Goal: Task Accomplishment & Management: Manage account settings

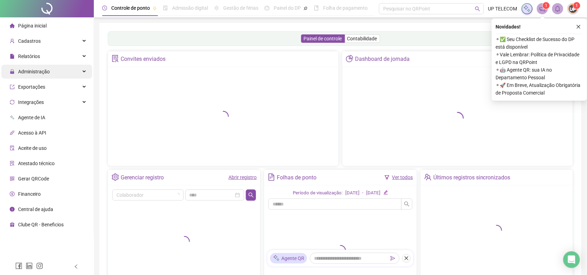
click at [54, 76] on div "Administração" at bounding box center [46, 72] width 91 height 14
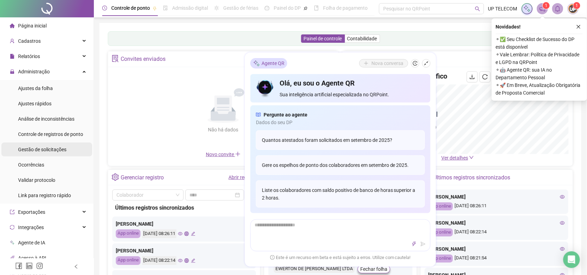
click at [54, 149] on span "Gestão de solicitações" at bounding box center [42, 150] width 48 height 6
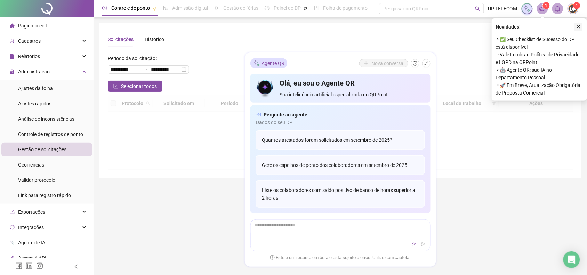
click at [576, 28] on icon "close" at bounding box center [578, 26] width 5 height 5
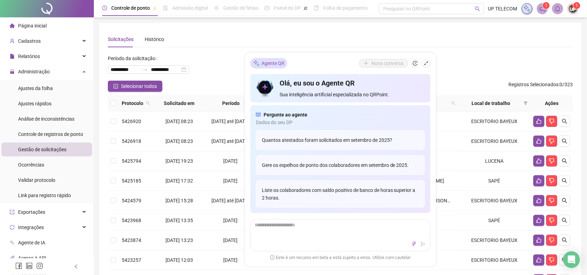
click at [428, 63] on icon "shrink" at bounding box center [426, 63] width 5 height 5
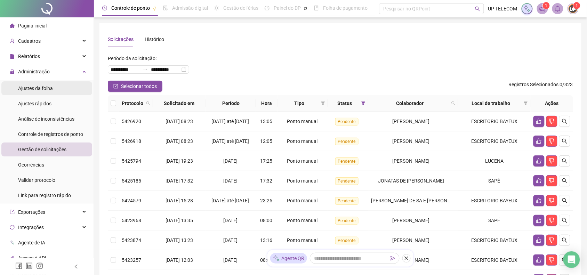
click at [49, 86] on span "Ajustes da folha" at bounding box center [35, 89] width 35 height 6
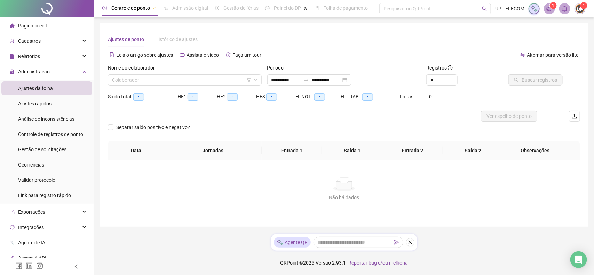
type input "**********"
click at [230, 82] on input "search" at bounding box center [181, 80] width 139 height 10
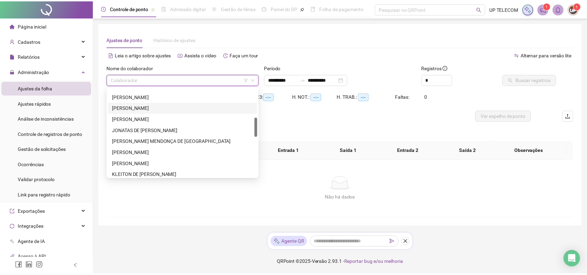
scroll to position [174, 0]
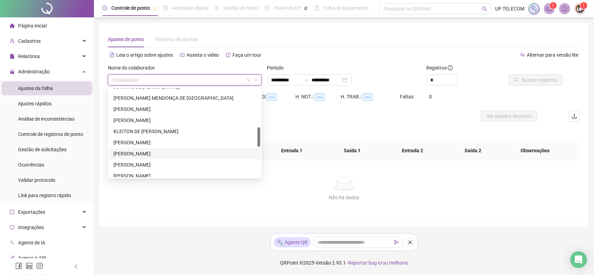
click at [157, 154] on div "[PERSON_NAME]" at bounding box center [184, 154] width 143 height 8
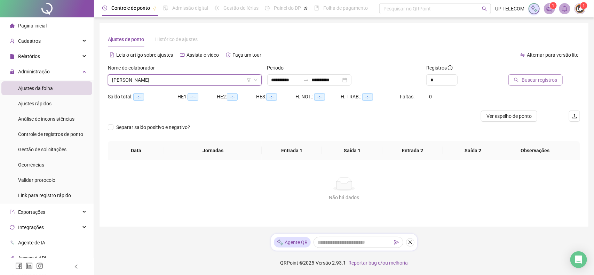
click at [544, 76] on span "Buscar registros" at bounding box center [539, 80] width 35 height 8
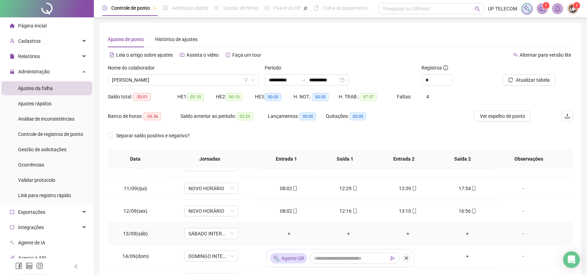
scroll to position [237, 0]
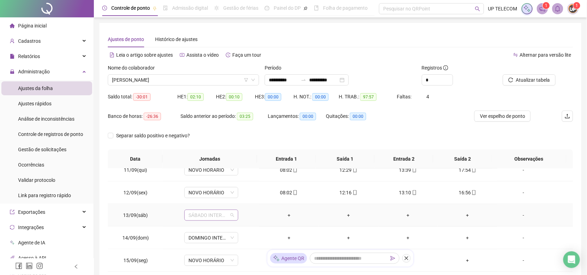
click at [216, 215] on span "SÁBADO INTERMITENTE" at bounding box center [212, 215] width 46 height 10
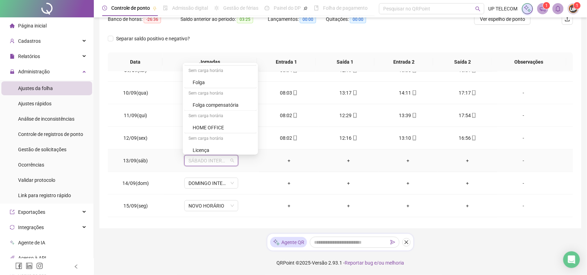
scroll to position [238, 0]
click at [219, 93] on div "Folga" at bounding box center [223, 92] width 60 height 8
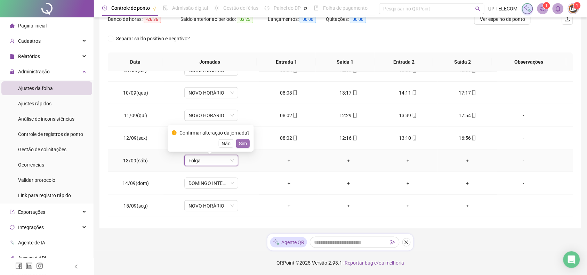
click at [242, 141] on span "Sim" at bounding box center [243, 144] width 8 height 8
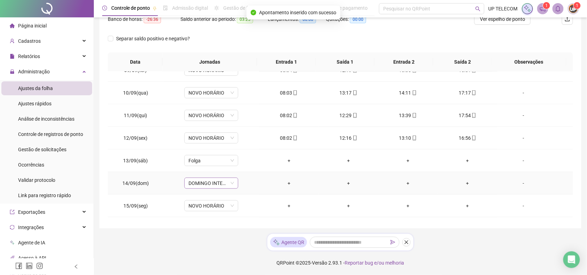
click at [208, 188] on span "DOMINGO INTERMITENTE" at bounding box center [212, 183] width 46 height 10
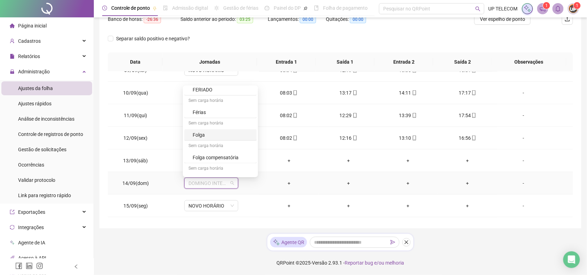
click at [206, 138] on div "Folga" at bounding box center [223, 135] width 60 height 8
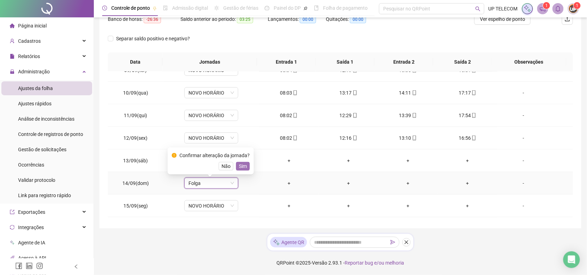
click at [242, 166] on span "Sim" at bounding box center [243, 166] width 8 height 8
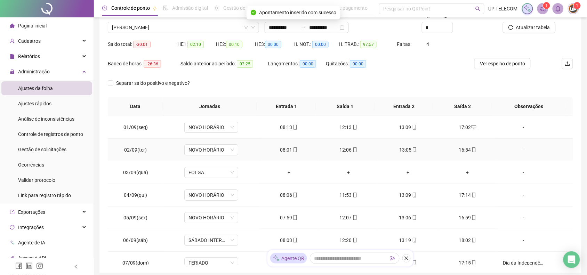
scroll to position [0, 0]
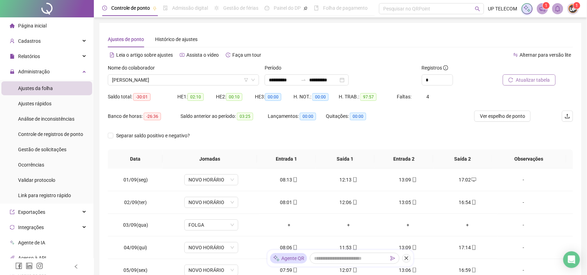
click at [524, 77] on span "Atualizar tabela" at bounding box center [533, 80] width 34 height 8
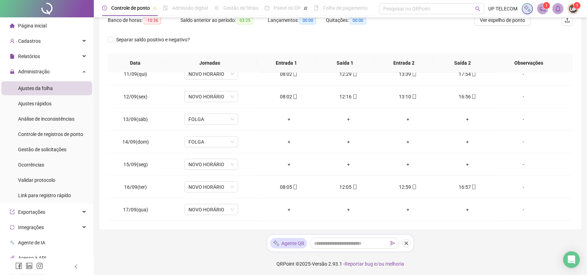
scroll to position [97, 0]
click at [197, 208] on span "NOVO HORÁRIO" at bounding box center [212, 209] width 46 height 10
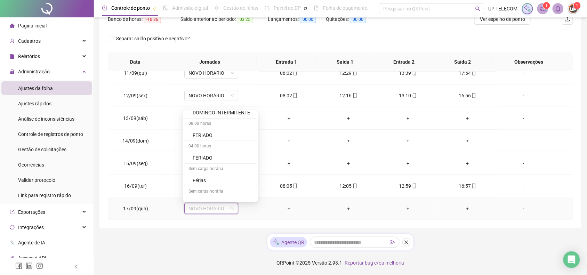
scroll to position [217, 0]
click at [196, 162] on div "Folga" at bounding box center [223, 160] width 60 height 8
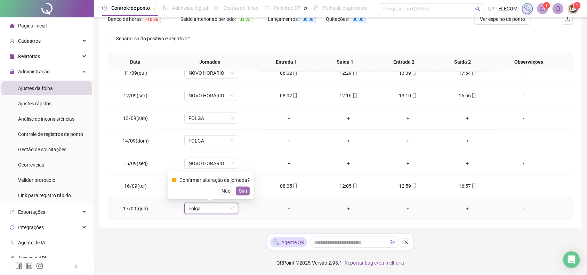
click at [241, 191] on span "Sim" at bounding box center [243, 191] width 8 height 8
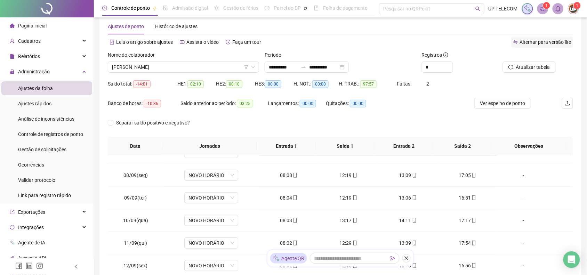
scroll to position [10, 0]
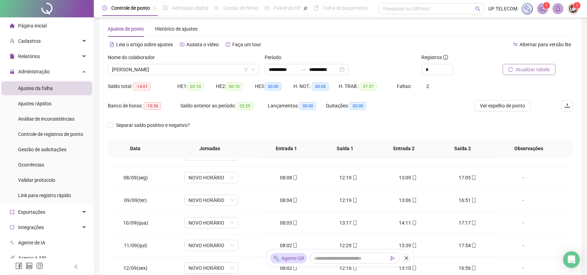
click at [518, 67] on span "Atualizar tabela" at bounding box center [533, 70] width 34 height 8
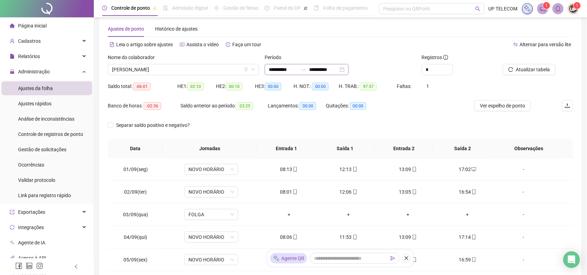
click at [308, 70] on div at bounding box center [303, 70] width 11 height 6
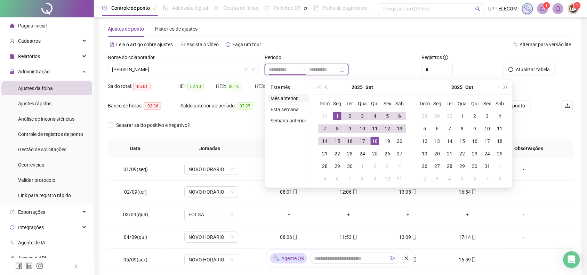
type input "**********"
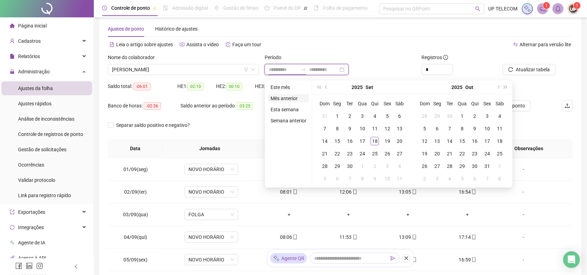
type input "**********"
click at [284, 97] on li "Mês anterior" at bounding box center [288, 98] width 41 height 8
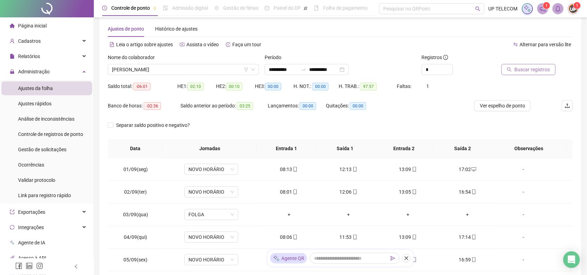
click at [523, 72] on span "Buscar registros" at bounding box center [532, 70] width 35 height 8
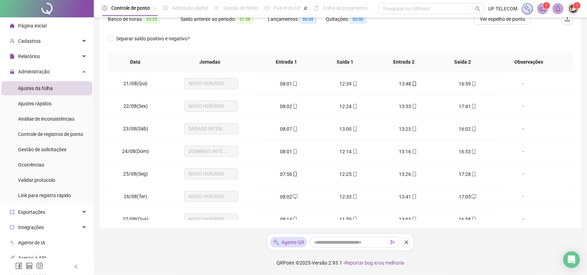
scroll to position [555, 0]
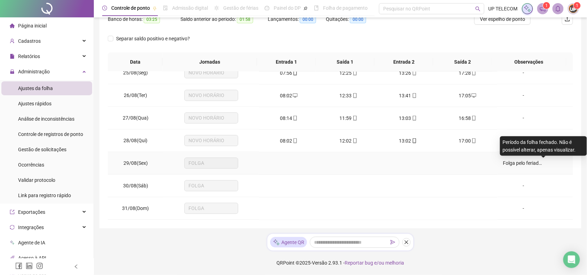
click at [503, 163] on span "Folga pelo feriado que vai trabalhar dia 07/09" at bounding box center [552, 164] width 98 height 6
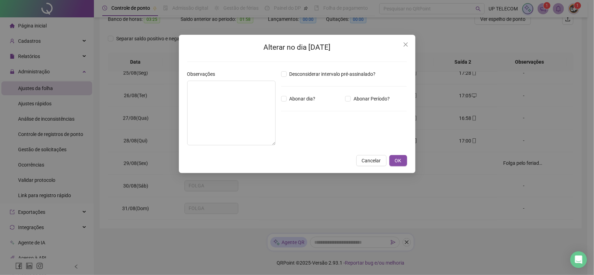
type textarea "**********"
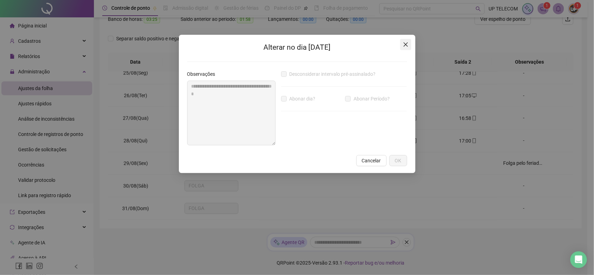
click at [408, 45] on icon "close" at bounding box center [406, 45] width 6 height 6
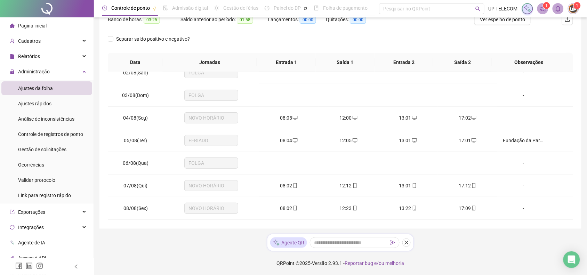
scroll to position [0, 0]
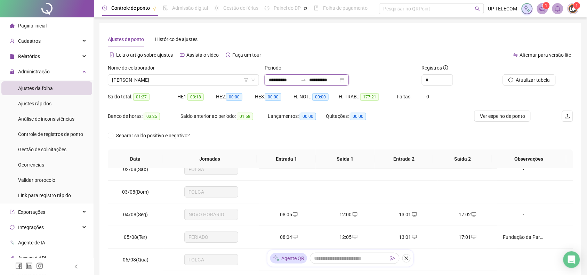
click at [281, 82] on input "**********" at bounding box center [283, 80] width 29 height 8
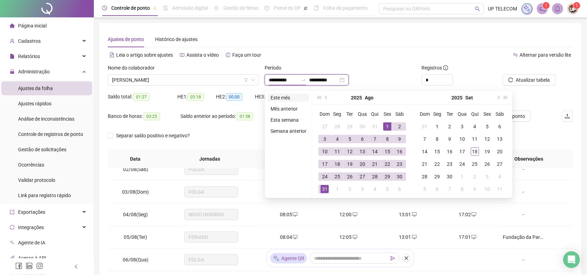
type input "**********"
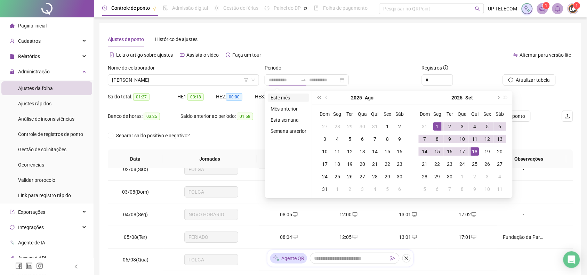
click at [279, 100] on li "Este mês" at bounding box center [288, 98] width 41 height 8
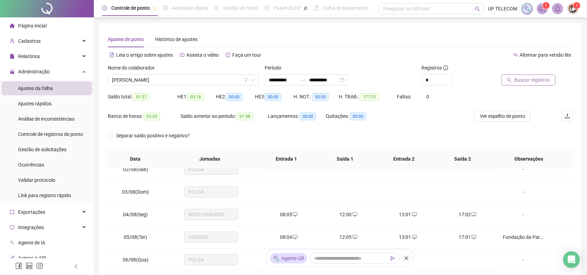
click at [532, 84] on button "Buscar registros" at bounding box center [529, 79] width 54 height 11
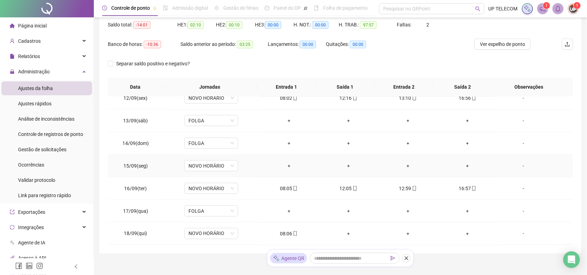
scroll to position [97, 0]
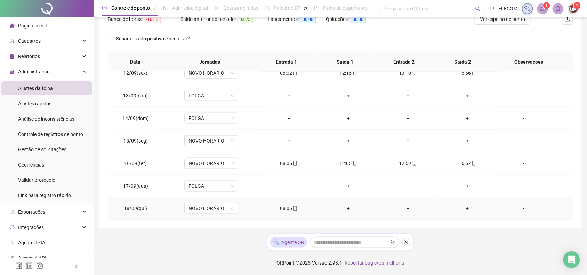
click at [281, 205] on div "08:06" at bounding box center [289, 209] width 48 height 8
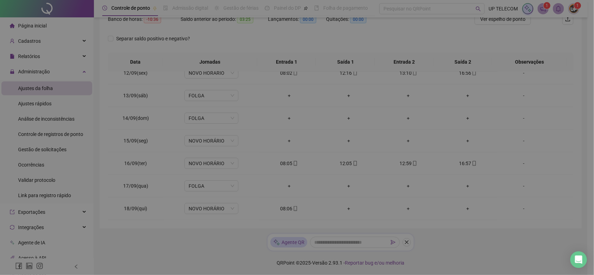
type input "**********"
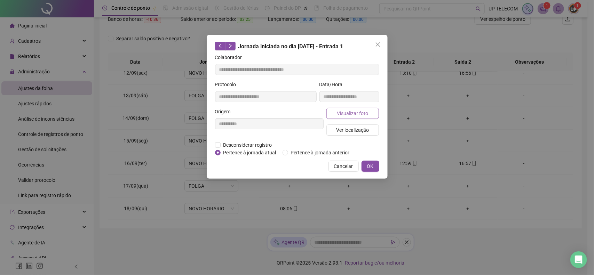
click at [341, 112] on span "Visualizar foto" at bounding box center [352, 114] width 31 height 8
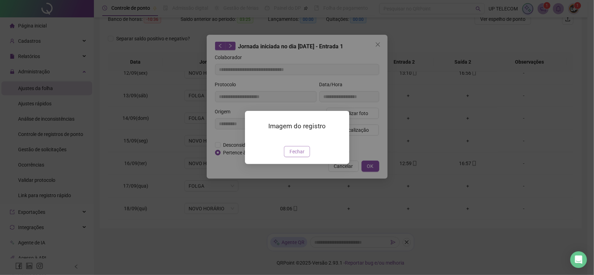
click at [300, 156] on span "Fechar" at bounding box center [296, 152] width 15 height 8
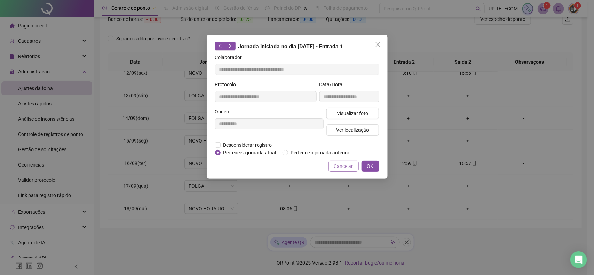
click at [354, 166] on button "Cancelar" at bounding box center [343, 166] width 30 height 11
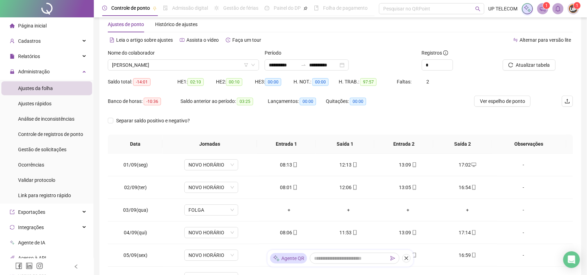
scroll to position [0, 0]
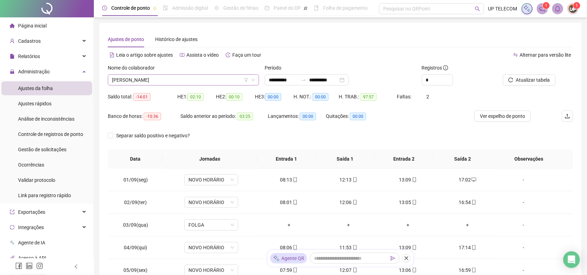
click at [183, 84] on span "[PERSON_NAME]" at bounding box center [183, 80] width 143 height 10
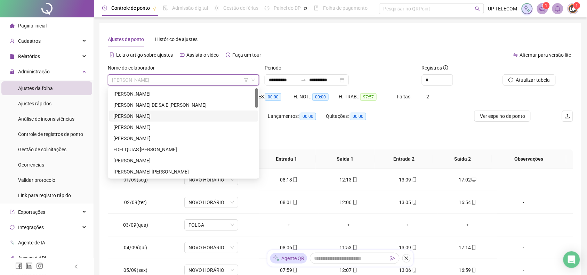
click at [164, 112] on div "[PERSON_NAME]" at bounding box center [183, 116] width 149 height 11
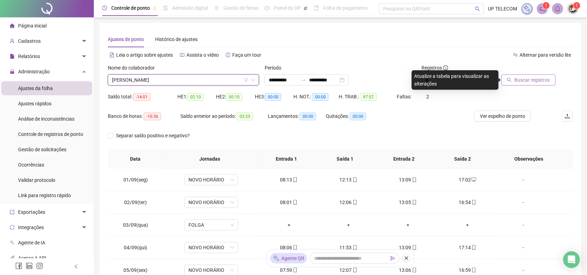
click at [533, 78] on span "Buscar registros" at bounding box center [532, 80] width 35 height 8
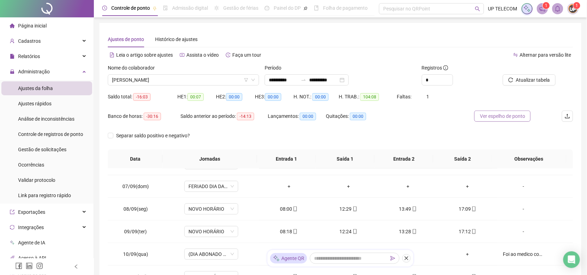
click at [496, 114] on span "Ver espelho de ponto" at bounding box center [502, 116] width 45 height 8
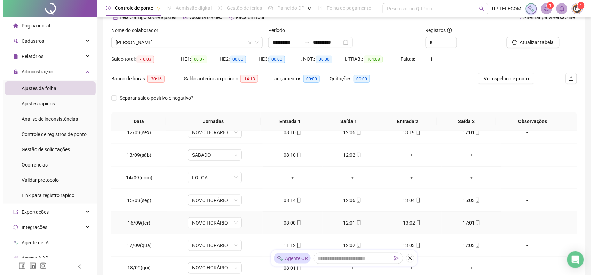
scroll to position [97, 0]
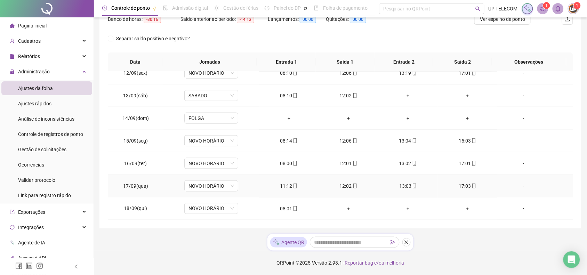
click at [521, 189] on div "-" at bounding box center [523, 186] width 41 height 8
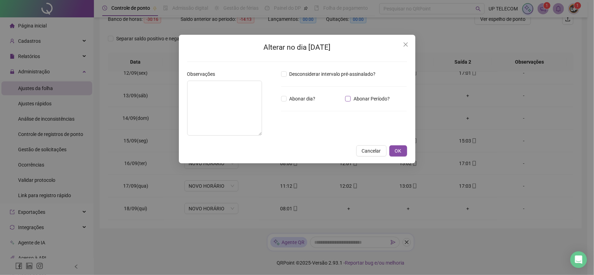
click at [352, 99] on span "Abonar Período?" at bounding box center [372, 99] width 42 height 8
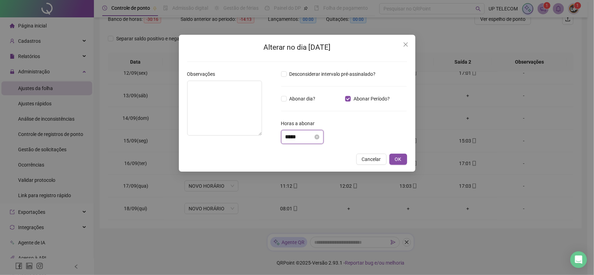
click at [289, 136] on input "*****" at bounding box center [299, 137] width 28 height 8
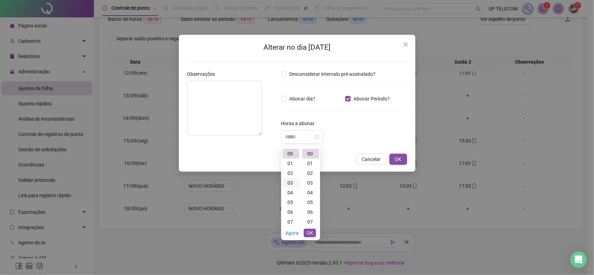
click at [287, 180] on div "03" at bounding box center [290, 183] width 17 height 10
click at [310, 166] on div "15" at bounding box center [310, 170] width 17 height 10
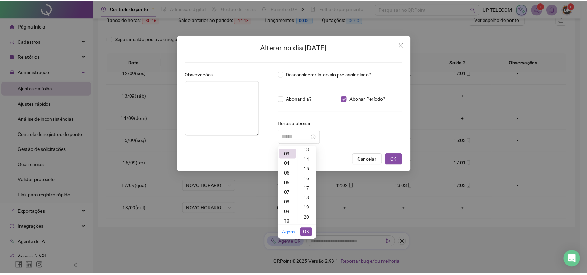
scroll to position [146, 0]
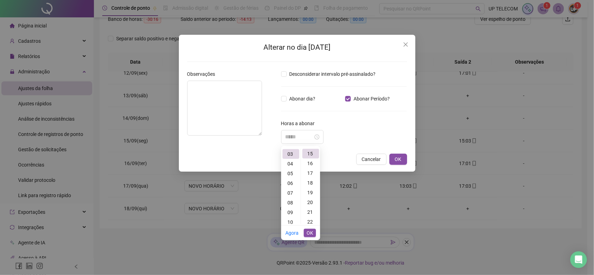
type input "*****"
click at [310, 230] on span "OK" at bounding box center [310, 233] width 7 height 8
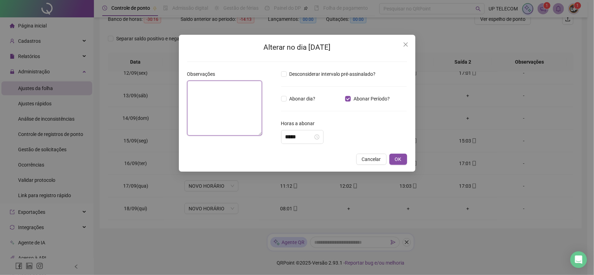
click at [247, 126] on textarea at bounding box center [224, 108] width 75 height 55
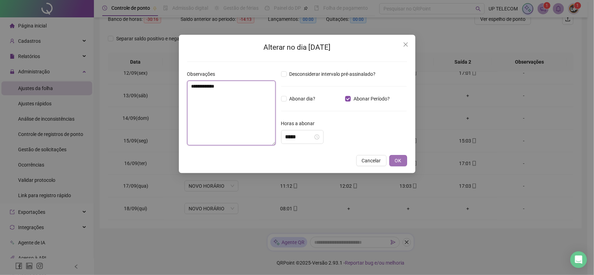
type textarea "**********"
click at [403, 157] on button "OK" at bounding box center [398, 160] width 18 height 11
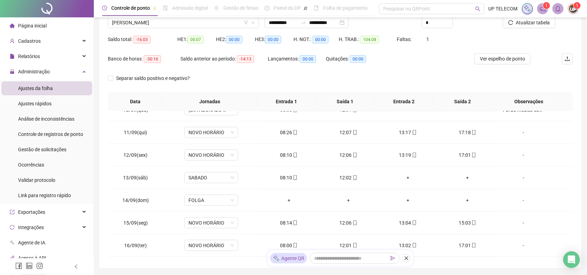
scroll to position [0, 0]
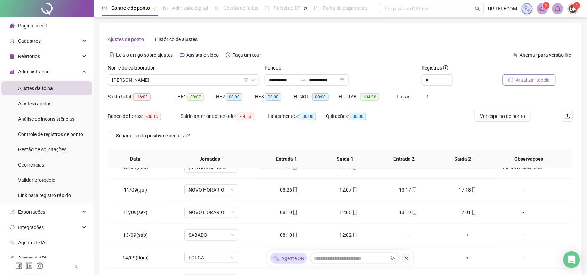
click at [543, 82] on span "Atualizar tabela" at bounding box center [533, 80] width 34 height 8
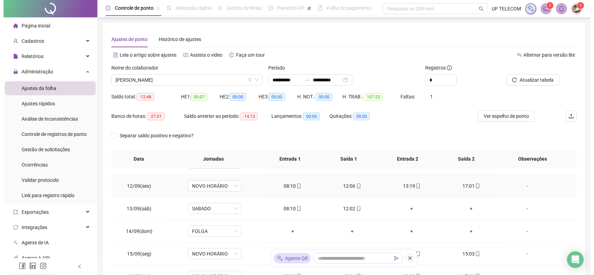
scroll to position [260, 0]
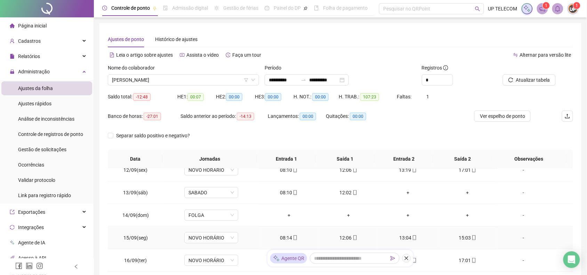
click at [520, 239] on div "-" at bounding box center [523, 238] width 41 height 8
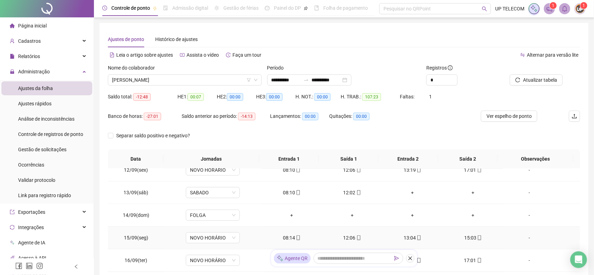
type input "*****"
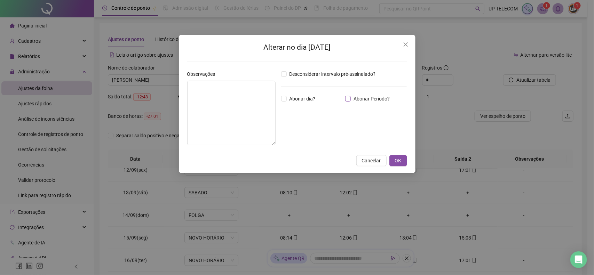
click at [355, 98] on span "Abonar Período?" at bounding box center [372, 99] width 42 height 8
click at [296, 138] on input "*****" at bounding box center [299, 137] width 28 height 8
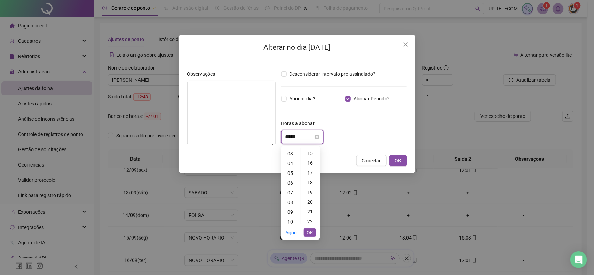
scroll to position [0, 0]
click at [286, 171] on div "02" at bounding box center [290, 173] width 17 height 10
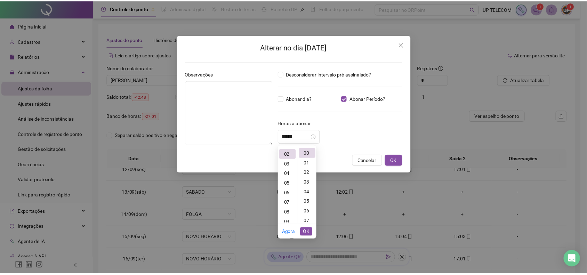
scroll to position [19, 0]
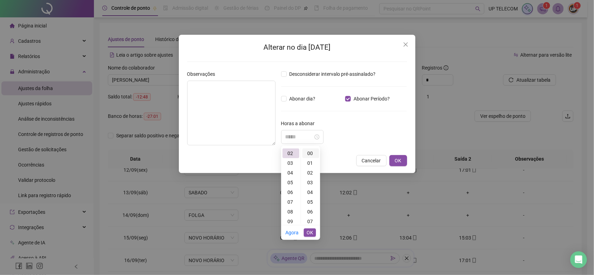
click at [310, 153] on div "00" at bounding box center [310, 154] width 17 height 10
type input "*****"
click at [310, 236] on span "OK" at bounding box center [310, 233] width 7 height 8
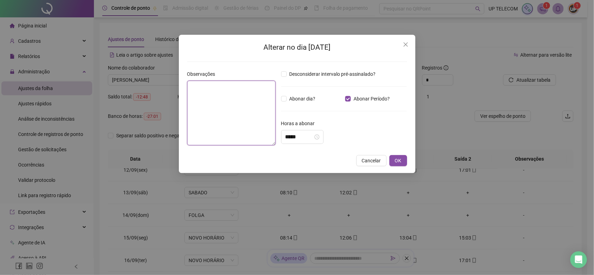
click at [197, 87] on textarea at bounding box center [231, 113] width 88 height 65
type textarea "**********"
click at [401, 162] on button "OK" at bounding box center [398, 160] width 18 height 11
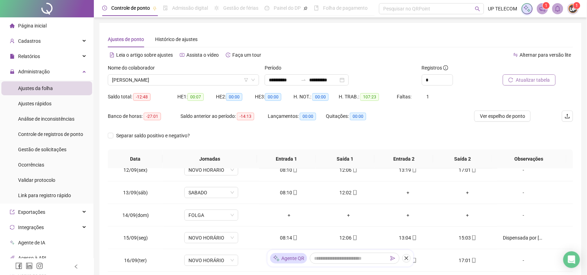
click at [533, 76] on span "Atualizar tabela" at bounding box center [533, 80] width 34 height 8
click at [214, 79] on span "[PERSON_NAME]" at bounding box center [183, 80] width 143 height 10
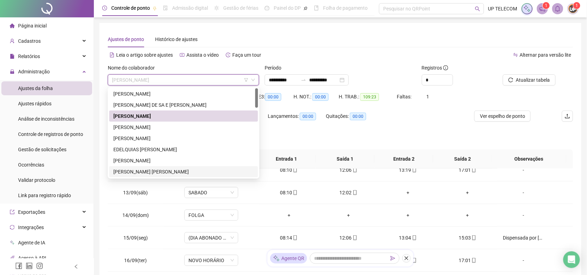
click at [137, 171] on div "[PERSON_NAME] [PERSON_NAME]" at bounding box center [183, 172] width 141 height 8
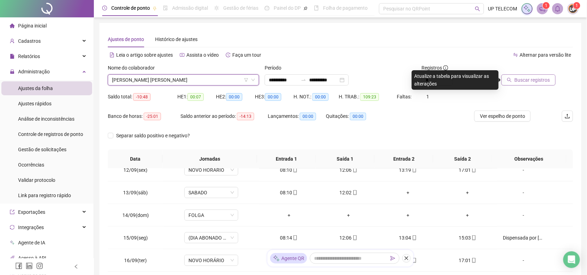
click at [531, 80] on span "Buscar registros" at bounding box center [532, 80] width 35 height 8
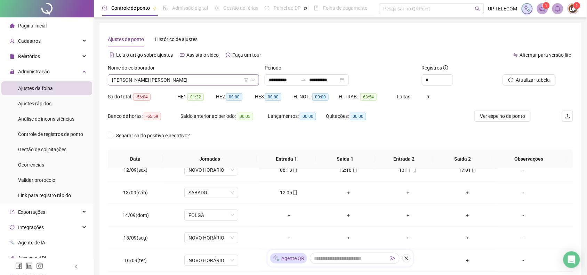
click at [192, 82] on span "[PERSON_NAME] [PERSON_NAME]" at bounding box center [183, 80] width 143 height 10
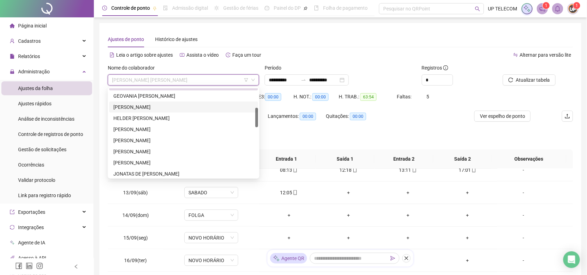
scroll to position [0, 0]
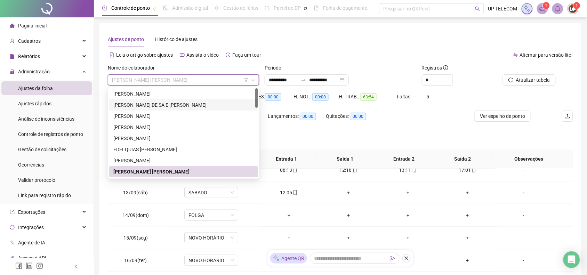
click at [158, 103] on div "[PERSON_NAME] DE SA E [PERSON_NAME]" at bounding box center [183, 105] width 141 height 8
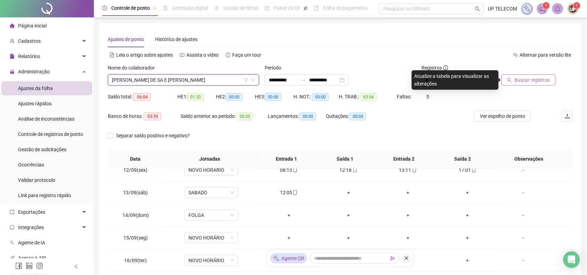
click at [531, 75] on button "Buscar registros" at bounding box center [529, 79] width 54 height 11
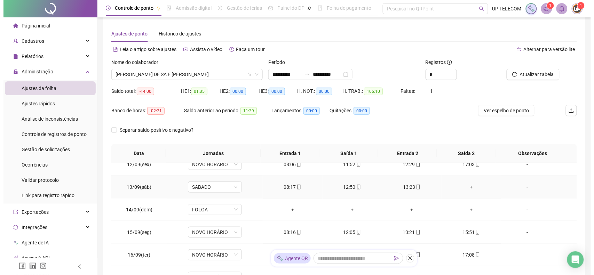
scroll to position [97, 0]
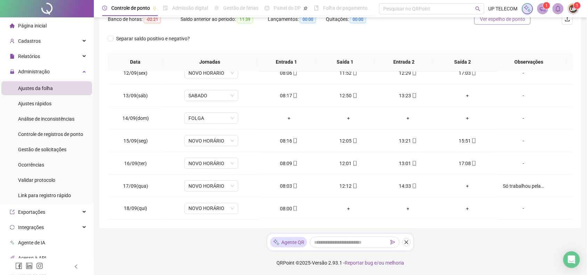
click at [505, 22] on span "Ver espelho de ponto" at bounding box center [502, 19] width 45 height 8
click at [517, 140] on div "-" at bounding box center [523, 141] width 41 height 8
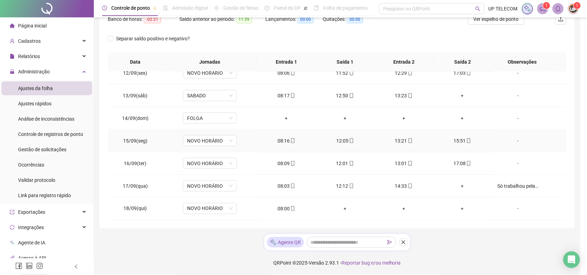
type input "*****"
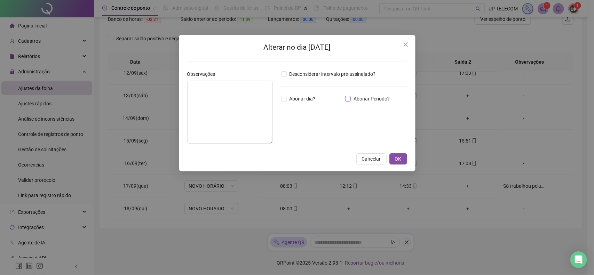
click at [357, 97] on span "Abonar Período?" at bounding box center [372, 99] width 42 height 8
click at [288, 134] on input "*****" at bounding box center [299, 137] width 28 height 8
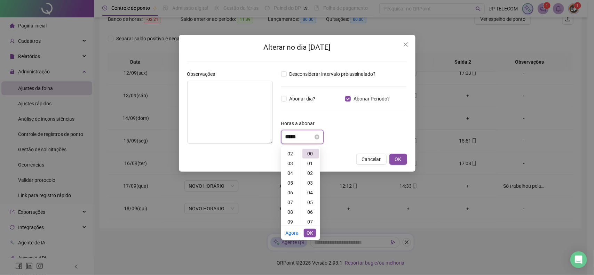
scroll to position [0, 0]
click at [289, 165] on div "01" at bounding box center [290, 164] width 17 height 10
click at [307, 211] on div "46" at bounding box center [310, 211] width 17 height 10
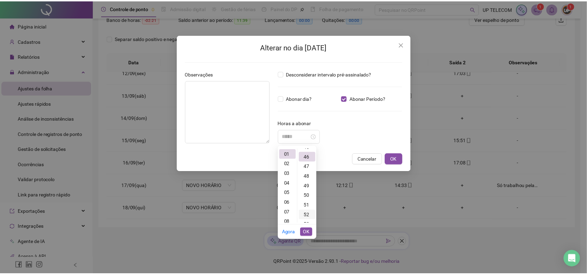
scroll to position [448, 0]
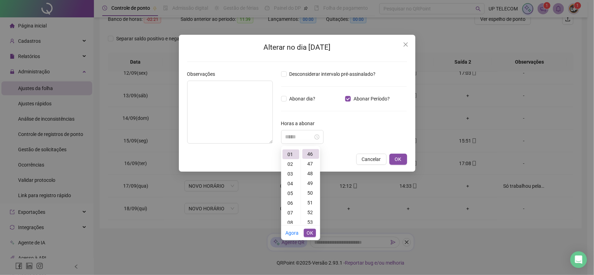
type input "*****"
click at [314, 232] on button "OK" at bounding box center [310, 233] width 12 height 8
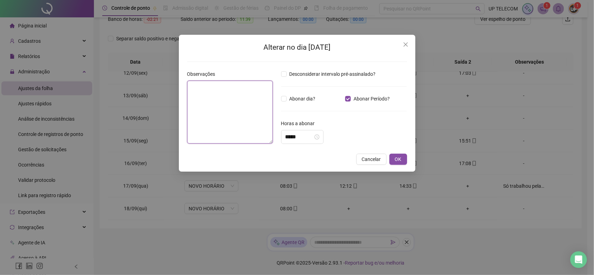
click at [198, 112] on textarea at bounding box center [230, 112] width 86 height 63
type textarea "**********"
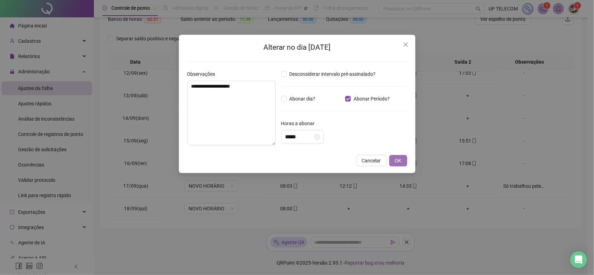
click at [405, 157] on button "OK" at bounding box center [398, 160] width 18 height 11
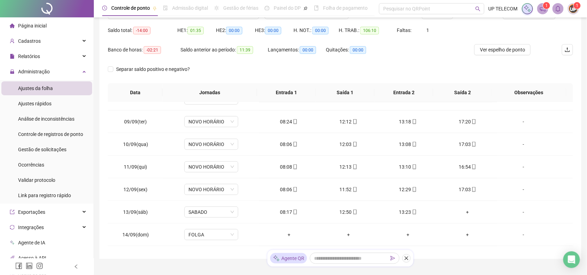
scroll to position [54, 0]
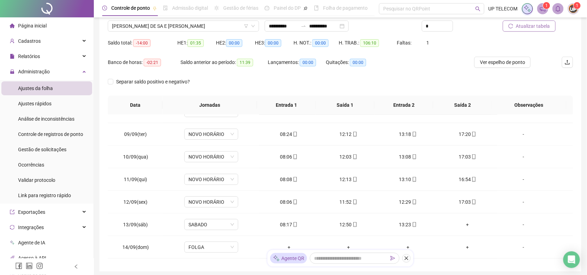
click at [533, 27] on span "Atualizar tabela" at bounding box center [533, 26] width 34 height 8
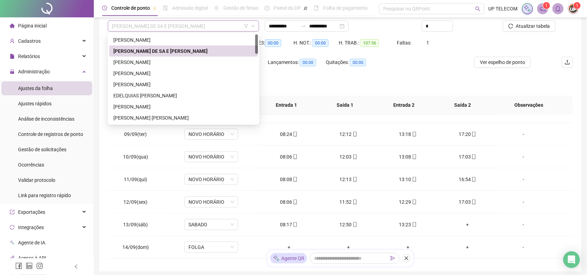
click at [167, 29] on span "[PERSON_NAME] DE SA E [PERSON_NAME]" at bounding box center [183, 26] width 143 height 10
click at [148, 95] on div "EDELQUIAS [PERSON_NAME]" at bounding box center [183, 96] width 141 height 8
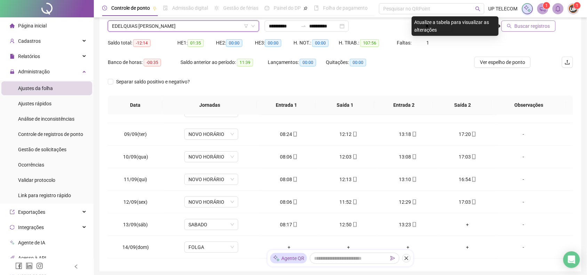
click at [526, 31] on button "Buscar registros" at bounding box center [529, 26] width 54 height 11
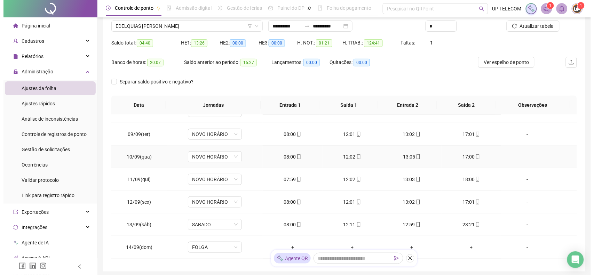
scroll to position [260, 0]
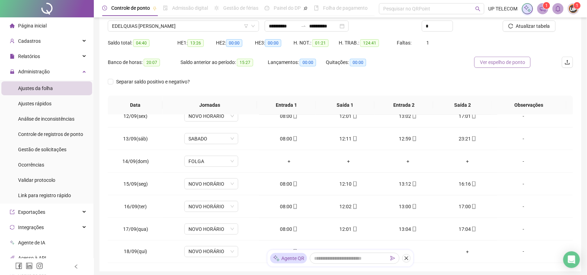
click at [505, 61] on span "Ver espelho de ponto" at bounding box center [502, 62] width 45 height 8
click at [533, 185] on div "-" at bounding box center [523, 184] width 41 height 8
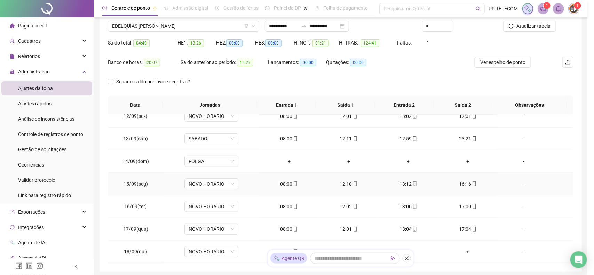
type input "*****"
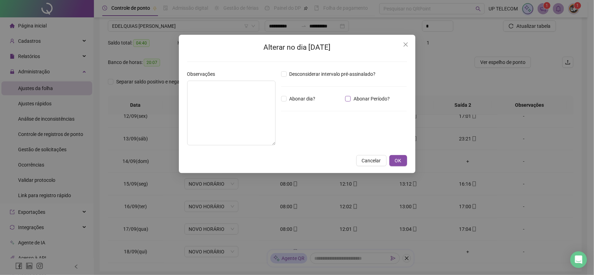
click at [353, 99] on span "Abonar Período?" at bounding box center [372, 99] width 42 height 8
click at [291, 140] on input "*****" at bounding box center [299, 137] width 28 height 8
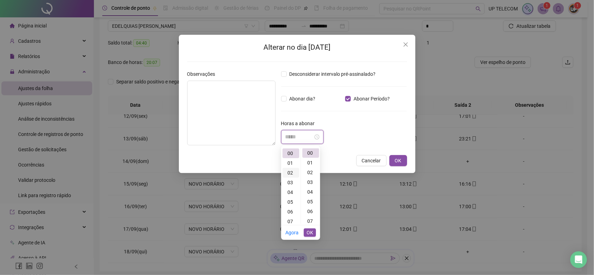
scroll to position [0, 0]
click at [290, 152] on div "00" at bounding box center [290, 154] width 17 height 10
click at [312, 209] on div "46" at bounding box center [310, 210] width 17 height 10
type input "*****"
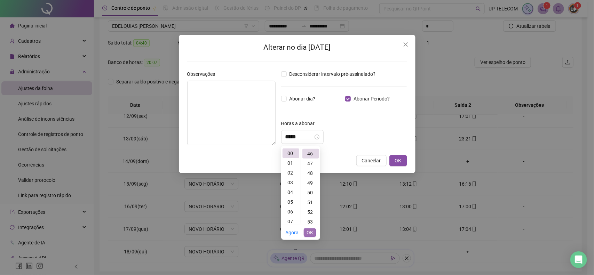
click at [310, 231] on span "OK" at bounding box center [310, 233] width 7 height 8
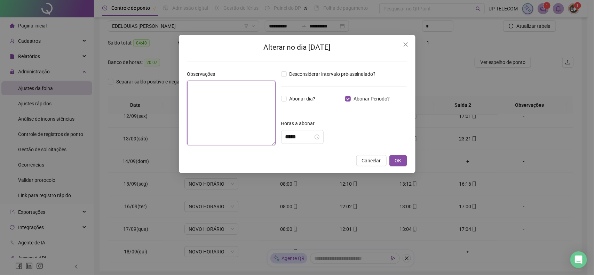
click at [251, 130] on textarea at bounding box center [231, 113] width 88 height 65
type textarea "**********"
click at [545, 35] on div "**********" at bounding box center [297, 137] width 594 height 275
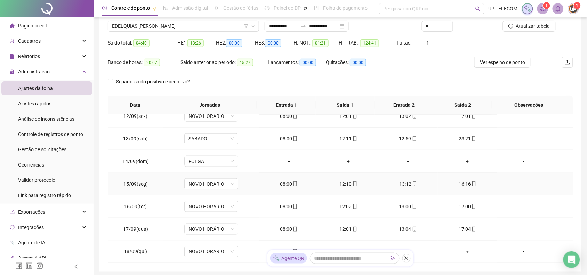
click at [517, 181] on div "-" at bounding box center [523, 184] width 41 height 8
type input "*****"
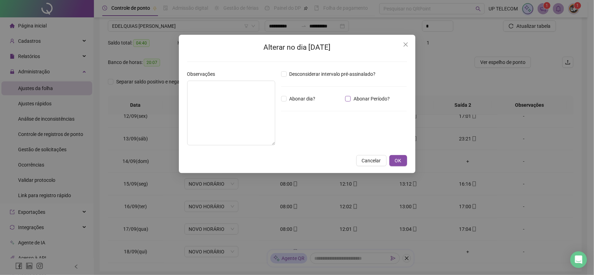
click at [358, 98] on span "Abonar Período?" at bounding box center [372, 99] width 42 height 8
click at [293, 134] on input "*****" at bounding box center [299, 137] width 28 height 8
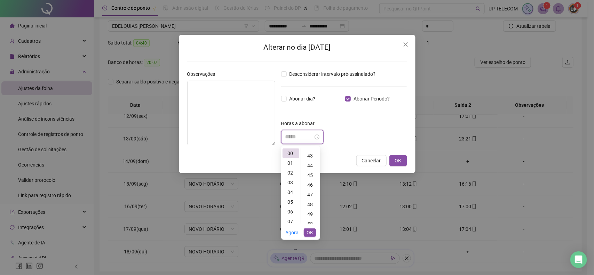
scroll to position [435, 0]
click at [310, 168] on div "46" at bounding box center [310, 167] width 17 height 10
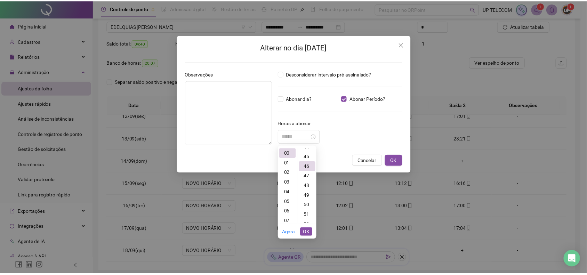
scroll to position [448, 0]
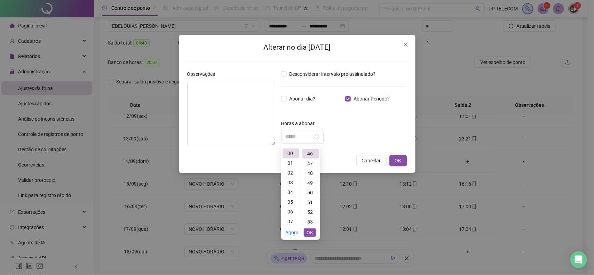
type input "*****"
click at [311, 233] on span "OK" at bounding box center [310, 233] width 7 height 8
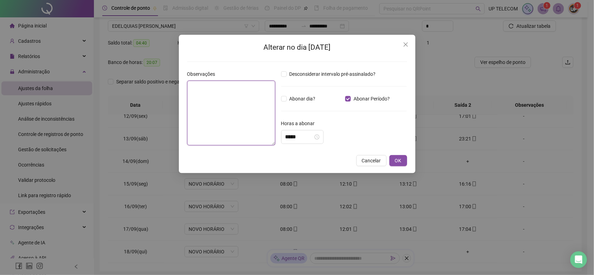
click at [253, 132] on textarea at bounding box center [231, 113] width 88 height 65
type textarea "**********"
click at [400, 160] on span "OK" at bounding box center [398, 161] width 7 height 8
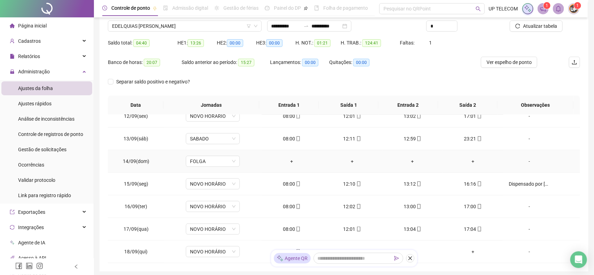
click at [389, 162] on body "**********" at bounding box center [297, 83] width 594 height 275
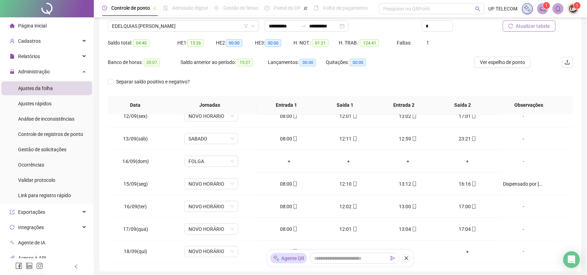
click at [514, 27] on icon "reload" at bounding box center [511, 26] width 5 height 5
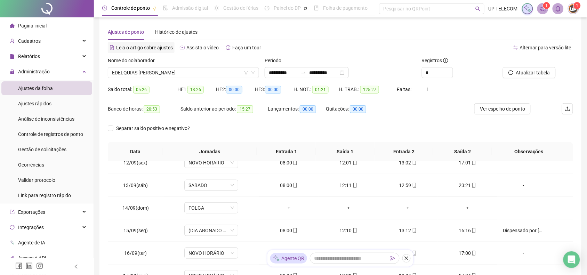
scroll to position [0, 0]
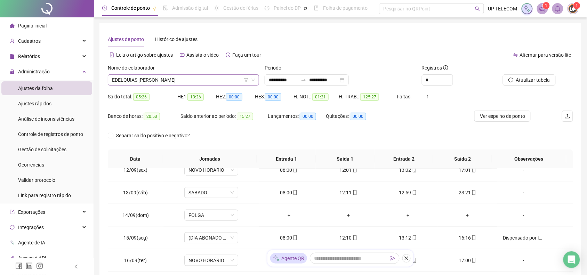
click at [152, 79] on span "EDELQUIAS [PERSON_NAME]" at bounding box center [183, 80] width 143 height 10
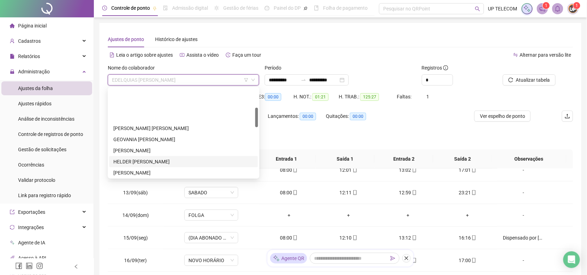
scroll to position [87, 0]
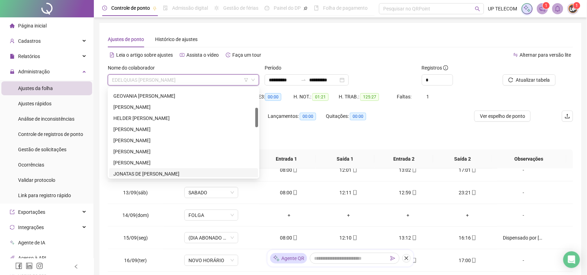
click at [169, 175] on div "JONATAS DE [PERSON_NAME]" at bounding box center [183, 174] width 141 height 8
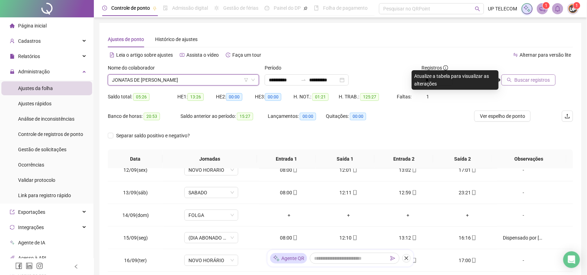
click at [523, 78] on span "Buscar registros" at bounding box center [532, 80] width 35 height 8
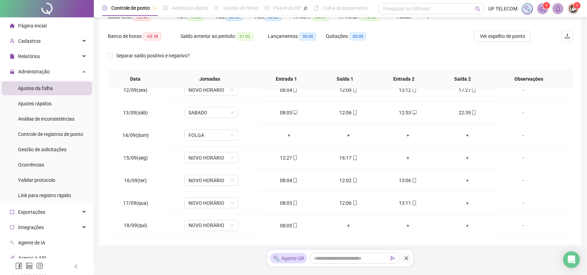
scroll to position [80, 0]
click at [68, 152] on li "Gestão de solicitações" at bounding box center [46, 150] width 91 height 14
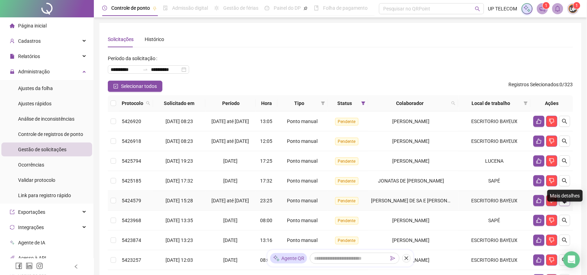
click at [566, 203] on icon "search" at bounding box center [565, 200] width 5 height 5
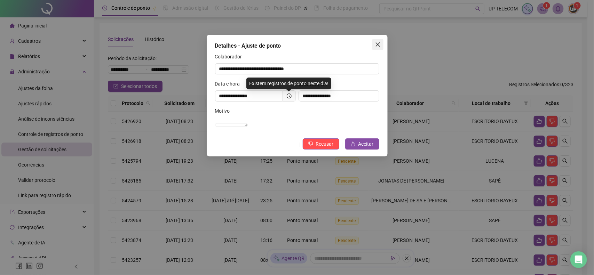
click at [378, 45] on icon "close" at bounding box center [377, 44] width 4 height 4
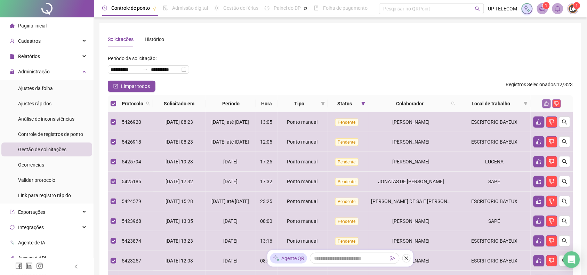
click at [544, 104] on button "button" at bounding box center [547, 103] width 8 height 8
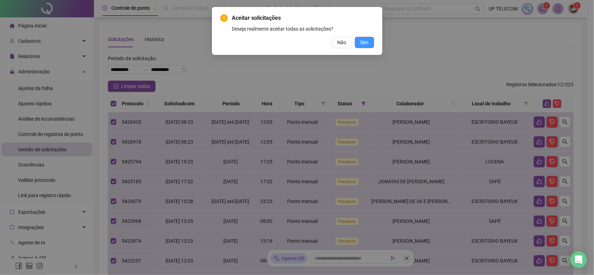
click at [359, 42] on button "Sim" at bounding box center [364, 42] width 19 height 11
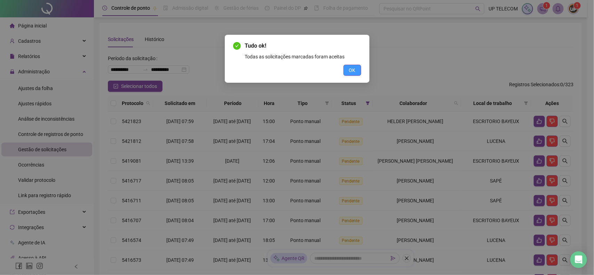
click at [348, 66] on button "OK" at bounding box center [352, 70] width 18 height 11
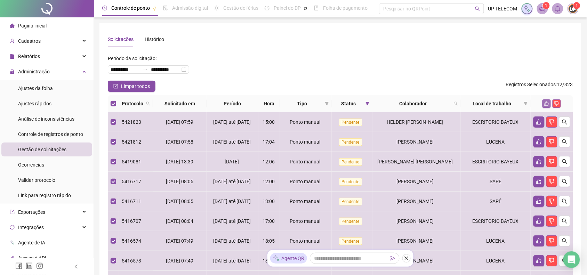
click at [546, 101] on icon "like" at bounding box center [546, 103] width 5 height 5
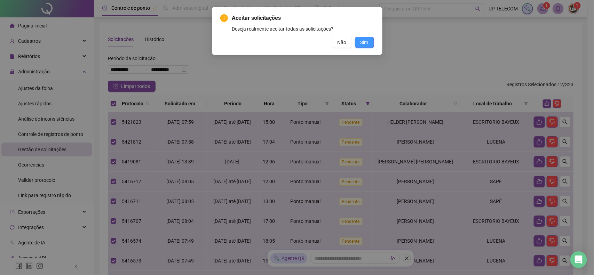
click at [361, 39] on span "Sim" at bounding box center [364, 43] width 8 height 8
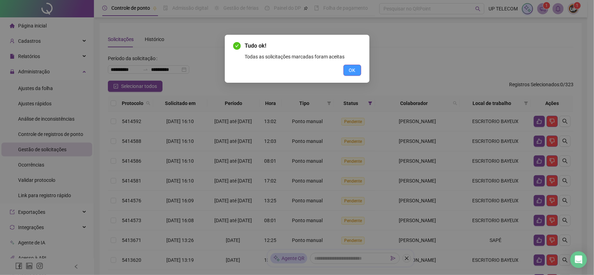
click at [352, 70] on span "OK" at bounding box center [352, 70] width 7 height 8
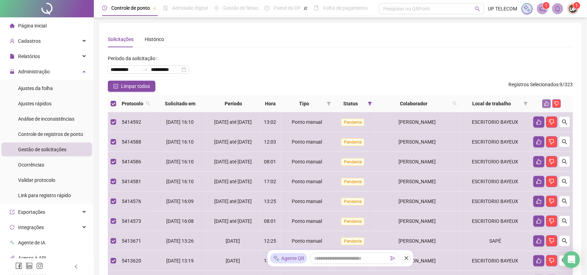
click at [544, 103] on button "button" at bounding box center [547, 103] width 8 height 8
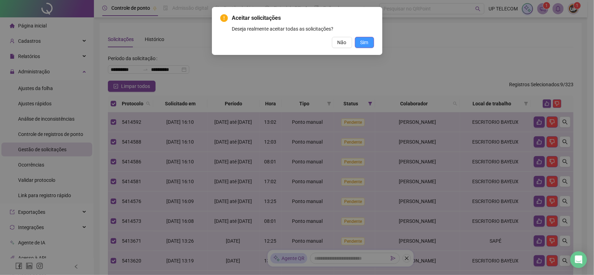
click at [361, 43] on span "Sim" at bounding box center [364, 43] width 8 height 8
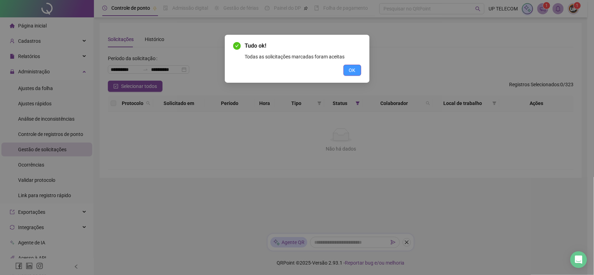
click at [352, 73] on span "OK" at bounding box center [352, 70] width 7 height 8
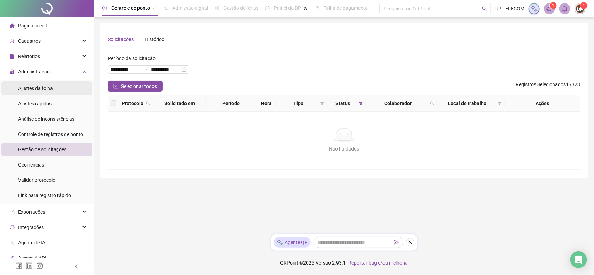
click at [38, 86] on span "Ajustes da folha" at bounding box center [35, 89] width 35 height 6
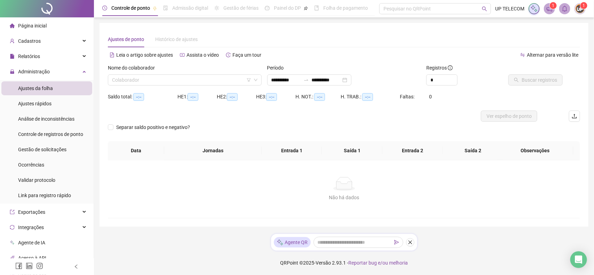
type input "**********"
click at [149, 83] on input "search" at bounding box center [181, 80] width 139 height 10
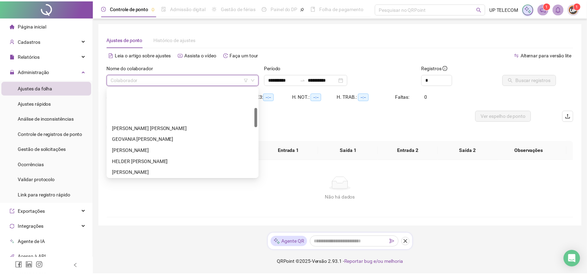
scroll to position [87, 0]
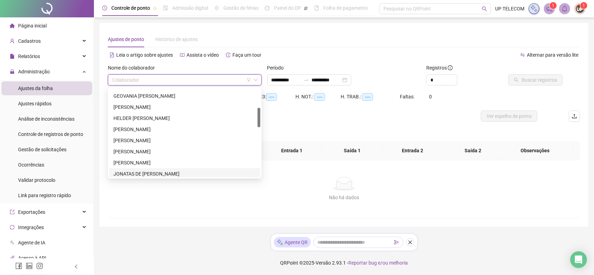
click at [143, 173] on div "JONATAS DE [PERSON_NAME]" at bounding box center [184, 174] width 143 height 8
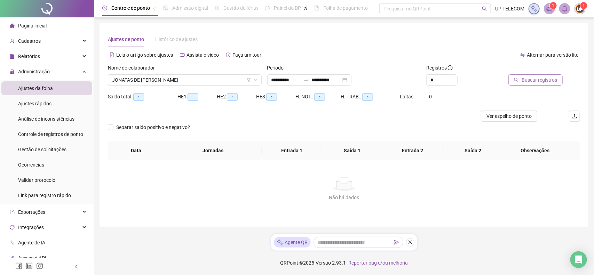
click at [536, 81] on span "Buscar registros" at bounding box center [539, 80] width 35 height 8
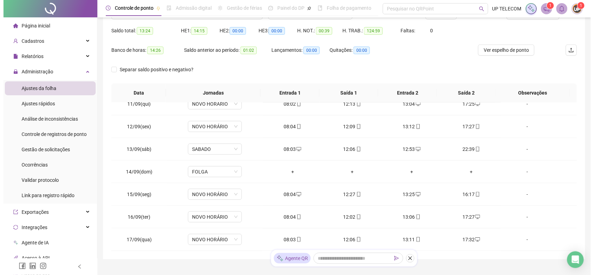
scroll to position [54, 0]
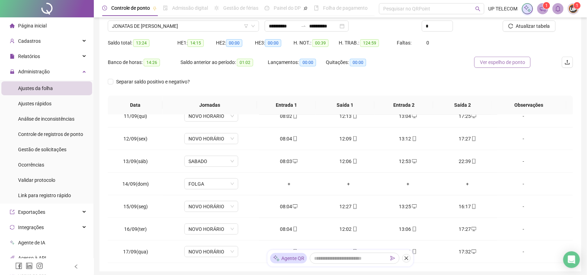
click at [489, 63] on span "Ver espelho de ponto" at bounding box center [502, 62] width 45 height 8
click at [523, 209] on div "-" at bounding box center [523, 207] width 41 height 8
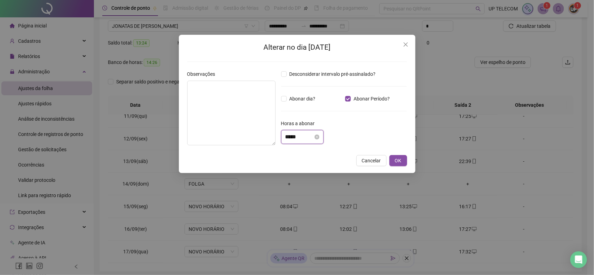
click at [294, 136] on input "*****" at bounding box center [299, 137] width 28 height 8
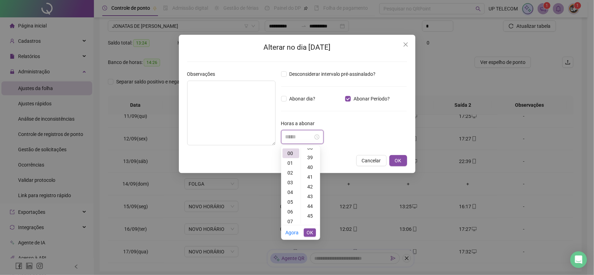
scroll to position [391, 0]
click at [309, 197] on div "45" at bounding box center [310, 201] width 17 height 10
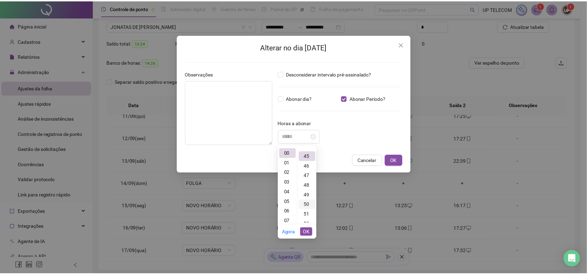
scroll to position [438, 0]
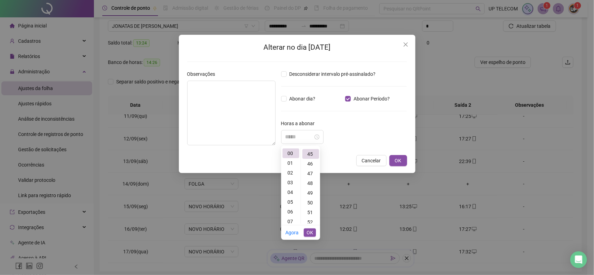
type input "*****"
click at [313, 230] on button "OK" at bounding box center [310, 233] width 12 height 8
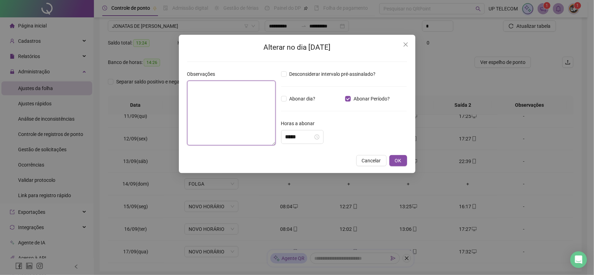
click at [238, 125] on textarea at bounding box center [231, 113] width 88 height 65
type textarea "*"
type textarea "**********"
click at [393, 159] on button "OK" at bounding box center [398, 160] width 18 height 11
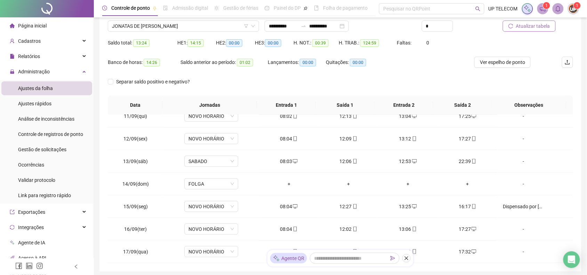
click at [525, 23] on span "Atualizar tabela" at bounding box center [533, 26] width 34 height 8
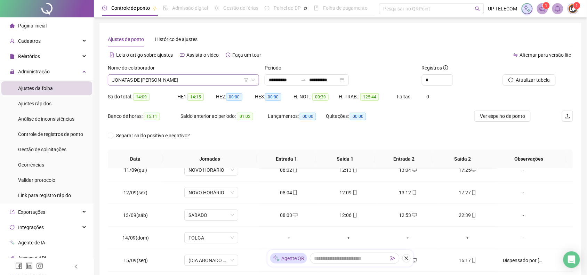
click at [181, 79] on span "JONATAS DE [PERSON_NAME]" at bounding box center [183, 80] width 143 height 10
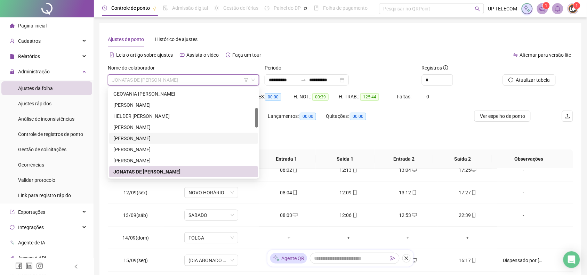
scroll to position [133, 0]
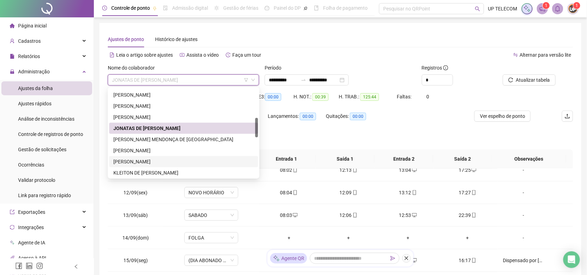
click at [162, 159] on div "[PERSON_NAME]" at bounding box center [183, 162] width 141 height 8
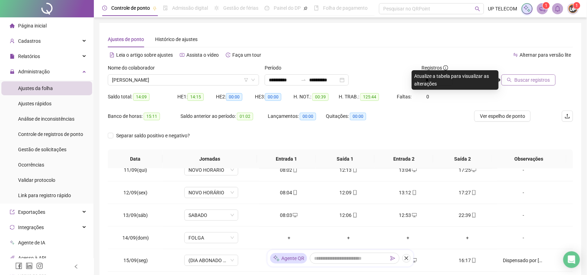
click at [526, 81] on span "Buscar registros" at bounding box center [532, 80] width 35 height 8
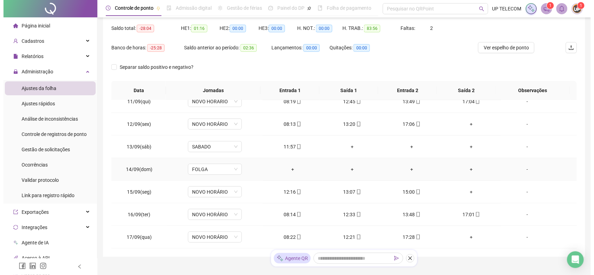
scroll to position [97, 0]
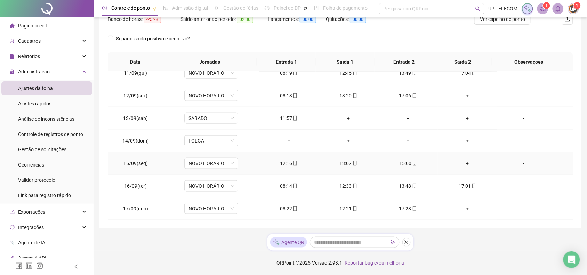
click at [527, 163] on div "-" at bounding box center [523, 164] width 41 height 8
type input "*****"
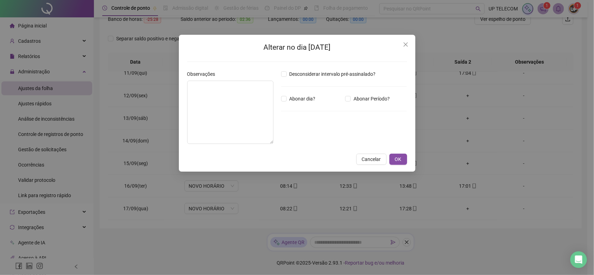
click at [353, 104] on div "Desconsiderar intervalo pré-assinalado? Abonar dia? Abonar Período? Horas a abo…" at bounding box center [344, 109] width 132 height 79
click at [354, 100] on span "Abonar Período?" at bounding box center [372, 99] width 42 height 8
click at [289, 139] on input "*****" at bounding box center [299, 137] width 28 height 8
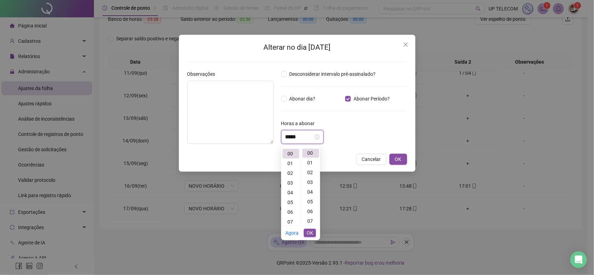
scroll to position [0, 0]
click at [290, 170] on div "02" at bounding box center [290, 173] width 17 height 10
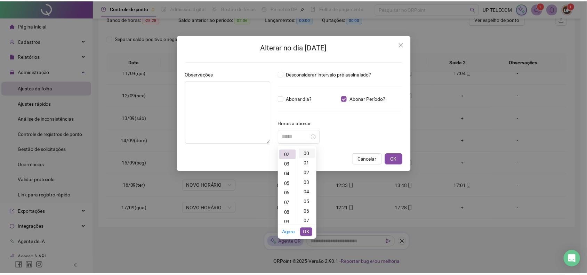
scroll to position [19, 0]
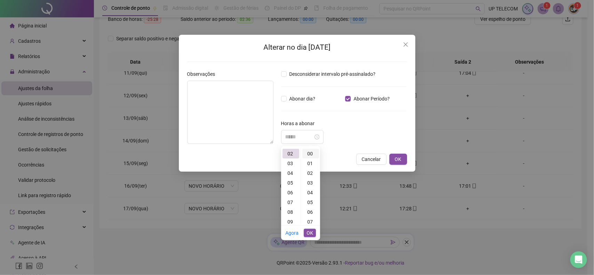
click at [313, 151] on div "00" at bounding box center [310, 154] width 17 height 10
type input "*****"
click at [312, 233] on span "OK" at bounding box center [310, 233] width 7 height 8
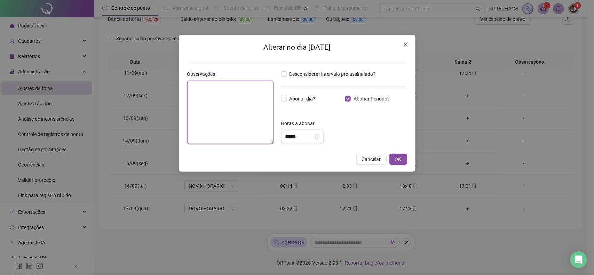
click at [213, 109] on textarea at bounding box center [230, 112] width 86 height 63
type textarea "**********"
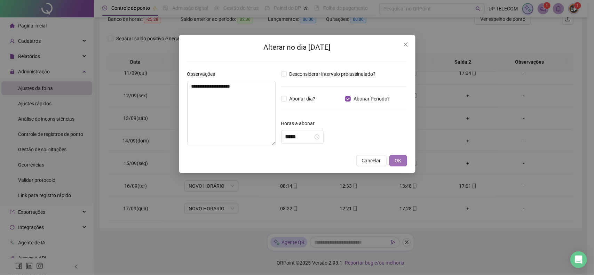
click at [397, 160] on span "OK" at bounding box center [398, 161] width 7 height 8
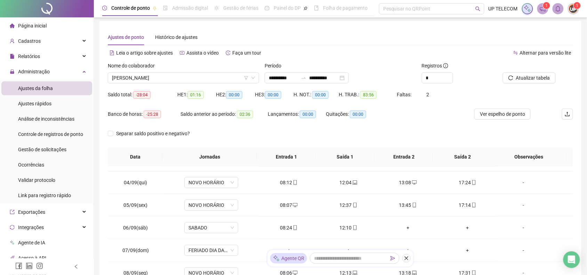
scroll to position [0, 0]
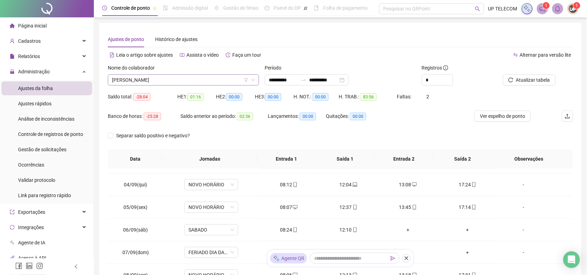
click at [206, 75] on span "[PERSON_NAME]" at bounding box center [183, 80] width 143 height 10
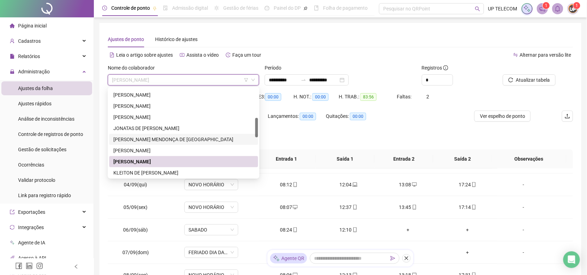
scroll to position [176, 0]
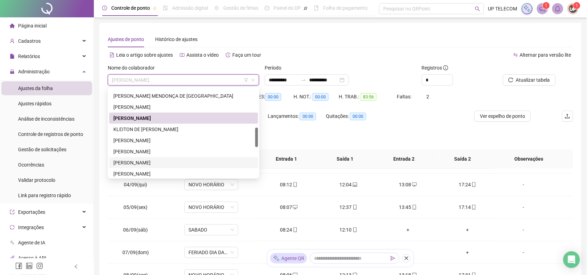
click at [179, 159] on div "[PERSON_NAME]" at bounding box center [183, 163] width 141 height 8
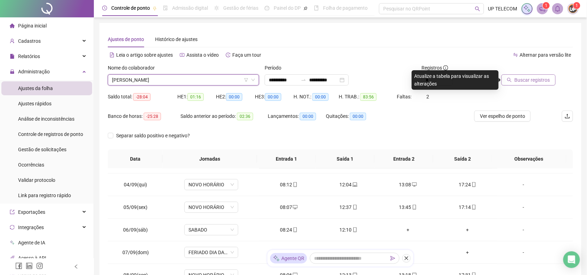
click at [548, 85] on button "Buscar registros" at bounding box center [529, 79] width 54 height 11
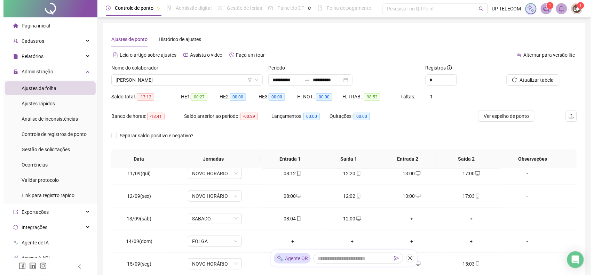
scroll to position [237, 0]
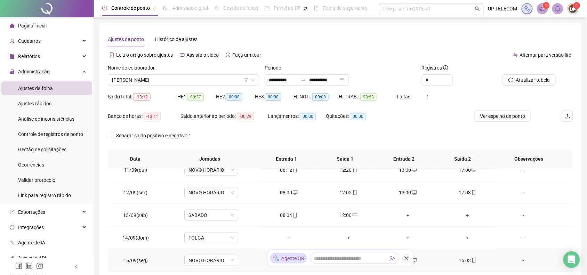
click at [526, 260] on div "-" at bounding box center [523, 261] width 41 height 8
type input "*****"
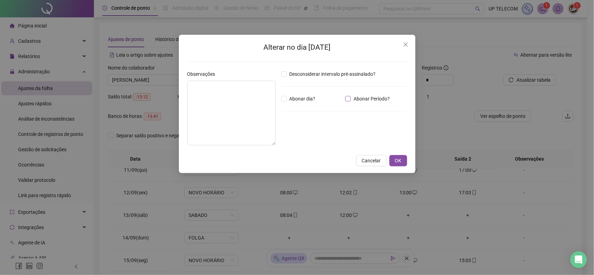
click at [351, 97] on span "Abonar Período?" at bounding box center [372, 99] width 42 height 8
click at [289, 137] on input "*****" at bounding box center [299, 137] width 28 height 8
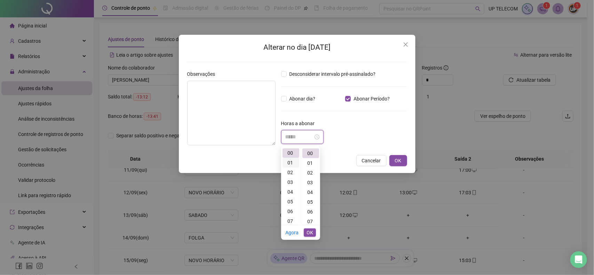
scroll to position [0, 0]
click at [293, 174] on div "02" at bounding box center [290, 173] width 17 height 10
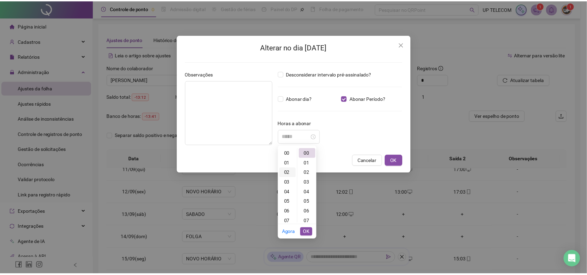
scroll to position [19, 0]
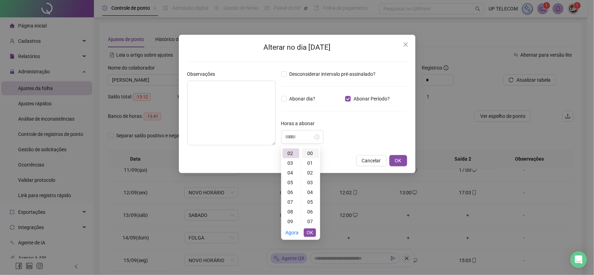
click at [305, 152] on div "00" at bounding box center [310, 154] width 17 height 10
type input "*****"
click at [251, 131] on textarea at bounding box center [231, 113] width 88 height 65
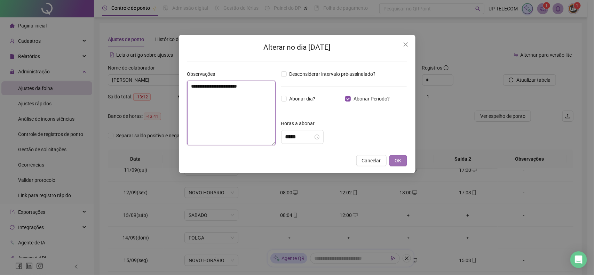
type textarea "**********"
click at [392, 161] on button "OK" at bounding box center [398, 160] width 18 height 11
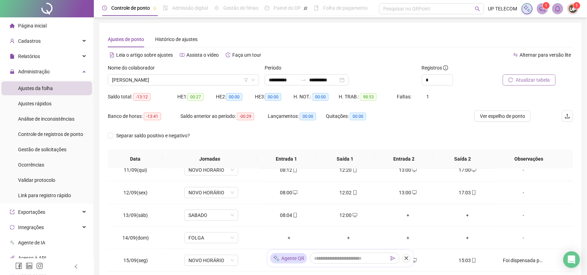
click at [523, 80] on span "Atualizar tabela" at bounding box center [533, 80] width 34 height 8
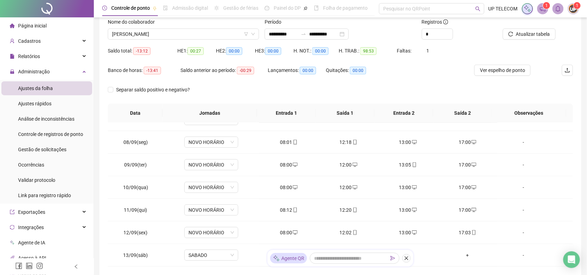
scroll to position [0, 0]
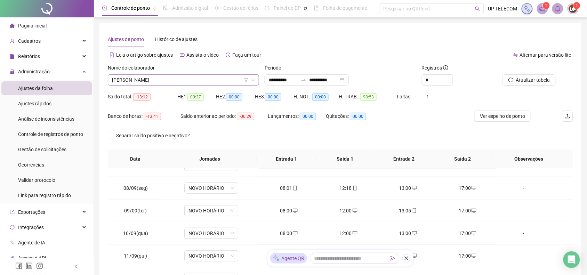
click at [192, 81] on span "[PERSON_NAME]" at bounding box center [183, 80] width 143 height 10
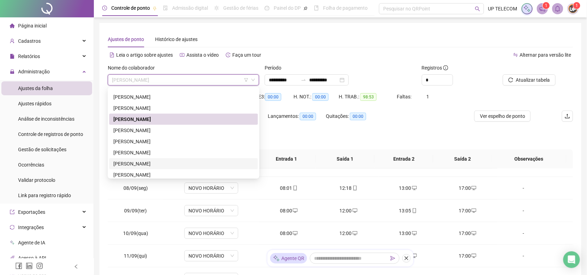
scroll to position [263, 0]
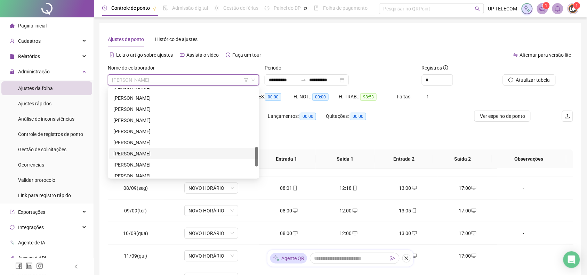
click at [168, 155] on div "[PERSON_NAME]" at bounding box center [183, 154] width 141 height 8
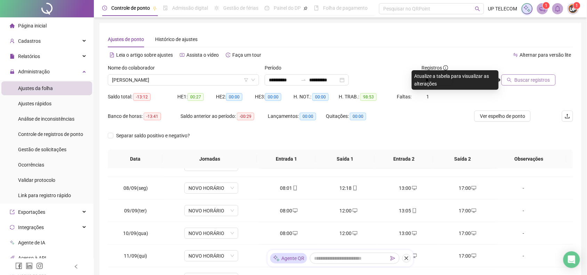
click at [554, 78] on button "Buscar registros" at bounding box center [529, 79] width 54 height 11
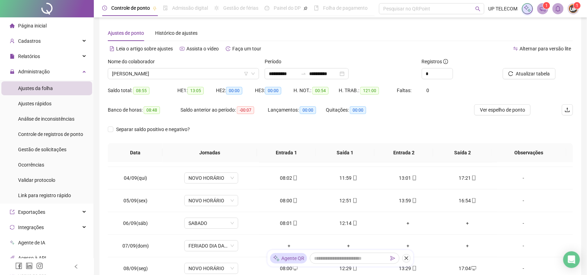
scroll to position [0, 0]
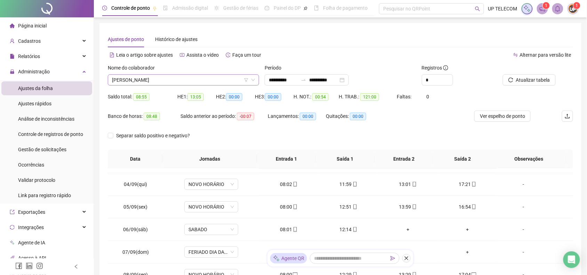
click at [164, 75] on span "[PERSON_NAME]" at bounding box center [183, 80] width 143 height 10
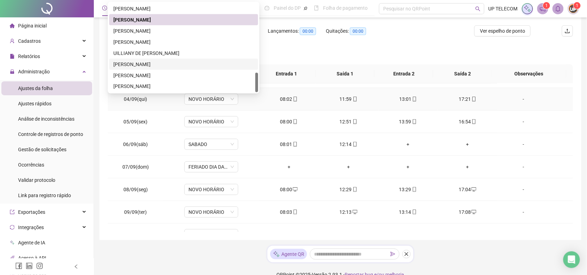
scroll to position [97, 0]
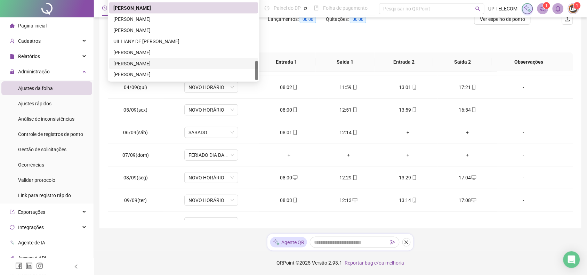
click at [147, 64] on div "[PERSON_NAME]" at bounding box center [183, 64] width 141 height 8
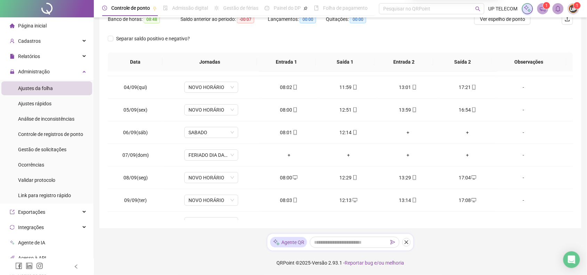
scroll to position [10, 0]
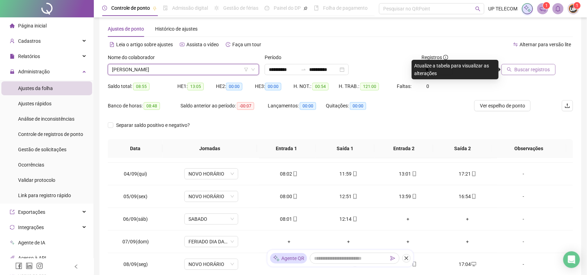
click at [518, 68] on span "Buscar registros" at bounding box center [532, 70] width 35 height 8
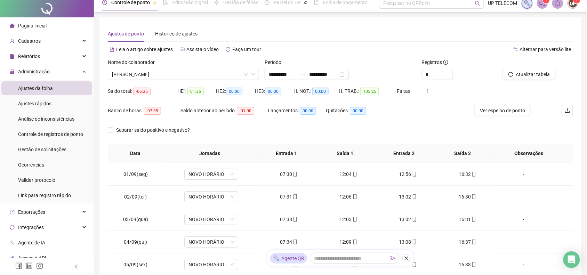
scroll to position [0, 0]
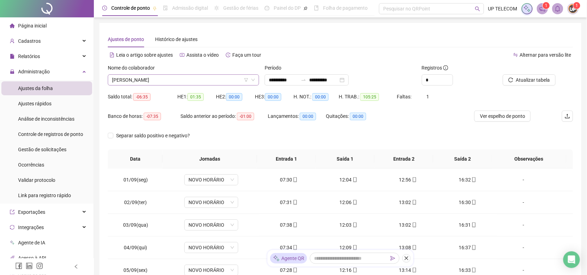
click at [192, 82] on span "[PERSON_NAME]" at bounding box center [183, 80] width 143 height 10
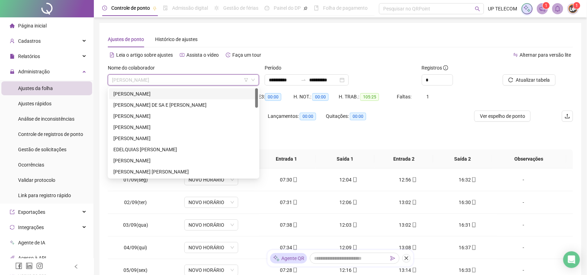
click at [191, 92] on div "[PERSON_NAME]" at bounding box center [183, 94] width 141 height 8
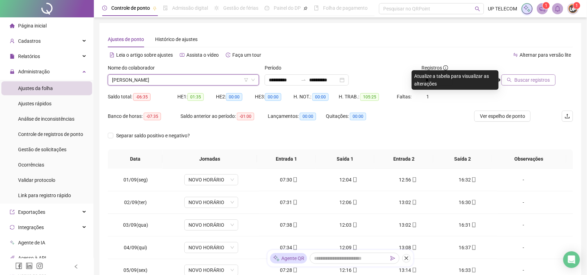
click at [518, 78] on span "Buscar registros" at bounding box center [532, 80] width 35 height 8
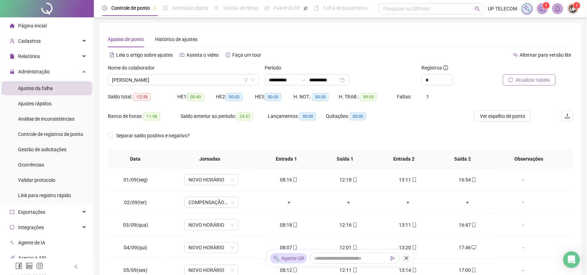
click at [534, 78] on span "Atualizar tabela" at bounding box center [533, 80] width 34 height 8
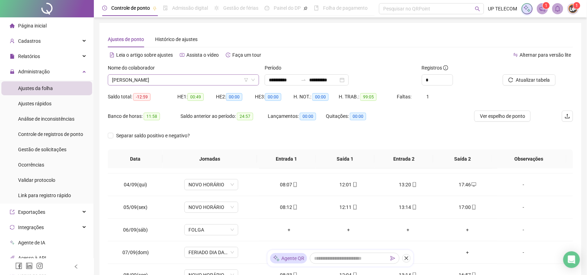
click at [175, 81] on span "[PERSON_NAME]" at bounding box center [183, 80] width 143 height 10
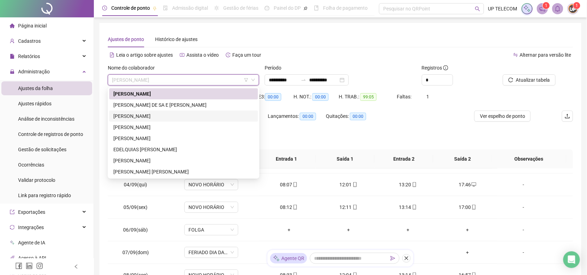
click at [169, 118] on div "[PERSON_NAME]" at bounding box center [183, 116] width 141 height 8
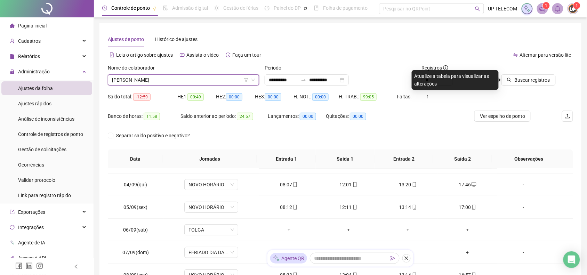
click at [202, 80] on span "[PERSON_NAME]" at bounding box center [183, 80] width 143 height 10
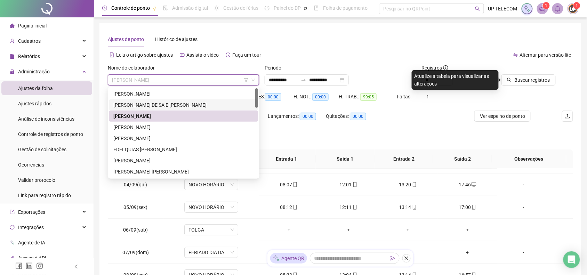
click at [189, 105] on div "[PERSON_NAME] DE SA E [PERSON_NAME]" at bounding box center [183, 105] width 141 height 8
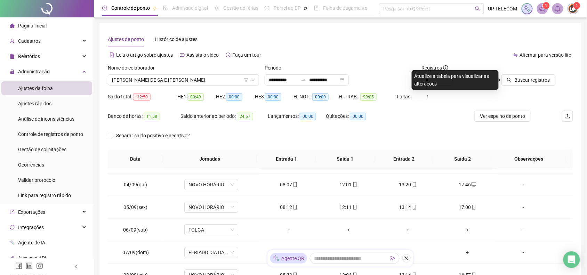
click at [519, 74] on div at bounding box center [528, 69] width 56 height 10
click at [519, 74] on button "Buscar registros" at bounding box center [529, 79] width 54 height 11
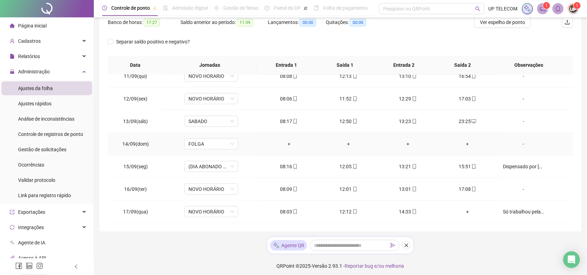
scroll to position [97, 0]
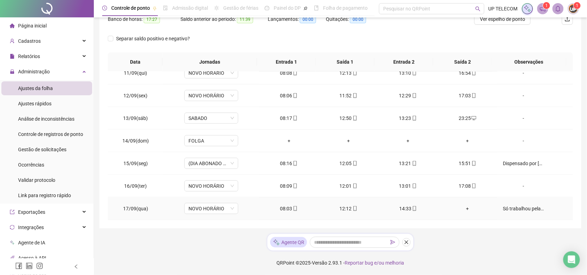
click at [406, 207] on div "14:33" at bounding box center [408, 209] width 48 height 8
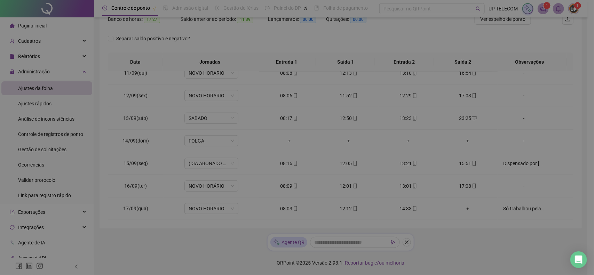
type input "**********"
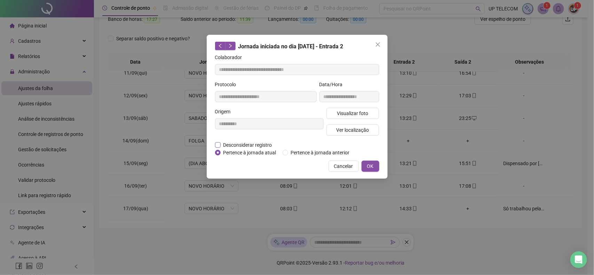
click at [223, 143] on span "Desconsiderar registro" at bounding box center [248, 145] width 54 height 8
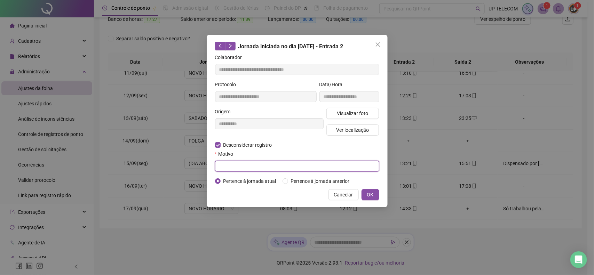
click at [257, 168] on input "text" at bounding box center [297, 166] width 164 height 11
type input "**********"
click at [374, 196] on button "OK" at bounding box center [370, 194] width 18 height 11
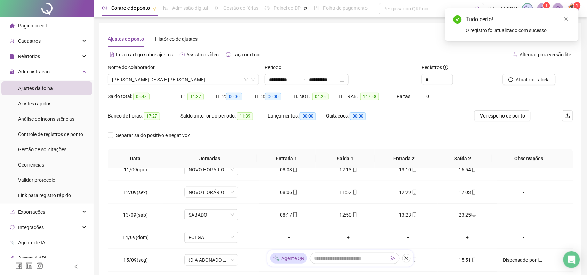
scroll to position [0, 0]
click at [514, 77] on button "Atualizar tabela" at bounding box center [529, 79] width 53 height 11
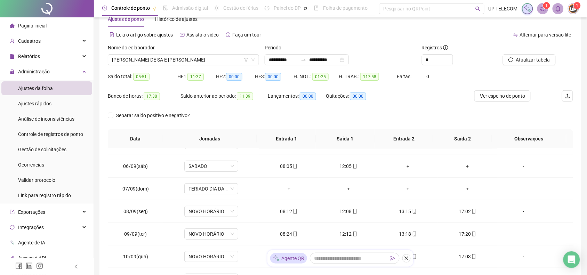
scroll to position [10, 0]
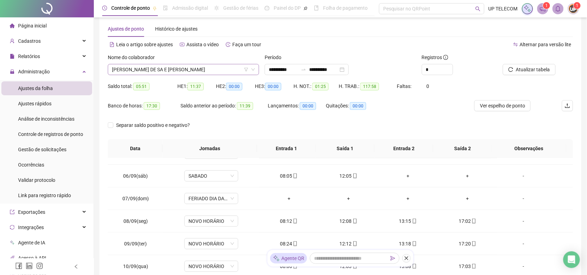
click at [181, 73] on span "[PERSON_NAME] DE SA E [PERSON_NAME]" at bounding box center [183, 69] width 143 height 10
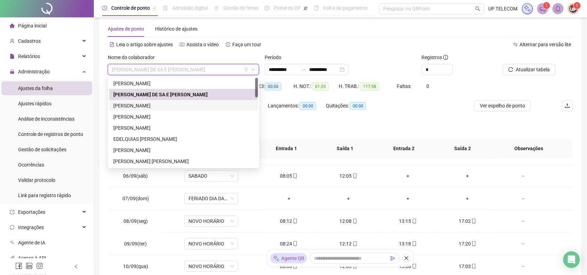
click at [161, 107] on div "[PERSON_NAME]" at bounding box center [183, 106] width 141 height 8
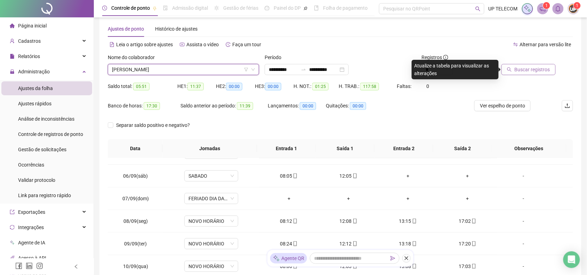
click at [514, 66] on button "Buscar registros" at bounding box center [529, 69] width 54 height 11
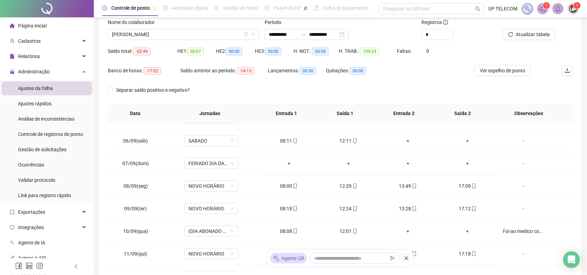
scroll to position [0, 0]
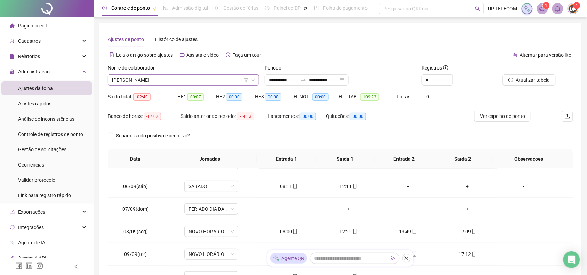
click at [184, 82] on span "[PERSON_NAME]" at bounding box center [183, 80] width 143 height 10
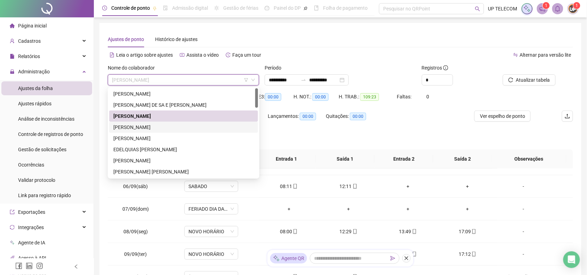
click at [141, 128] on div "[PERSON_NAME]" at bounding box center [183, 128] width 141 height 8
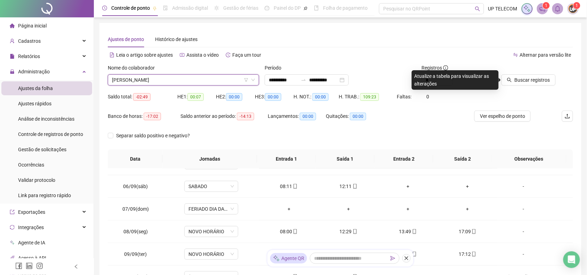
click at [531, 86] on div "Buscar registros" at bounding box center [536, 77] width 79 height 27
click at [532, 83] on span "Buscar registros" at bounding box center [532, 80] width 35 height 8
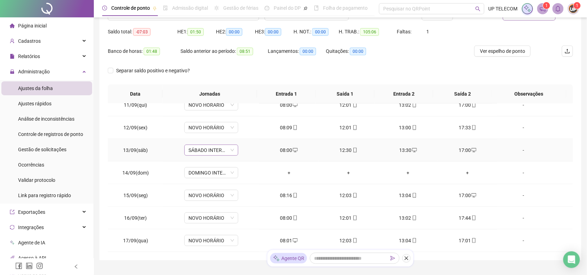
scroll to position [87, 0]
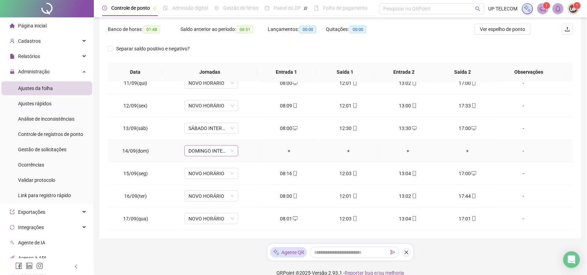
click at [211, 153] on span "DOMINGO INTERMITENTE" at bounding box center [212, 151] width 46 height 10
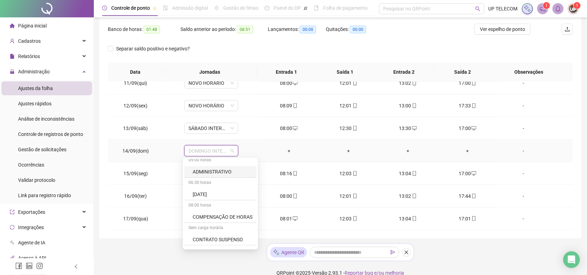
scroll to position [43, 0]
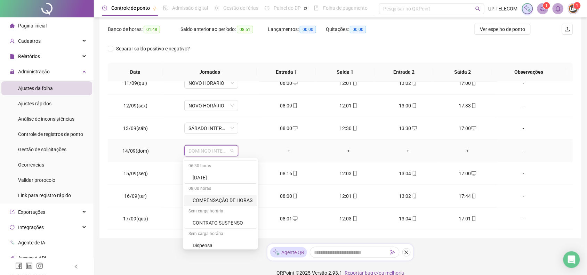
click at [215, 200] on div "COMPENSAÇÃO DE HORAS" at bounding box center [223, 201] width 60 height 8
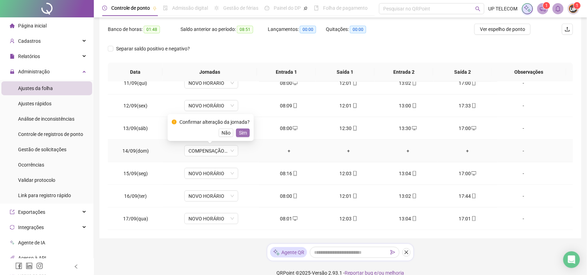
click at [245, 133] on span "Sim" at bounding box center [243, 133] width 8 height 8
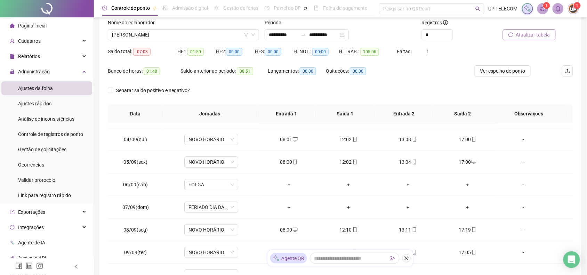
scroll to position [0, 0]
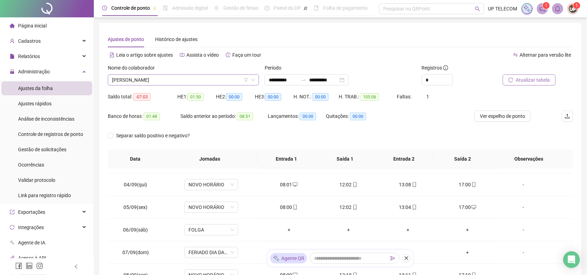
click at [178, 80] on span "[PERSON_NAME]" at bounding box center [183, 80] width 143 height 10
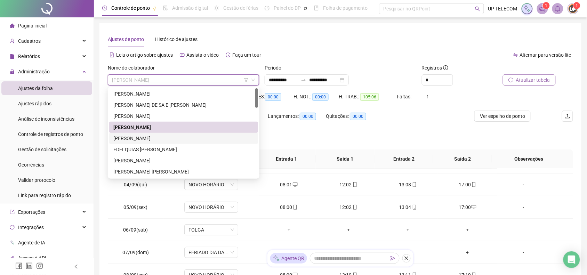
click at [159, 136] on div "[PERSON_NAME]" at bounding box center [183, 139] width 141 height 8
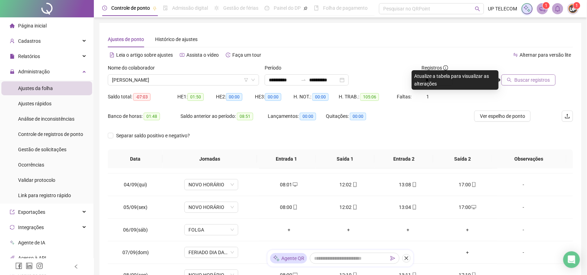
click at [552, 77] on button "Buscar registros" at bounding box center [529, 79] width 54 height 11
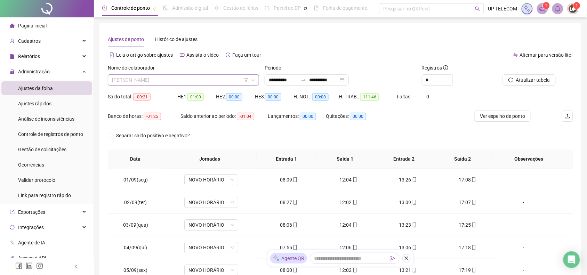
click at [194, 83] on span "[PERSON_NAME]" at bounding box center [183, 80] width 143 height 10
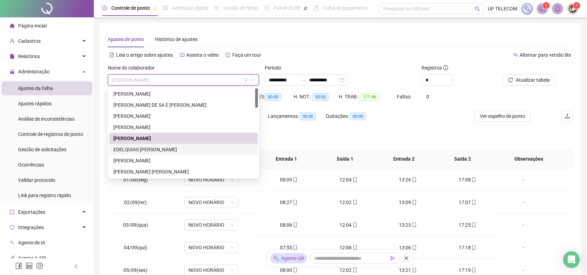
click at [146, 150] on div "EDELQUIAS [PERSON_NAME]" at bounding box center [183, 150] width 141 height 8
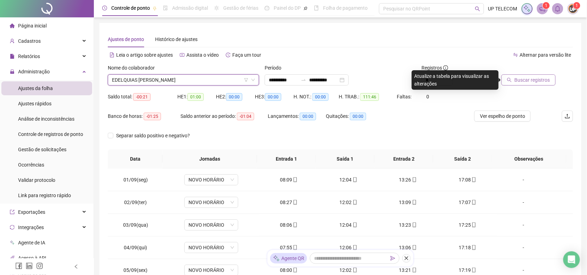
click at [535, 79] on span "Buscar registros" at bounding box center [532, 80] width 35 height 8
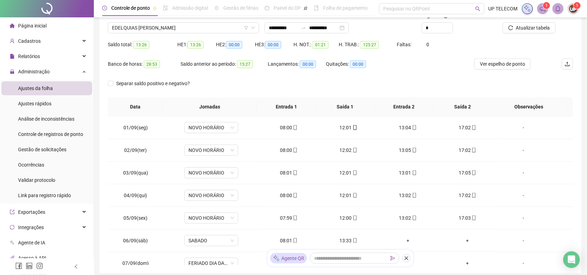
scroll to position [10, 0]
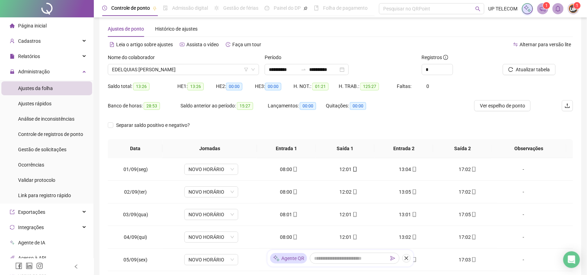
click at [174, 63] on div "Nome do colaborador" at bounding box center [183, 59] width 151 height 10
click at [174, 66] on span "EDELQUIAS [PERSON_NAME]" at bounding box center [183, 69] width 143 height 10
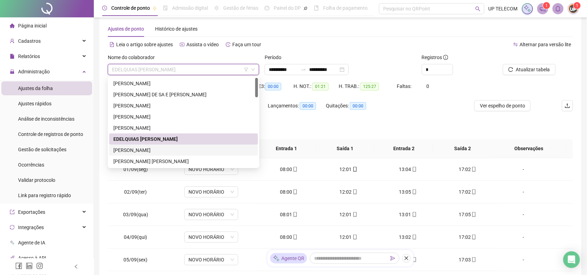
click at [151, 150] on div "[PERSON_NAME]" at bounding box center [183, 150] width 141 height 8
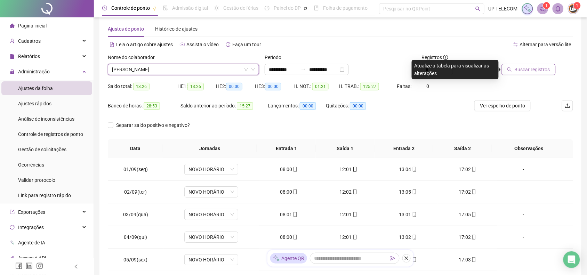
click at [535, 70] on span "Buscar registros" at bounding box center [532, 70] width 35 height 8
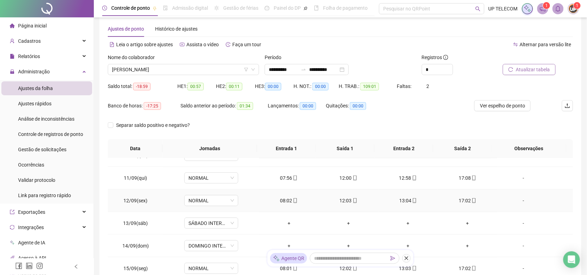
scroll to position [237, 0]
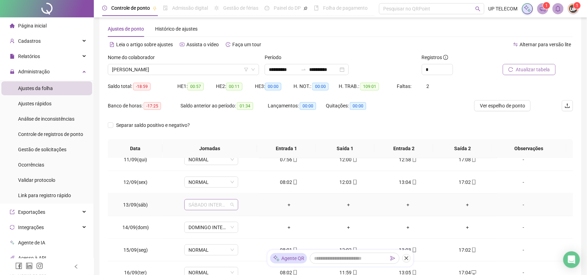
click at [203, 205] on span "SÁBADO INTERMITENTE" at bounding box center [212, 205] width 46 height 10
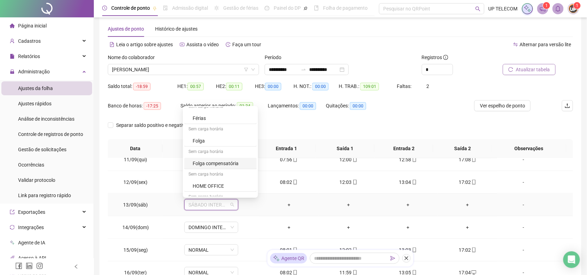
scroll to position [217, 0]
click at [207, 157] on div "Folga" at bounding box center [223, 156] width 60 height 8
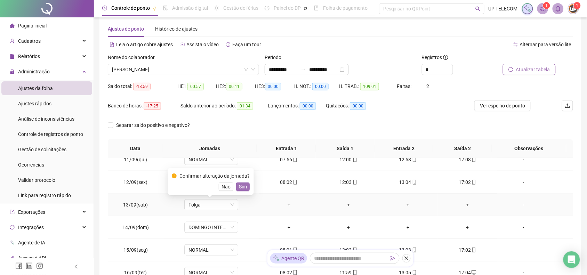
click at [248, 187] on button "Sim" at bounding box center [243, 187] width 14 height 8
click at [207, 230] on span "DOMINGO INTERMITENTE" at bounding box center [212, 227] width 46 height 10
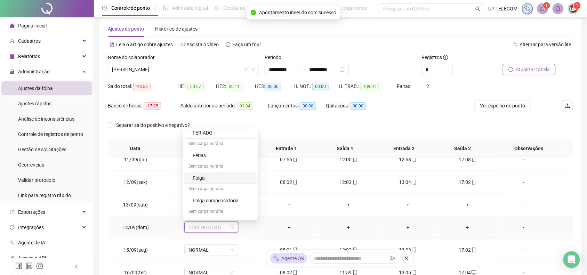
click at [211, 178] on div "Folga" at bounding box center [223, 178] width 60 height 8
click at [245, 210] on span "Sim" at bounding box center [243, 210] width 8 height 8
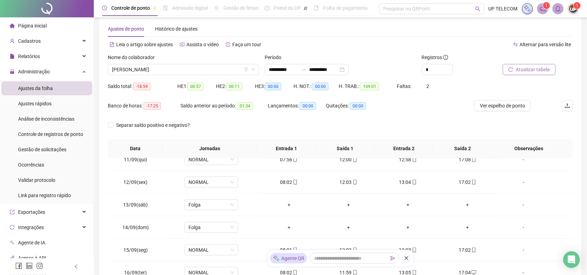
click at [539, 67] on span "Atualizar tabela" at bounding box center [533, 70] width 34 height 8
click at [211, 224] on span "DOMINGO INTERMITENTE" at bounding box center [212, 227] width 46 height 10
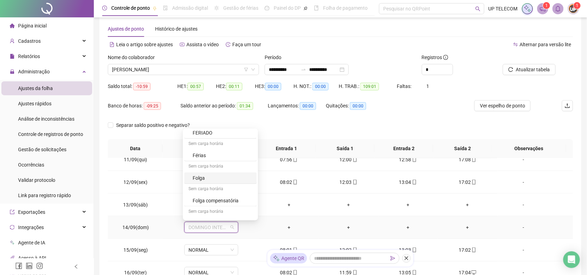
click at [202, 173] on div "Sem carga horária" at bounding box center [220, 166] width 72 height 11
click at [202, 181] on div "Folga" at bounding box center [223, 178] width 60 height 8
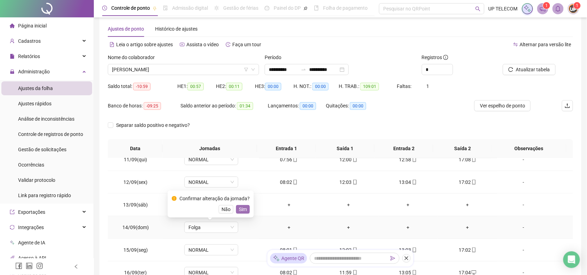
click at [244, 208] on span "Sim" at bounding box center [243, 210] width 8 height 8
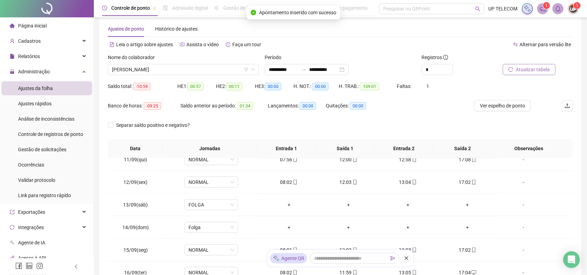
click at [546, 70] on span "Atualizar tabela" at bounding box center [533, 70] width 34 height 8
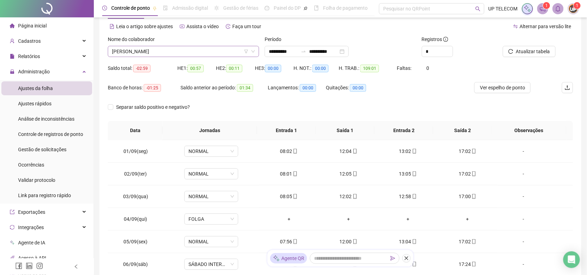
scroll to position [10, 0]
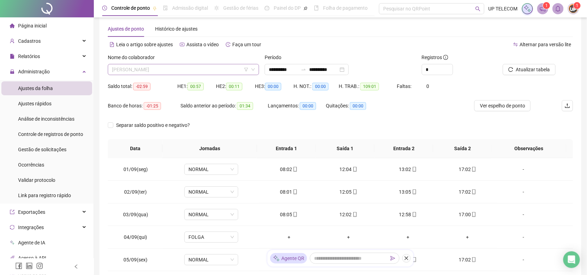
click at [186, 73] on span "[PERSON_NAME]" at bounding box center [183, 69] width 143 height 10
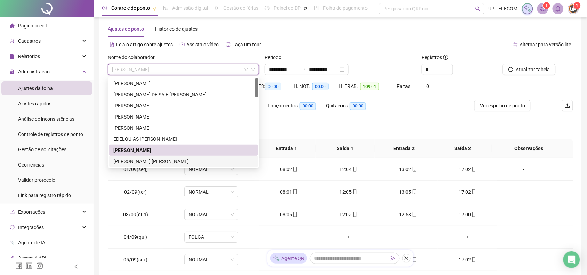
click at [158, 162] on div "[PERSON_NAME] [PERSON_NAME]" at bounding box center [183, 162] width 141 height 8
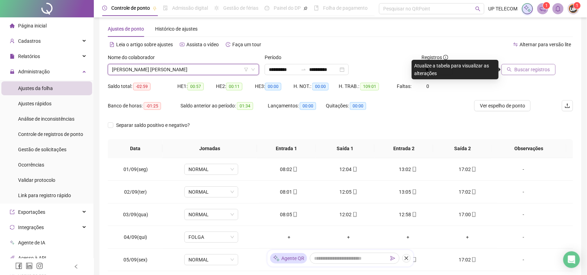
click at [530, 73] on button "Buscar registros" at bounding box center [529, 69] width 54 height 11
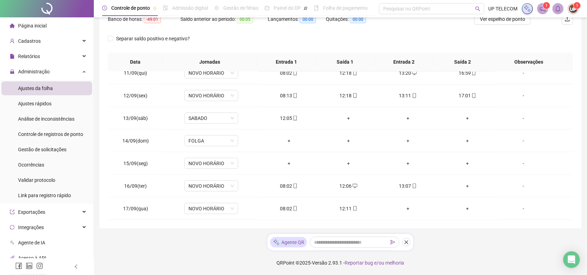
scroll to position [0, 0]
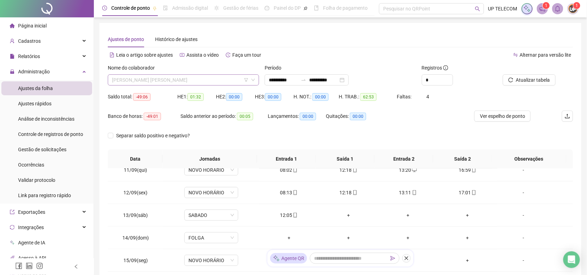
click at [185, 80] on span "[PERSON_NAME] [PERSON_NAME]" at bounding box center [183, 80] width 143 height 10
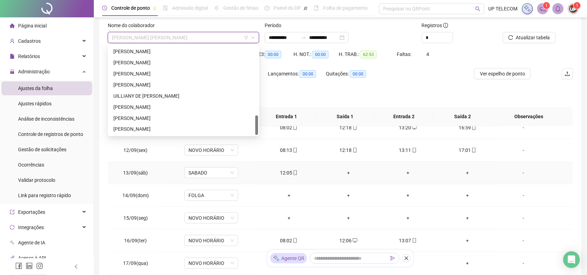
scroll to position [97, 0]
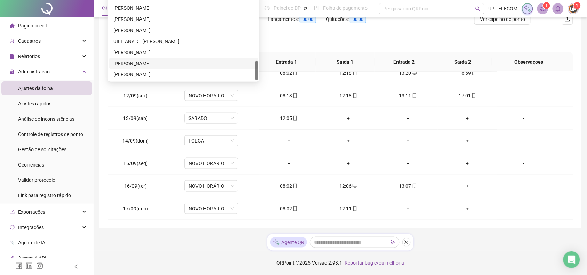
click at [159, 61] on div "[PERSON_NAME]" at bounding box center [183, 64] width 141 height 8
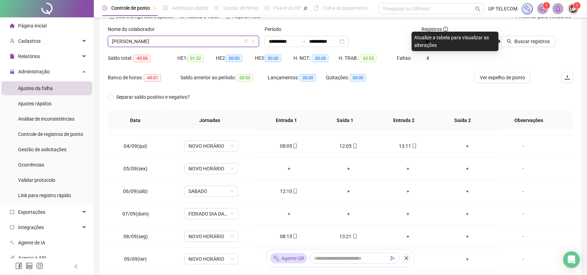
scroll to position [0, 0]
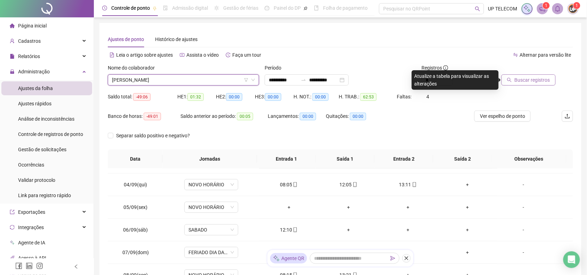
click at [526, 84] on button "Buscar registros" at bounding box center [529, 79] width 54 height 11
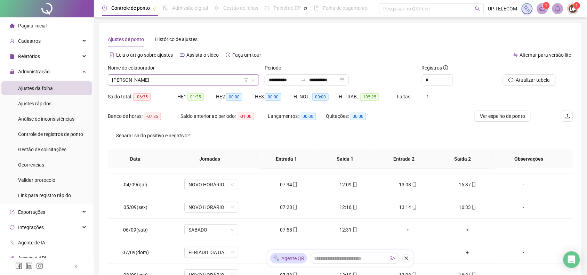
click at [199, 78] on span "[PERSON_NAME]" at bounding box center [183, 80] width 143 height 10
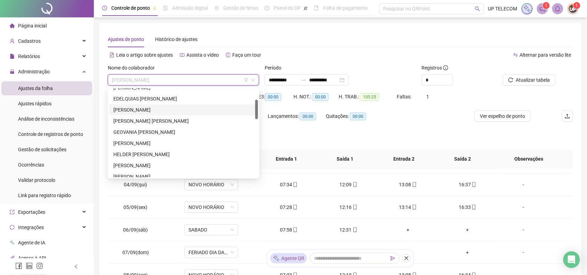
scroll to position [7, 0]
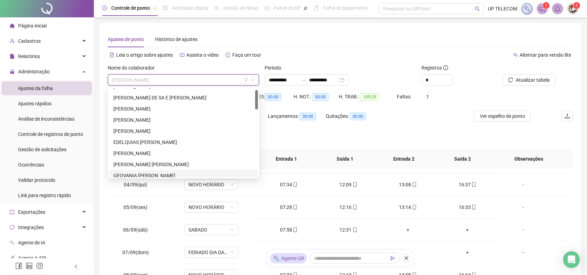
click at [159, 172] on div "GEOVANIA [PERSON_NAME]" at bounding box center [183, 176] width 141 height 8
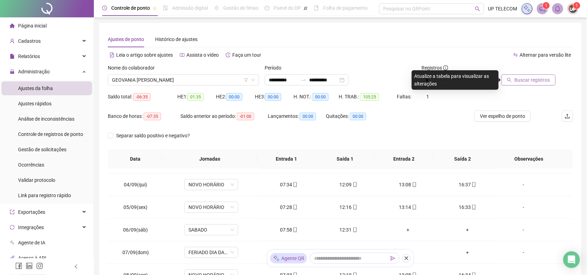
click at [527, 78] on span "Buscar registros" at bounding box center [532, 80] width 35 height 8
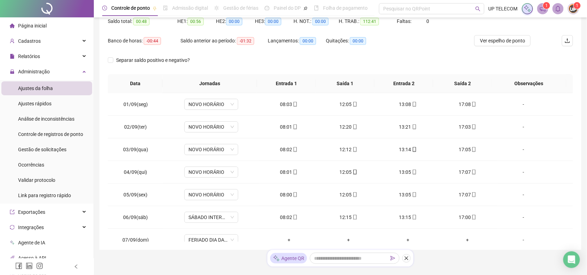
scroll to position [10, 0]
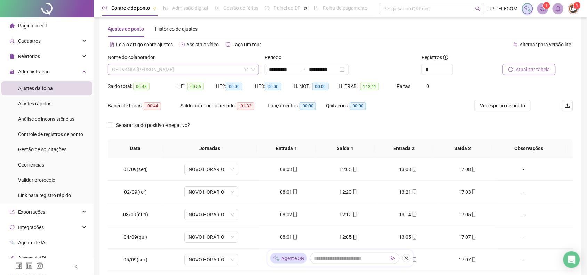
click at [177, 73] on span "GEOVANIA [PERSON_NAME]" at bounding box center [183, 69] width 143 height 10
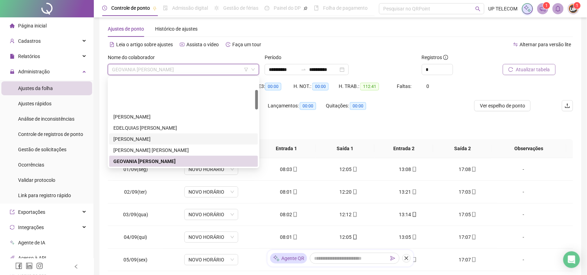
scroll to position [55, 0]
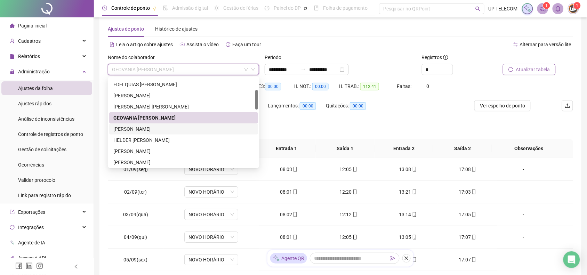
click at [163, 129] on div "[PERSON_NAME]" at bounding box center [183, 129] width 141 height 8
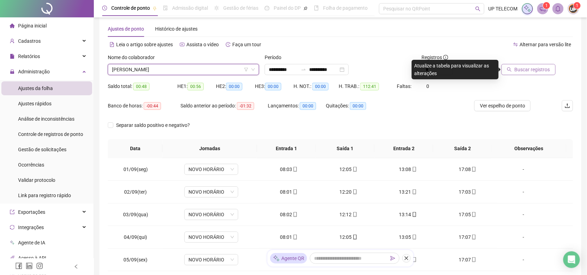
drag, startPoint x: 542, startPoint y: 63, endPoint x: 538, endPoint y: 66, distance: 5.4
click at [541, 63] on div at bounding box center [528, 59] width 56 height 10
click at [538, 67] on span "Buscar registros" at bounding box center [532, 70] width 35 height 8
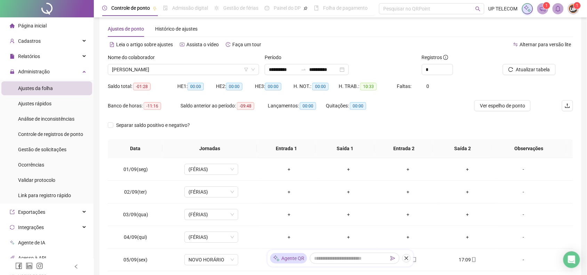
scroll to position [0, 0]
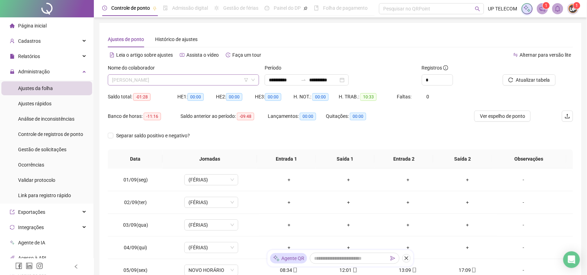
click at [176, 83] on span "[PERSON_NAME]" at bounding box center [183, 80] width 143 height 10
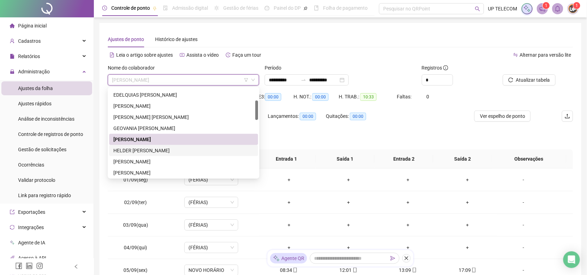
click at [154, 148] on div "HELDER [PERSON_NAME]" at bounding box center [183, 151] width 141 height 8
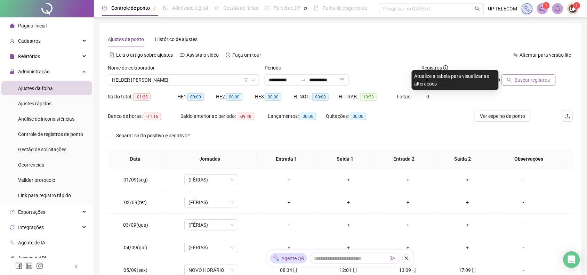
click at [519, 79] on span "Buscar registros" at bounding box center [532, 80] width 35 height 8
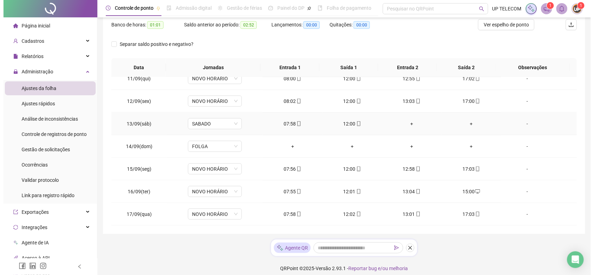
scroll to position [97, 0]
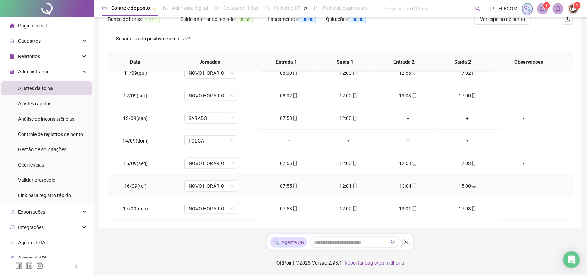
click at [529, 188] on div "-" at bounding box center [523, 186] width 41 height 8
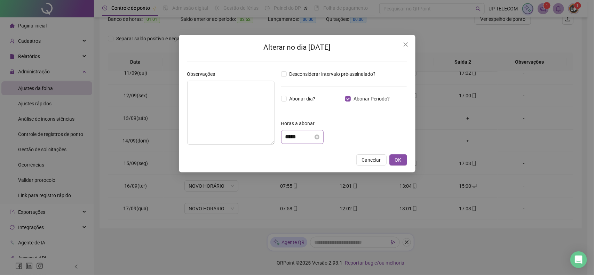
click at [288, 142] on div "*****" at bounding box center [302, 137] width 42 height 14
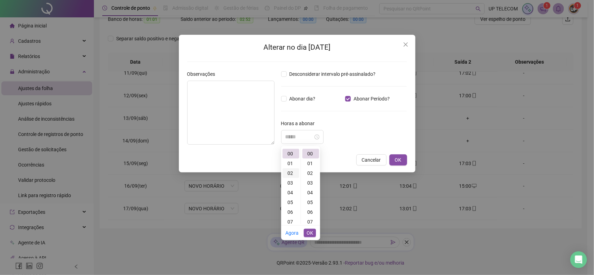
click at [292, 173] on div "02" at bounding box center [290, 173] width 17 height 10
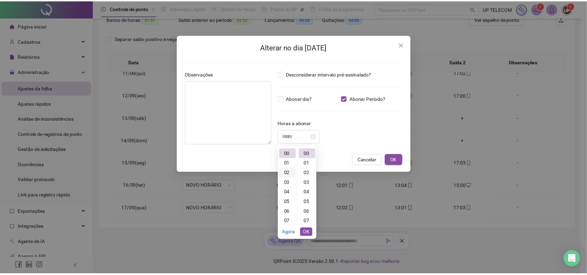
scroll to position [19, 0]
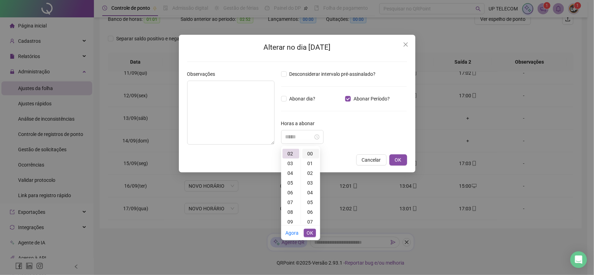
click at [308, 150] on div "00" at bounding box center [310, 154] width 17 height 10
type input "*****"
click at [310, 231] on span "OK" at bounding box center [310, 233] width 7 height 8
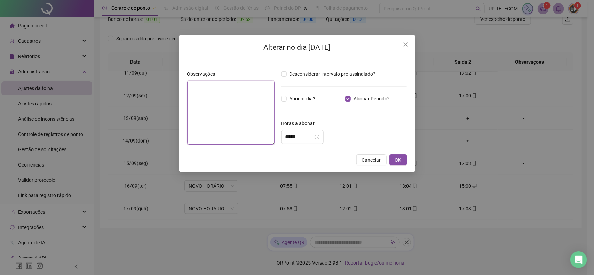
click at [245, 129] on textarea at bounding box center [230, 113] width 87 height 64
type textarea "**********"
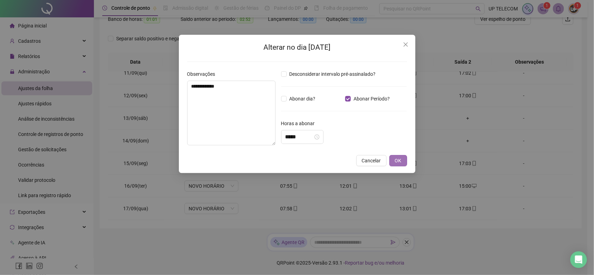
click at [403, 164] on button "OK" at bounding box center [398, 160] width 18 height 11
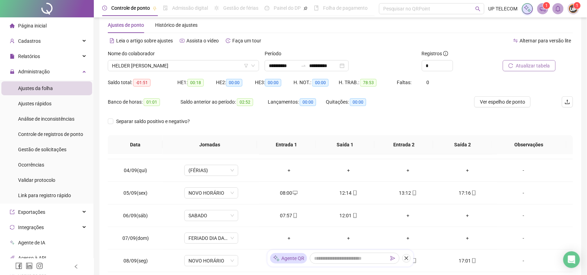
scroll to position [10, 0]
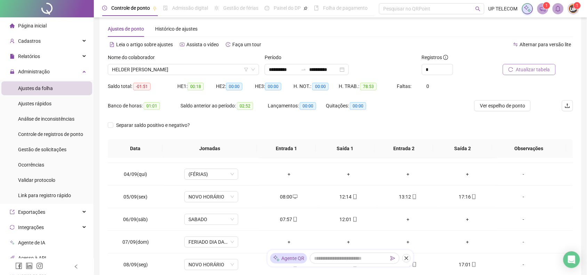
click at [528, 75] on button "Atualizar tabela" at bounding box center [529, 69] width 53 height 11
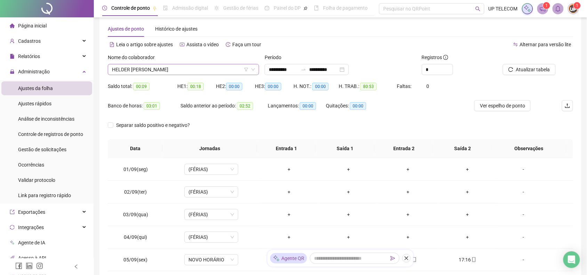
click at [183, 65] on span "HELDER [PERSON_NAME]" at bounding box center [183, 69] width 143 height 10
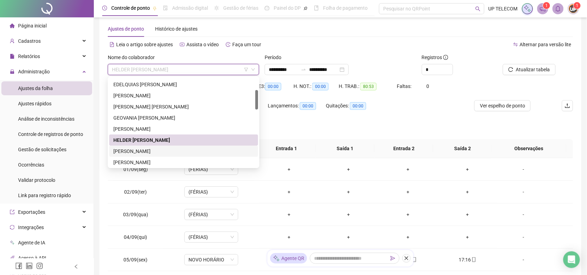
click at [155, 149] on div "[PERSON_NAME]" at bounding box center [183, 152] width 141 height 8
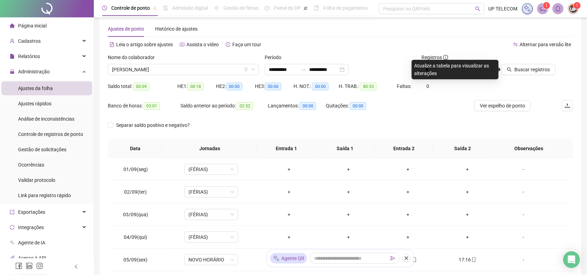
click at [539, 63] on div at bounding box center [528, 59] width 56 height 10
click at [518, 67] on span "Buscar registros" at bounding box center [532, 70] width 35 height 8
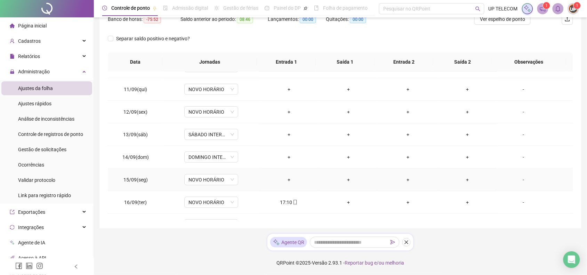
scroll to position [237, 0]
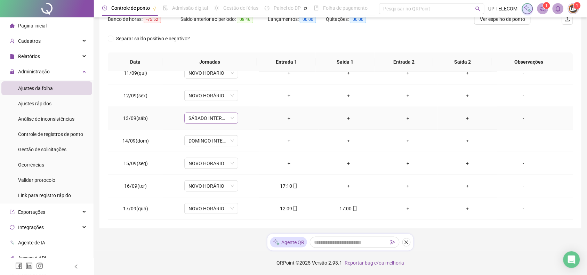
click at [207, 120] on span "SÁBADO INTERMITENTE" at bounding box center [212, 118] width 46 height 10
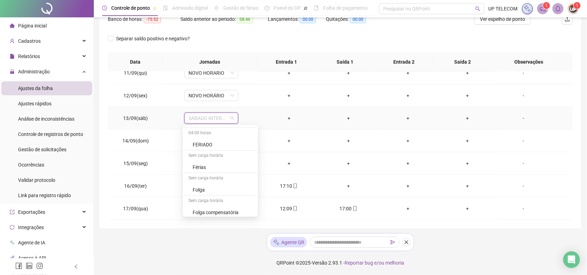
scroll to position [217, 0]
click at [198, 174] on div "Folga" at bounding box center [223, 175] width 60 height 8
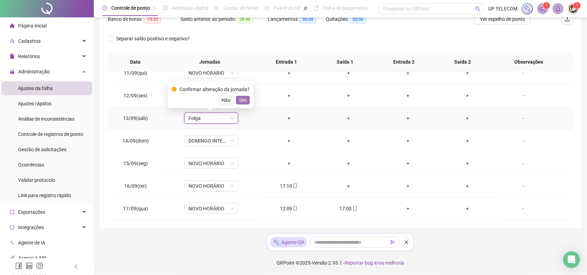
click at [244, 101] on span "Sim" at bounding box center [243, 100] width 8 height 8
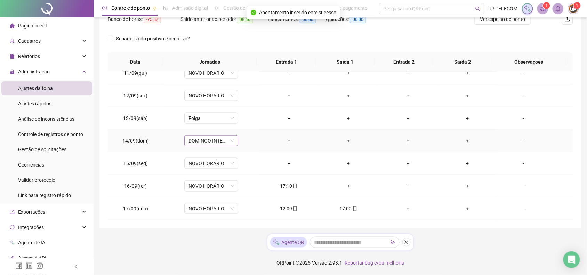
click at [206, 144] on span "DOMINGO INTERMITENTE" at bounding box center [212, 141] width 46 height 10
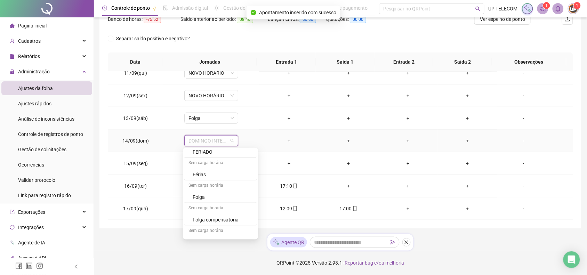
click at [226, 191] on div "Sem carga horária" at bounding box center [220, 186] width 72 height 11
click at [225, 199] on div "Folga" at bounding box center [223, 197] width 60 height 8
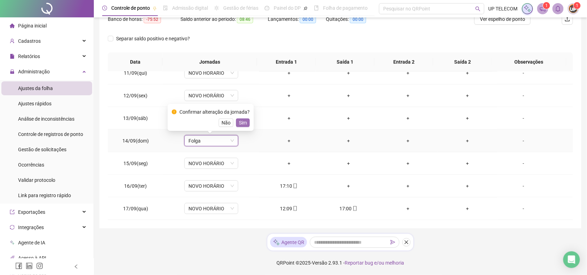
click at [239, 122] on span "Sim" at bounding box center [243, 123] width 8 height 8
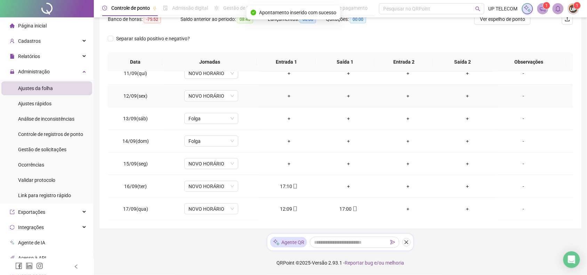
scroll to position [237, 0]
click at [197, 164] on span "NOVO HORÁRIO" at bounding box center [212, 163] width 46 height 10
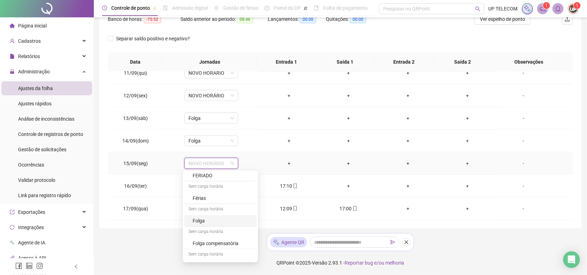
scroll to position [217, 0]
click at [211, 218] on div "Folga" at bounding box center [223, 220] width 60 height 8
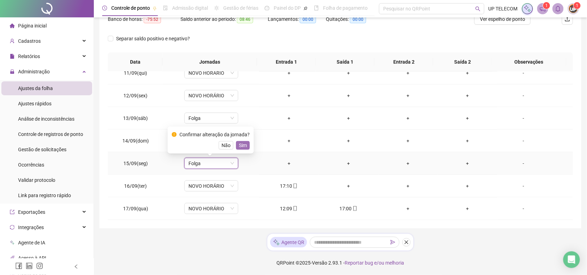
click at [242, 144] on span "Sim" at bounding box center [243, 146] width 8 height 8
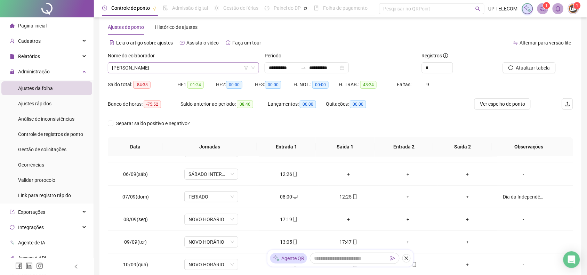
scroll to position [10, 0]
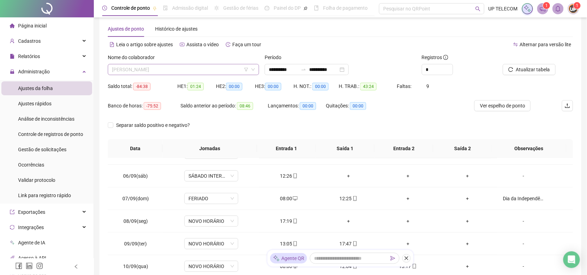
click at [183, 71] on span "[PERSON_NAME]" at bounding box center [183, 69] width 143 height 10
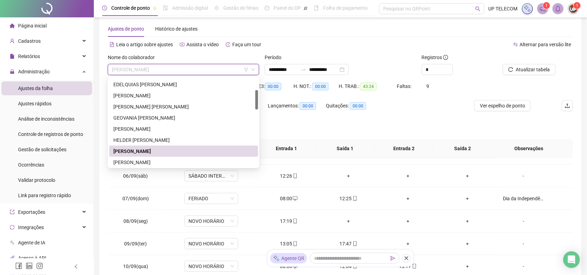
scroll to position [98, 0]
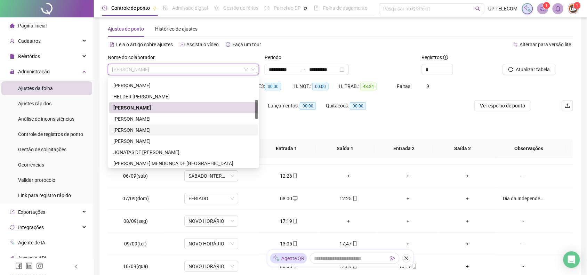
click at [164, 129] on div "[PERSON_NAME]" at bounding box center [183, 130] width 141 height 8
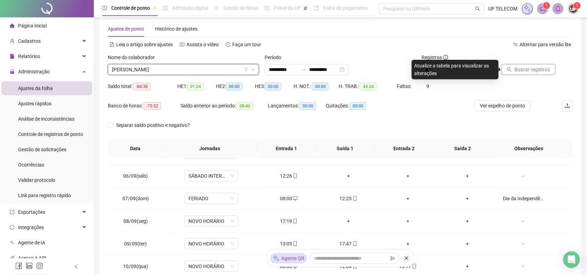
click at [524, 73] on span "Buscar registros" at bounding box center [532, 70] width 35 height 8
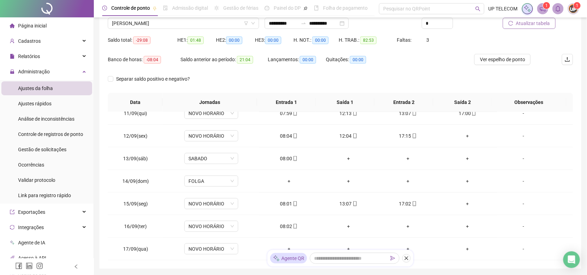
scroll to position [97, 0]
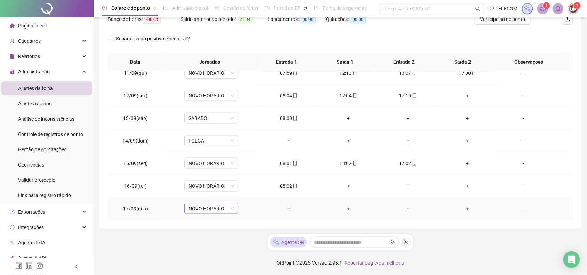
click at [193, 209] on span "NOVO HORÁRIO" at bounding box center [212, 209] width 46 height 10
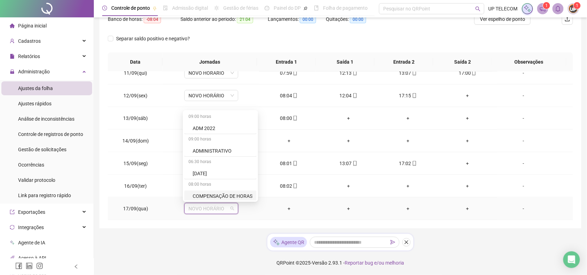
click at [209, 192] on div "COMPENSAÇÃO DE HORAS" at bounding box center [220, 196] width 72 height 11
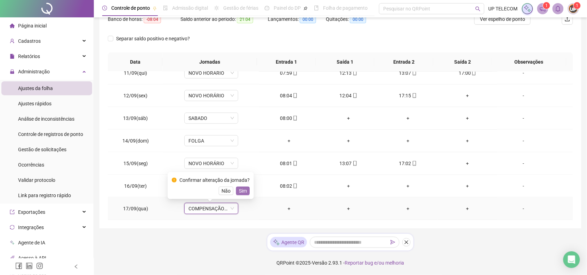
click at [240, 190] on span "Sim" at bounding box center [243, 191] width 8 height 8
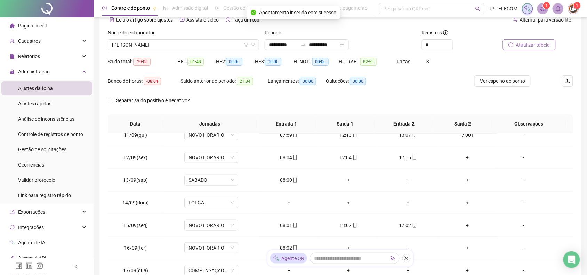
scroll to position [10, 0]
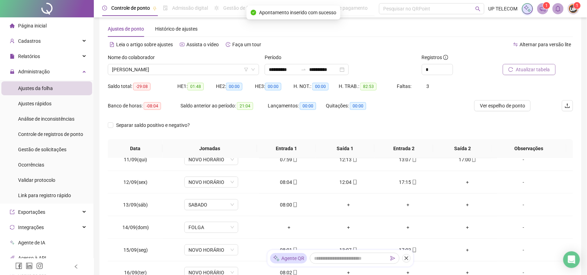
click at [533, 65] on button "Atualizar tabela" at bounding box center [529, 69] width 53 height 11
click at [172, 70] on span "[PERSON_NAME]" at bounding box center [183, 69] width 143 height 10
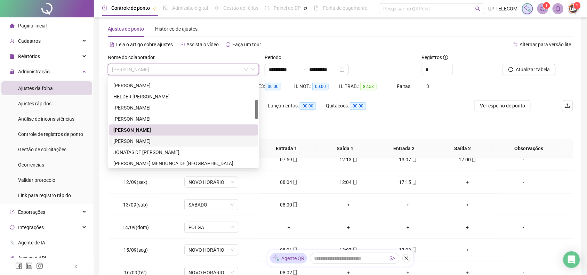
click at [157, 143] on div "[PERSON_NAME]" at bounding box center [183, 141] width 141 height 8
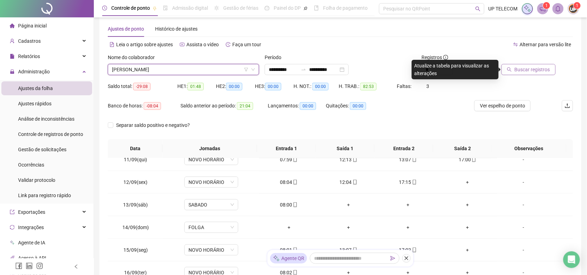
click at [527, 71] on span "Buscar registros" at bounding box center [532, 70] width 35 height 8
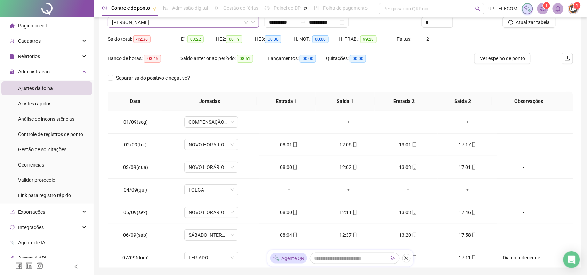
scroll to position [0, 0]
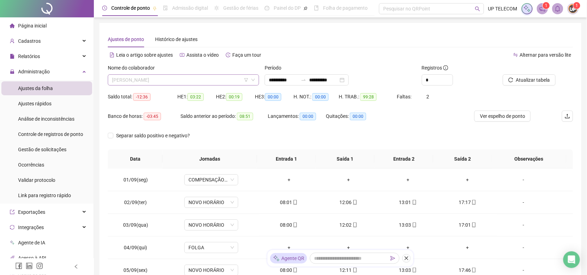
click at [213, 79] on span "[PERSON_NAME]" at bounding box center [183, 80] width 143 height 10
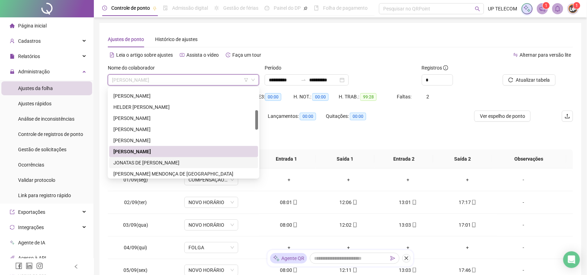
click at [181, 162] on div "JONATAS DE [PERSON_NAME]" at bounding box center [183, 163] width 141 height 8
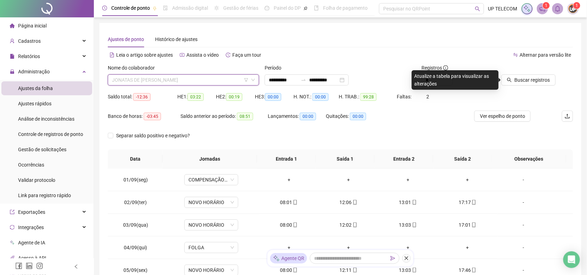
click at [159, 77] on span "JONATAS DE [PERSON_NAME]" at bounding box center [183, 80] width 143 height 10
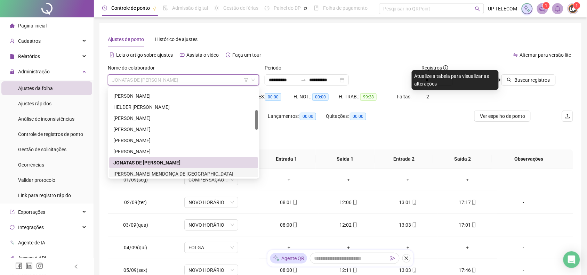
click at [125, 172] on div "[PERSON_NAME] MENDONÇA DE [GEOGRAPHIC_DATA]" at bounding box center [183, 174] width 141 height 8
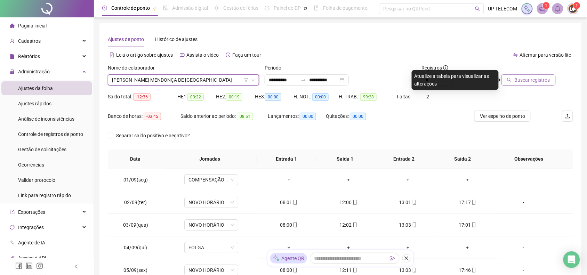
click at [527, 82] on span "Buscar registros" at bounding box center [532, 80] width 35 height 8
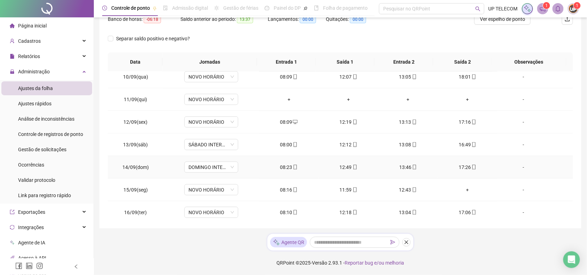
scroll to position [193, 0]
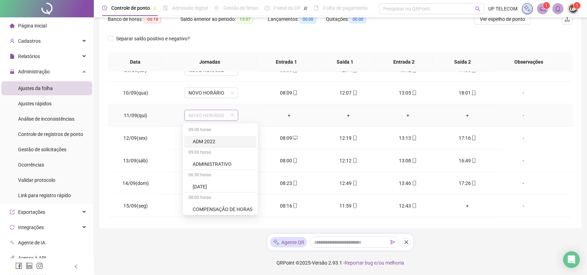
click at [202, 119] on span "NOVO HORÁRIO" at bounding box center [212, 115] width 46 height 10
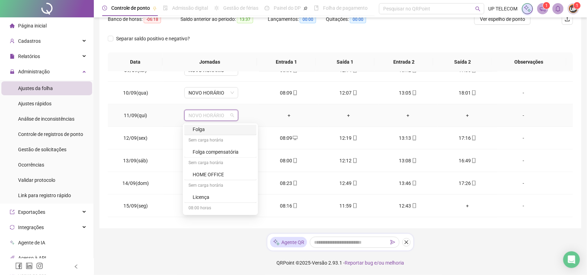
click at [200, 126] on div "Folga" at bounding box center [223, 130] width 60 height 8
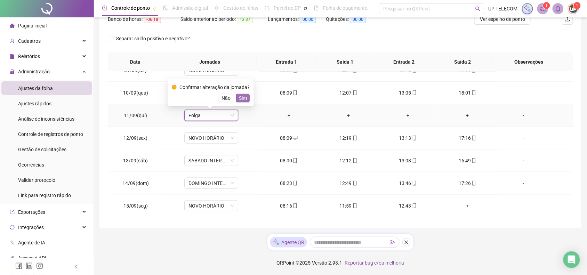
click at [239, 98] on span "Sim" at bounding box center [243, 98] width 8 height 8
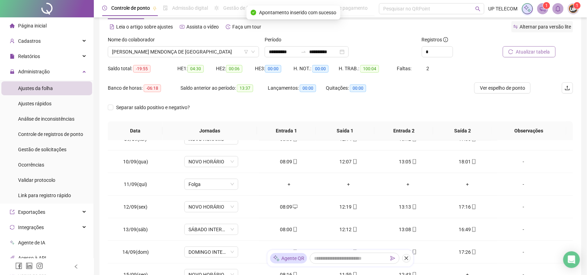
scroll to position [10, 0]
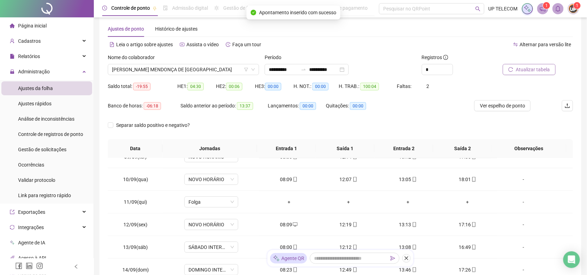
click at [519, 71] on span "Atualizar tabela" at bounding box center [533, 70] width 34 height 8
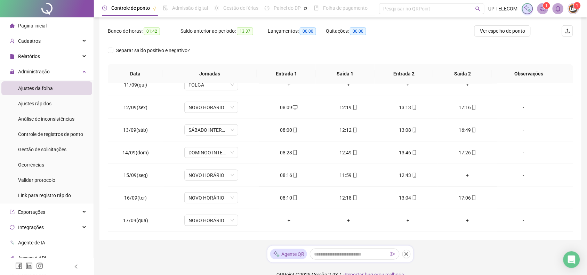
scroll to position [97, 0]
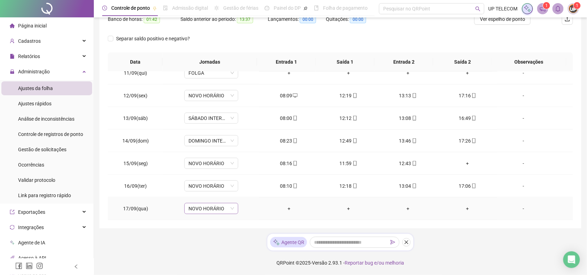
click at [197, 207] on span "NOVO HORÁRIO" at bounding box center [212, 209] width 46 height 10
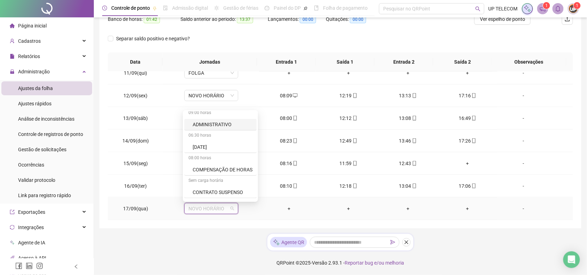
scroll to position [43, 0]
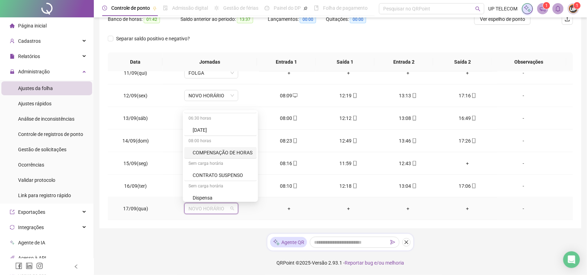
click at [204, 156] on div "COMPENSAÇÃO DE HORAS" at bounding box center [223, 153] width 60 height 8
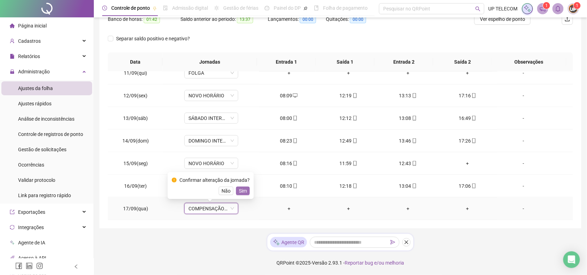
click at [239, 188] on span "Sim" at bounding box center [243, 191] width 8 height 8
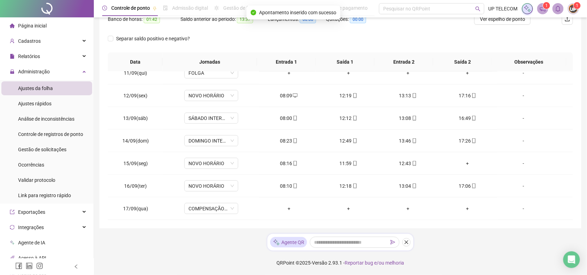
scroll to position [54, 0]
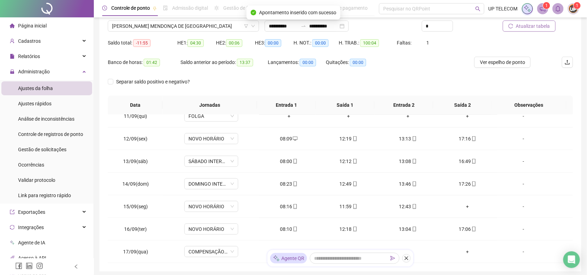
click at [531, 28] on span "Atualizar tabela" at bounding box center [533, 26] width 34 height 8
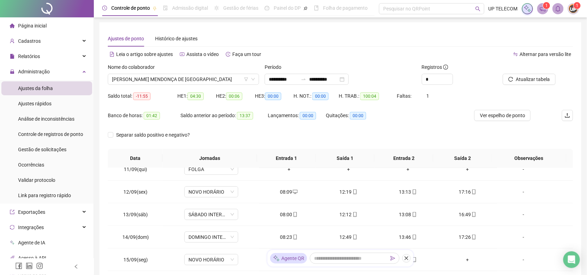
scroll to position [0, 0]
click at [161, 82] on span "[PERSON_NAME] MENDONÇA DE [GEOGRAPHIC_DATA]" at bounding box center [183, 80] width 143 height 10
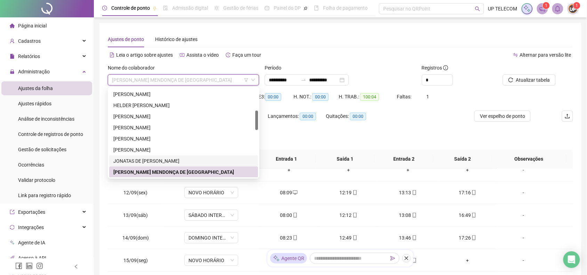
scroll to position [143, 0]
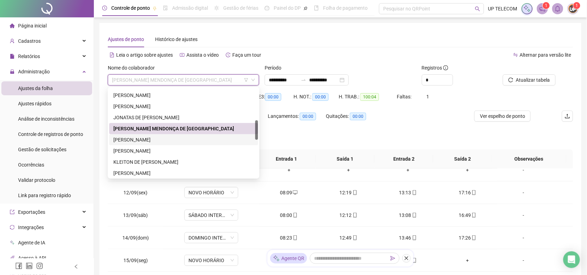
click at [147, 137] on div "[PERSON_NAME]" at bounding box center [183, 140] width 141 height 8
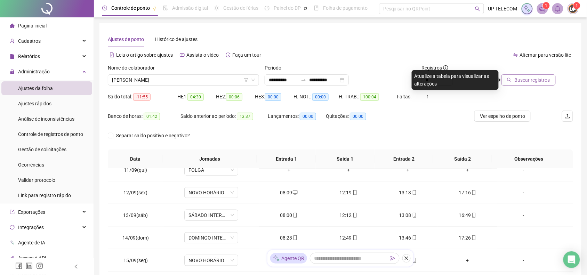
click at [541, 82] on span "Buscar registros" at bounding box center [532, 80] width 35 height 8
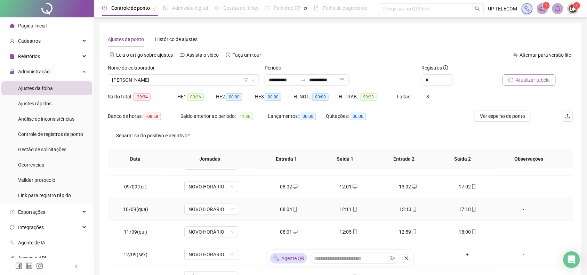
scroll to position [217, 0]
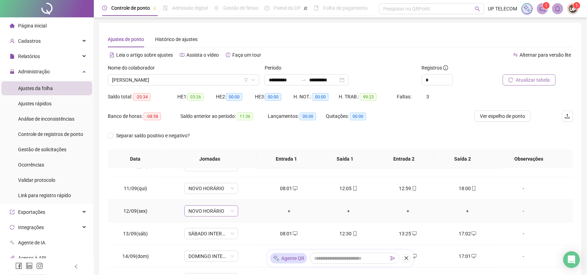
click at [218, 212] on span "NOVO HORÁRIO" at bounding box center [212, 211] width 46 height 10
click at [200, 162] on div "Folga" at bounding box center [223, 163] width 60 height 8
click at [239, 191] on span "Sim" at bounding box center [243, 194] width 8 height 8
click at [532, 81] on span "Atualizar tabela" at bounding box center [533, 80] width 34 height 8
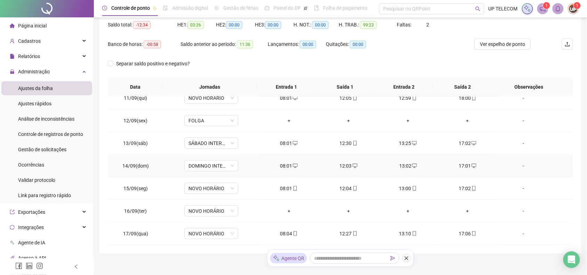
scroll to position [97, 0]
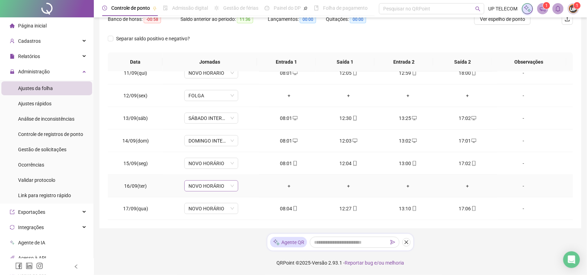
click at [200, 187] on span "NOVO HORÁRIO" at bounding box center [212, 186] width 46 height 10
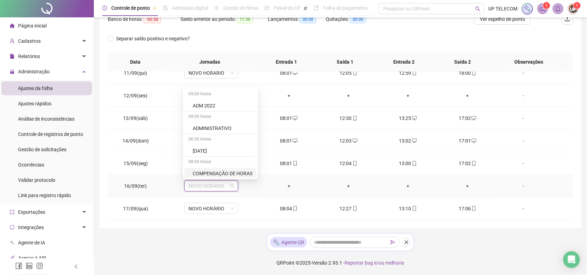
click at [222, 172] on div "COMPENSAÇÃO DE HORAS" at bounding box center [223, 174] width 60 height 8
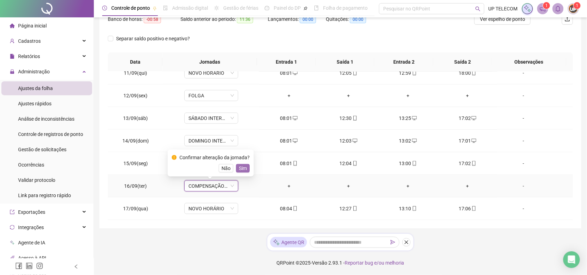
click at [246, 166] on button "Sim" at bounding box center [243, 168] width 14 height 8
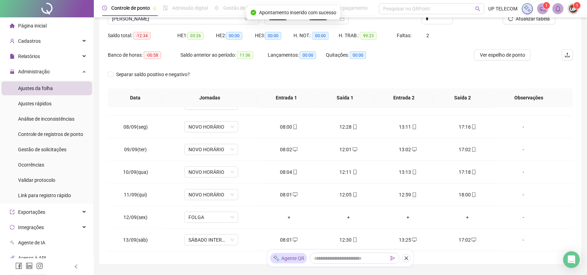
scroll to position [10, 0]
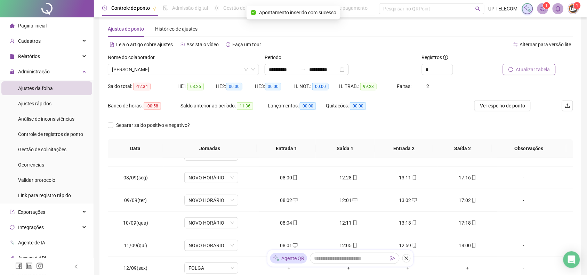
click at [520, 66] on span "Atualizar tabela" at bounding box center [533, 70] width 34 height 8
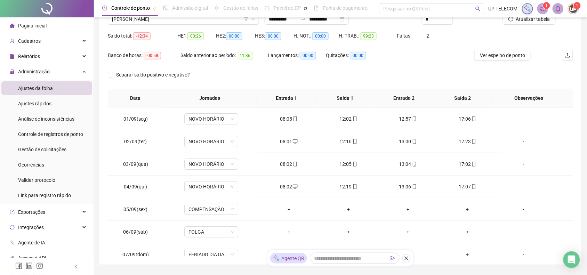
scroll to position [0, 0]
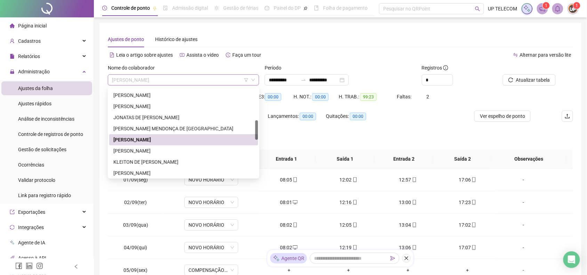
click at [168, 75] on span "[PERSON_NAME]" at bounding box center [183, 80] width 143 height 10
click at [148, 154] on div "[PERSON_NAME]" at bounding box center [183, 151] width 141 height 8
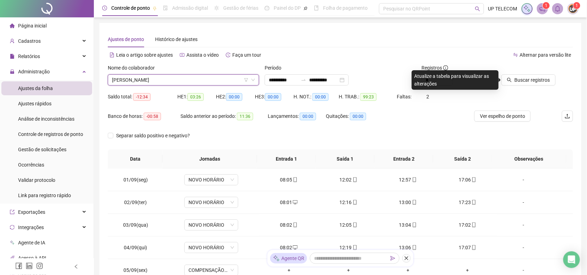
click at [191, 80] on span "[PERSON_NAME]" at bounding box center [183, 80] width 143 height 10
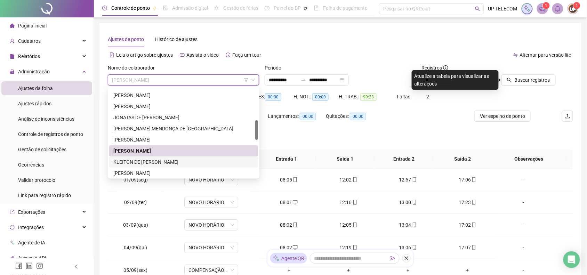
click at [157, 159] on div "KLEITON DE [PERSON_NAME]" at bounding box center [183, 162] width 141 height 8
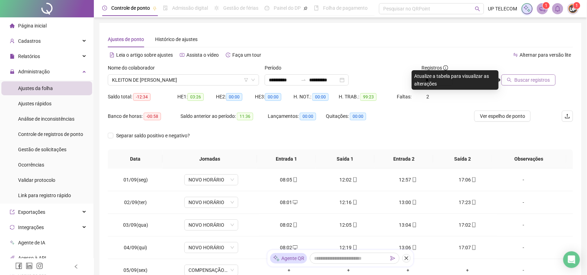
click at [547, 81] on span "Buscar registros" at bounding box center [532, 80] width 35 height 8
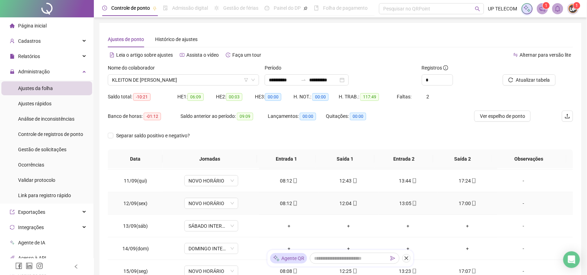
scroll to position [237, 0]
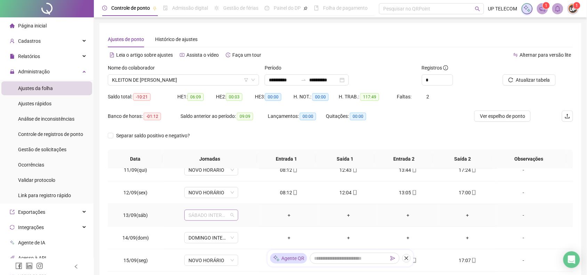
click at [197, 213] on span "SÁBADO INTERMITENTE" at bounding box center [212, 215] width 46 height 10
click at [200, 167] on div "Folga" at bounding box center [223, 166] width 60 height 8
click at [240, 197] on span "Sim" at bounding box center [243, 197] width 8 height 8
click at [212, 244] on div "DOMINGO INTERMITENTE" at bounding box center [211, 237] width 54 height 11
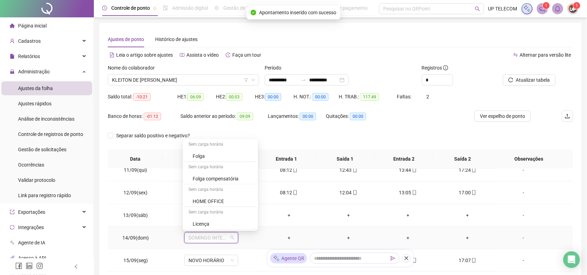
scroll to position [261, 0]
click at [205, 143] on div "Folga" at bounding box center [223, 145] width 60 height 8
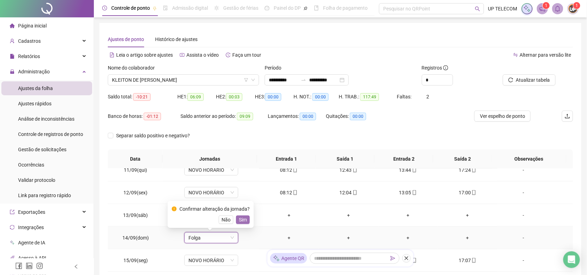
click at [243, 218] on span "Sim" at bounding box center [243, 220] width 8 height 8
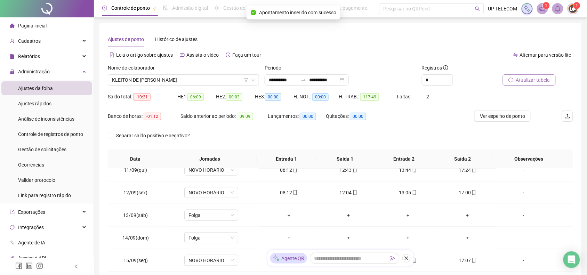
click at [523, 77] on span "Atualizar tabela" at bounding box center [533, 80] width 34 height 8
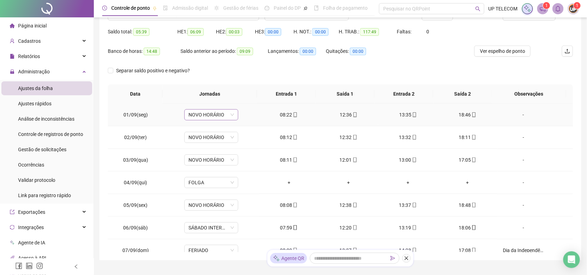
scroll to position [0, 0]
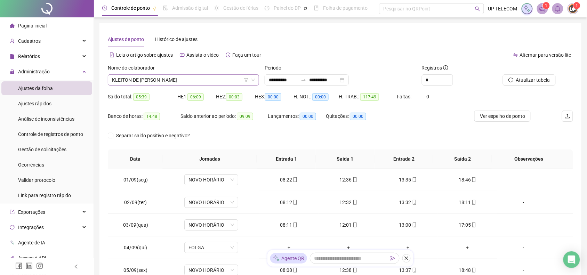
click at [192, 82] on span "KLEITON DE [PERSON_NAME]" at bounding box center [183, 80] width 143 height 10
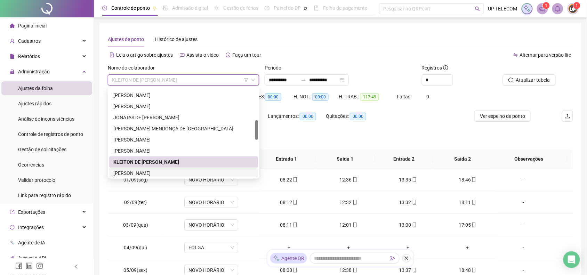
click at [156, 170] on div "[PERSON_NAME]" at bounding box center [183, 173] width 141 height 8
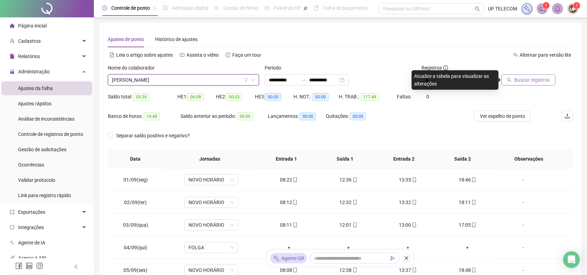
click at [537, 82] on span "Buscar registros" at bounding box center [532, 80] width 35 height 8
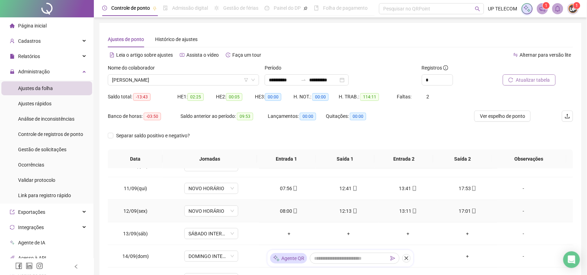
scroll to position [237, 0]
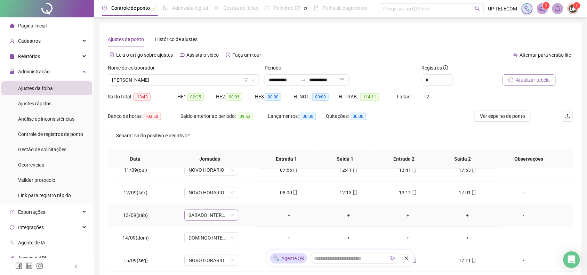
click at [209, 214] on span "SÁBADO INTERMITENTE" at bounding box center [212, 215] width 46 height 10
click at [204, 169] on div "Folga" at bounding box center [223, 166] width 60 height 8
click at [240, 197] on span "Sim" at bounding box center [243, 197] width 8 height 8
click at [210, 239] on span "DOMINGO INTERMITENTE" at bounding box center [212, 238] width 46 height 10
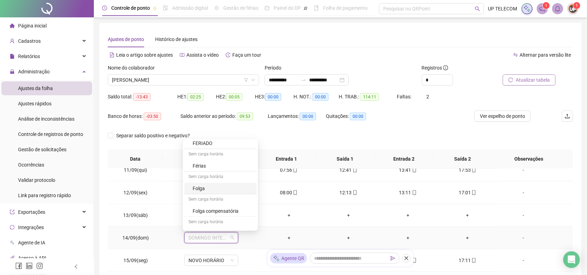
click at [204, 189] on div "Folga" at bounding box center [223, 189] width 60 height 8
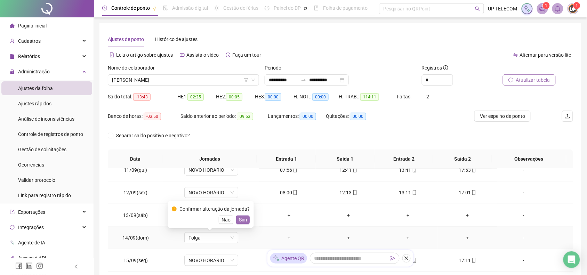
click at [242, 220] on span "Sim" at bounding box center [243, 220] width 8 height 8
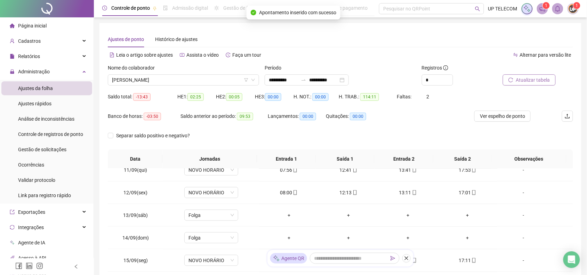
click at [529, 76] on span "Atualizar tabela" at bounding box center [533, 80] width 34 height 8
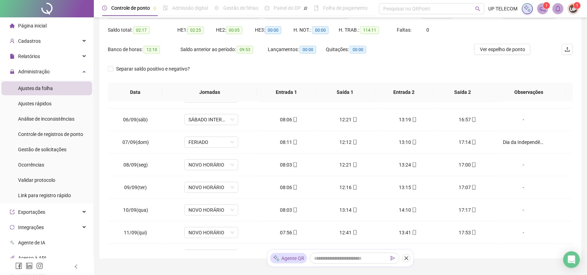
scroll to position [0, 0]
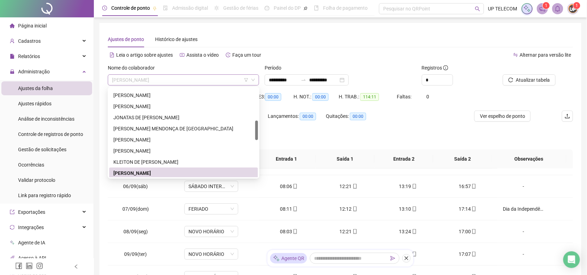
click at [181, 80] on span "[PERSON_NAME]" at bounding box center [183, 80] width 143 height 10
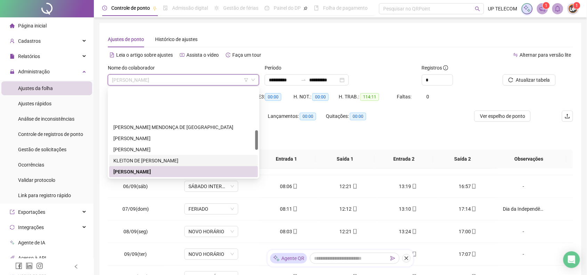
scroll to position [188, 0]
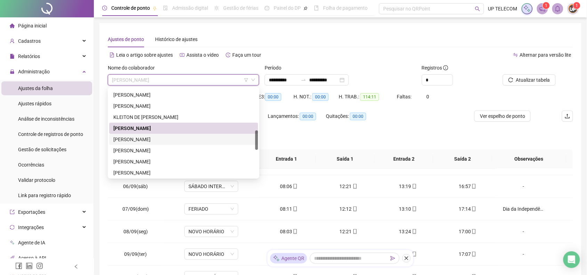
click at [155, 140] on div "[PERSON_NAME]" at bounding box center [183, 140] width 141 height 8
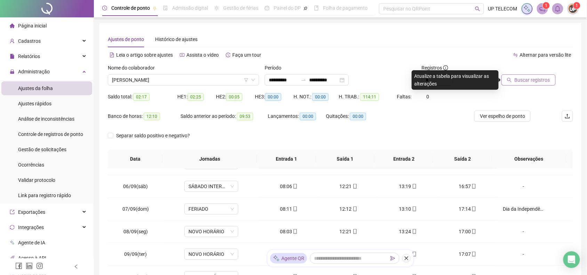
click at [531, 79] on span "Buscar registros" at bounding box center [532, 80] width 35 height 8
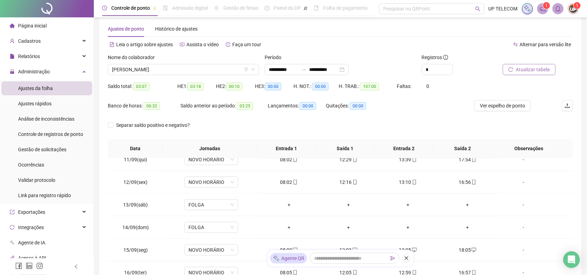
scroll to position [0, 0]
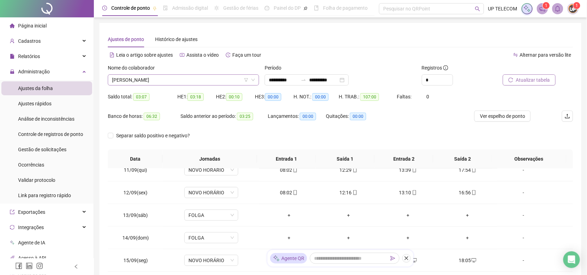
click at [175, 85] on div "[PERSON_NAME]" at bounding box center [183, 79] width 151 height 11
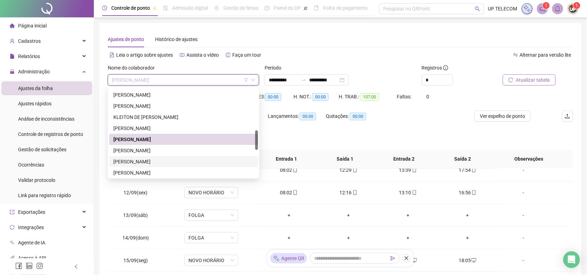
click at [134, 161] on div "[PERSON_NAME]" at bounding box center [183, 162] width 141 height 8
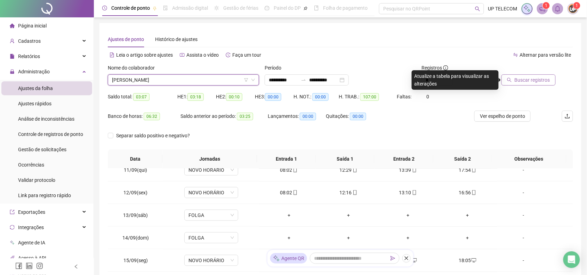
click at [519, 80] on span "Buscar registros" at bounding box center [532, 80] width 35 height 8
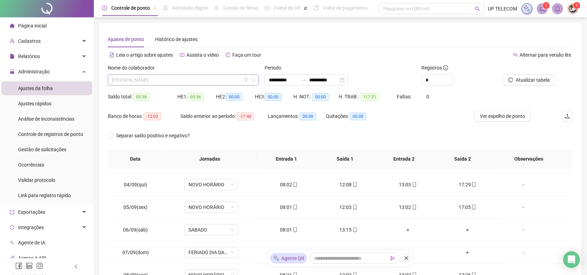
click at [151, 78] on span "[PERSON_NAME]" at bounding box center [183, 80] width 143 height 10
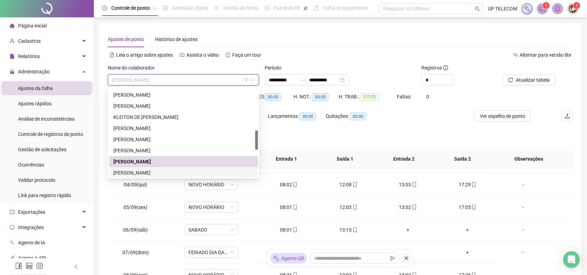
click at [153, 173] on div "[PERSON_NAME]" at bounding box center [183, 173] width 141 height 8
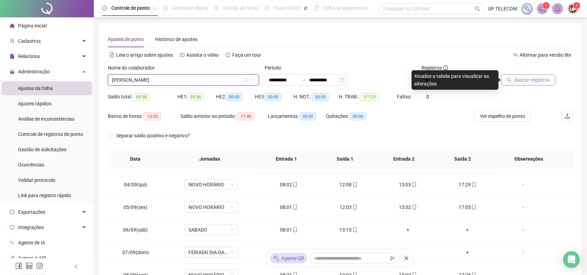
click at [524, 82] on span "Buscar registros" at bounding box center [532, 80] width 35 height 8
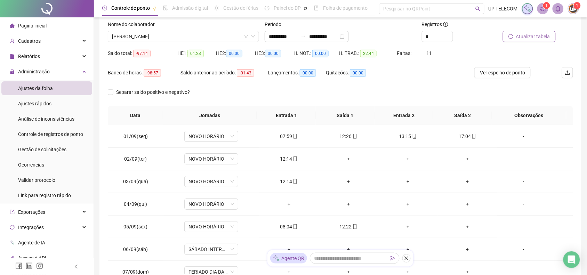
scroll to position [52, 0]
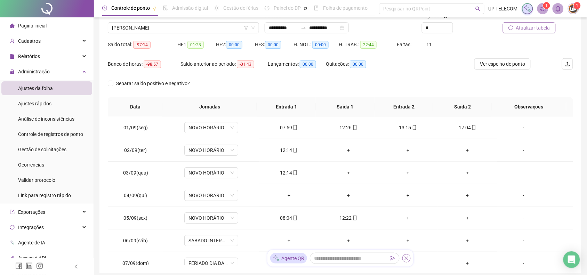
click at [409, 258] on button "button" at bounding box center [407, 258] width 8 height 8
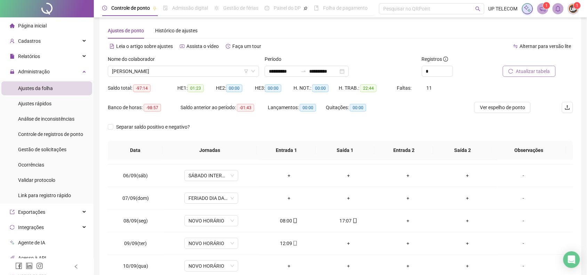
scroll to position [87, 0]
click at [208, 198] on span "SÁBADO INTERMITENTE" at bounding box center [212, 197] width 46 height 10
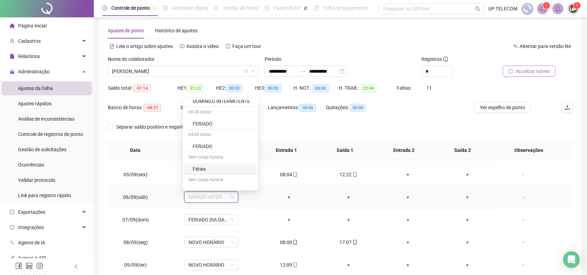
scroll to position [217, 0]
click at [203, 151] on div "Folga" at bounding box center [223, 148] width 60 height 8
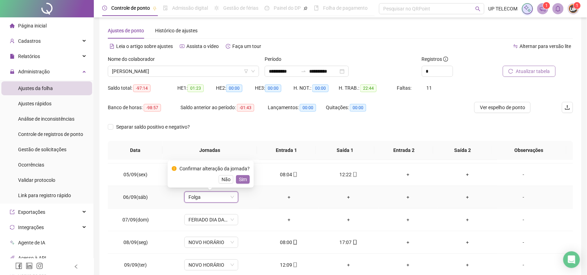
click at [239, 182] on span "Sim" at bounding box center [243, 180] width 8 height 8
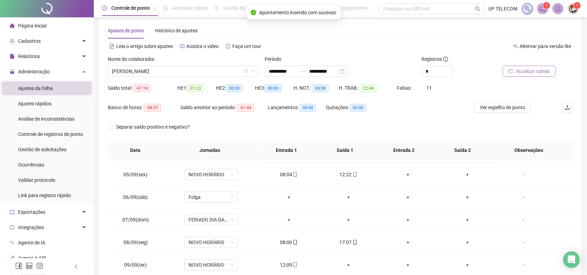
click at [531, 73] on span "Atualizar tabela" at bounding box center [533, 71] width 34 height 8
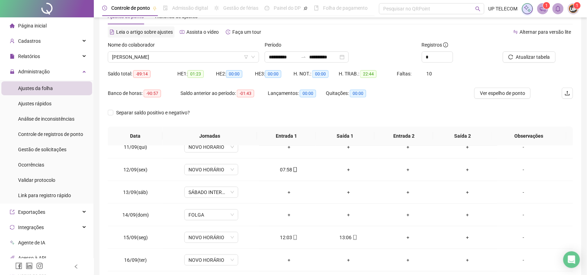
scroll to position [0, 0]
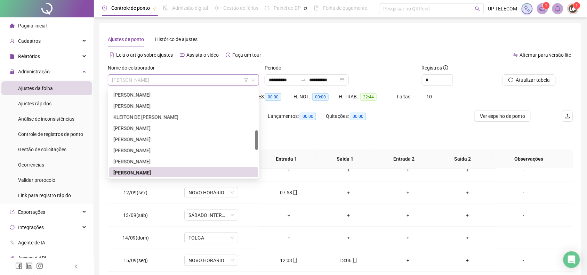
click at [176, 78] on span "[PERSON_NAME]" at bounding box center [183, 80] width 143 height 10
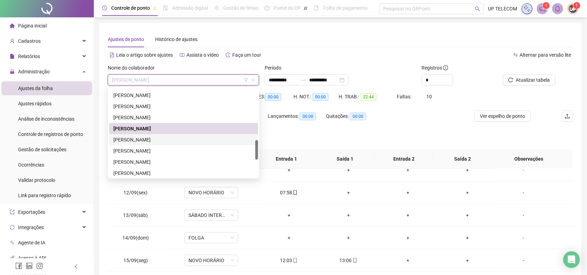
click at [156, 138] on div "[PERSON_NAME]" at bounding box center [183, 140] width 141 height 8
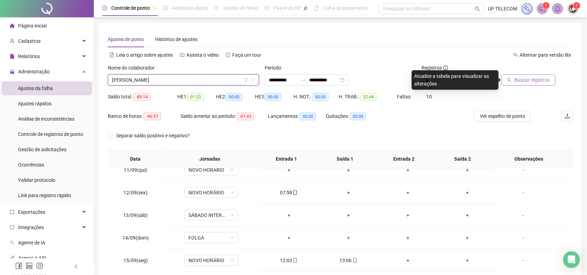
click at [531, 82] on span "Buscar registros" at bounding box center [532, 80] width 35 height 8
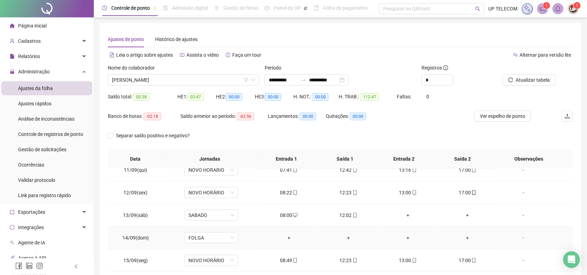
scroll to position [80, 0]
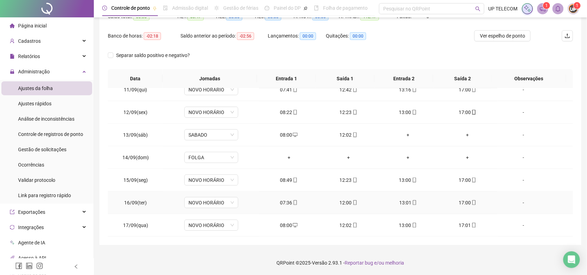
click at [279, 201] on div "07:36" at bounding box center [289, 203] width 48 height 8
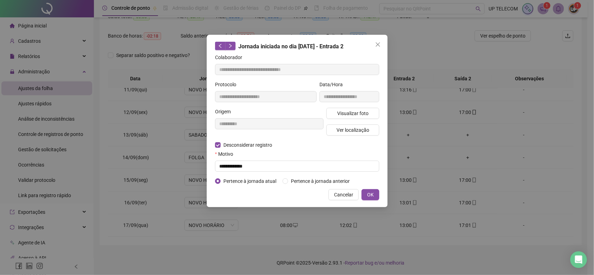
type input "**********"
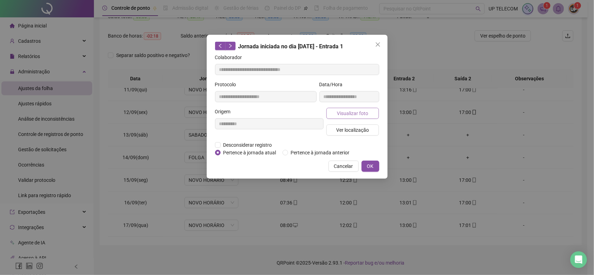
click at [367, 111] on span "Visualizar foto" at bounding box center [352, 114] width 31 height 8
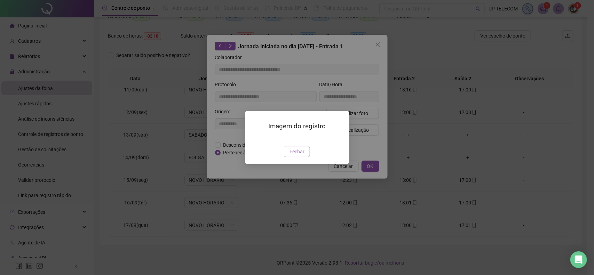
click at [297, 156] on span "Fechar" at bounding box center [296, 152] width 15 height 8
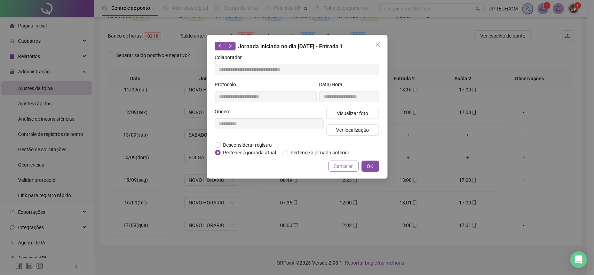
click at [338, 165] on span "Cancelar" at bounding box center [343, 166] width 19 height 8
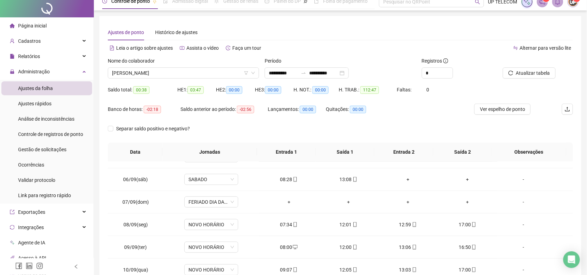
scroll to position [0, 0]
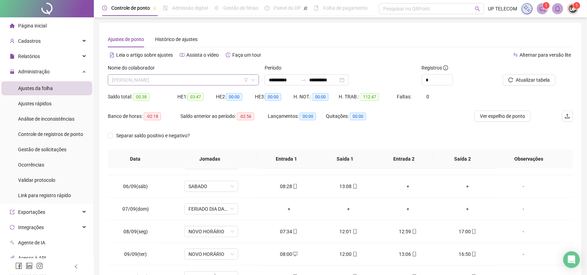
click at [177, 78] on span "[PERSON_NAME]" at bounding box center [183, 80] width 143 height 10
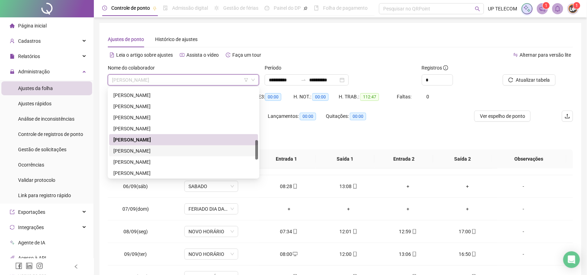
click at [159, 149] on div "[PERSON_NAME]" at bounding box center [183, 151] width 141 height 8
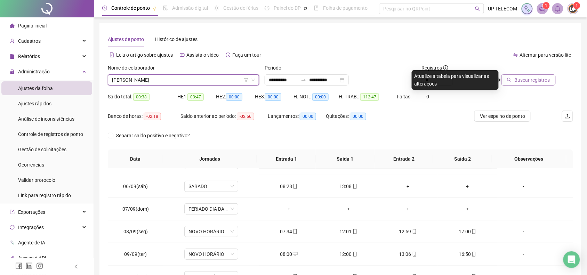
click at [531, 78] on span "Buscar registros" at bounding box center [532, 80] width 35 height 8
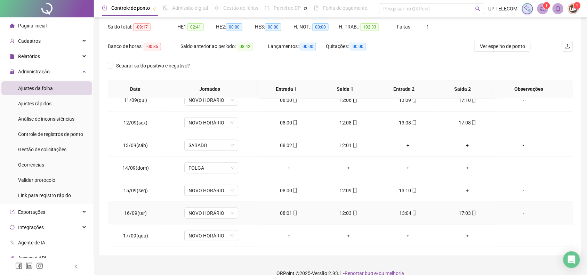
scroll to position [80, 0]
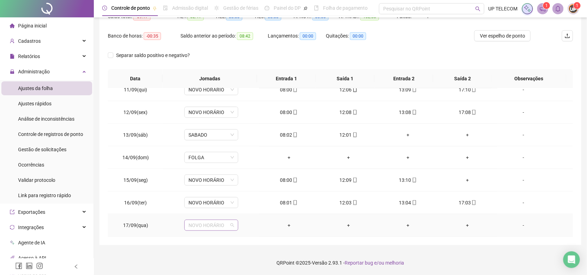
click at [200, 225] on span "NOVO HORÁRIO" at bounding box center [212, 225] width 46 height 10
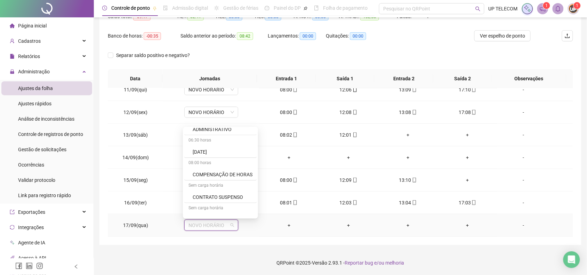
scroll to position [87, 0]
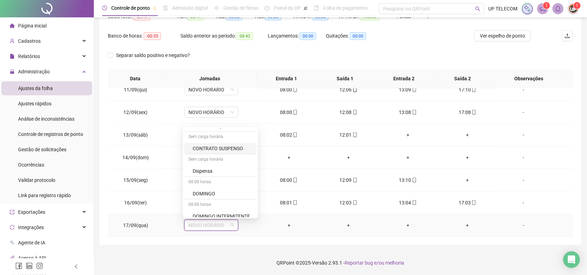
click at [225, 149] on div "CONTRATO SUSPENSO" at bounding box center [223, 149] width 60 height 8
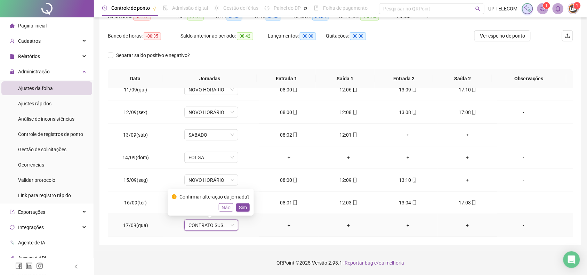
click at [222, 209] on span "Não" at bounding box center [226, 208] width 9 height 8
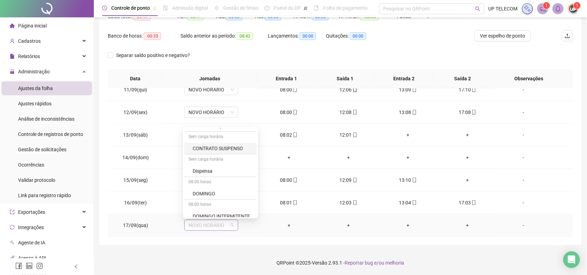
click at [217, 226] on span "NOVO HORÁRIO" at bounding box center [212, 225] width 46 height 10
click at [209, 193] on div "COMPENSAÇÃO DE HORAS" at bounding box center [223, 192] width 60 height 8
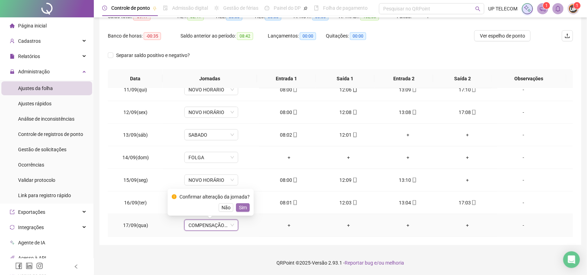
click at [244, 208] on span "Sim" at bounding box center [243, 208] width 8 height 8
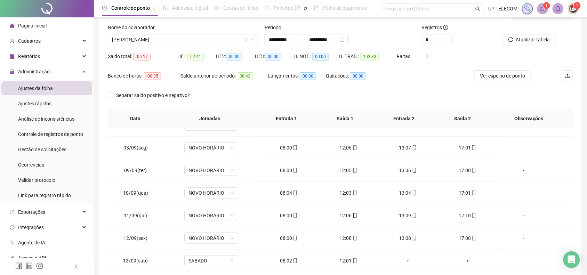
scroll to position [0, 0]
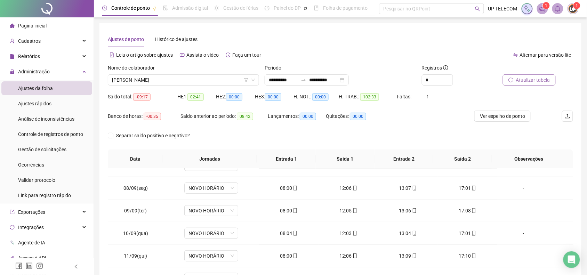
click at [524, 82] on span "Atualizar tabela" at bounding box center [533, 80] width 34 height 8
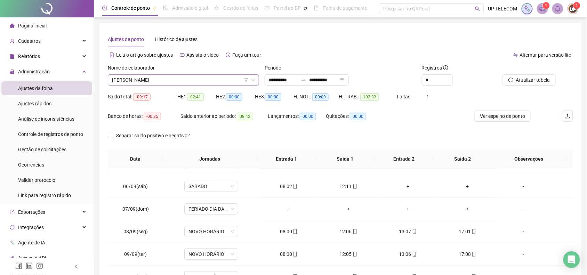
click at [186, 83] on span "[PERSON_NAME]" at bounding box center [183, 80] width 143 height 10
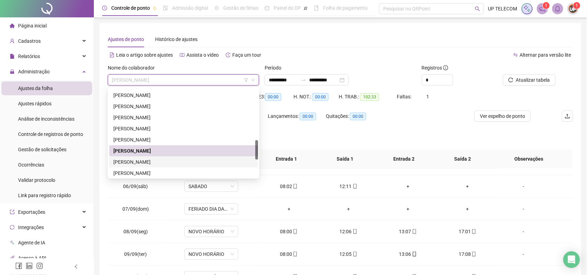
click at [176, 162] on div "[PERSON_NAME]" at bounding box center [183, 162] width 141 height 8
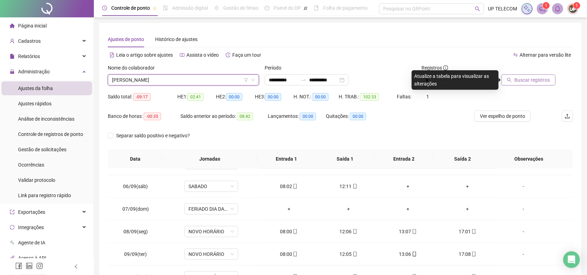
click at [525, 74] on button "Buscar registros" at bounding box center [529, 79] width 54 height 11
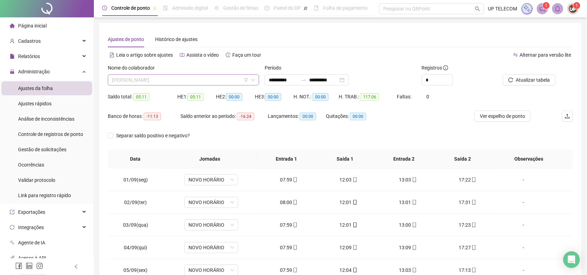
click at [188, 77] on span "[PERSON_NAME]" at bounding box center [183, 80] width 143 height 10
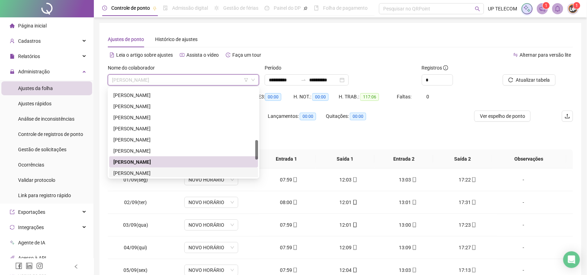
click at [165, 172] on div "[PERSON_NAME]" at bounding box center [183, 173] width 141 height 8
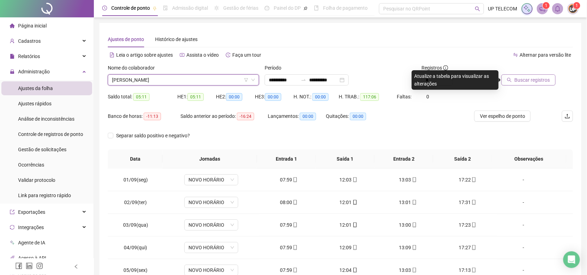
click at [529, 79] on span "Buscar registros" at bounding box center [532, 80] width 35 height 8
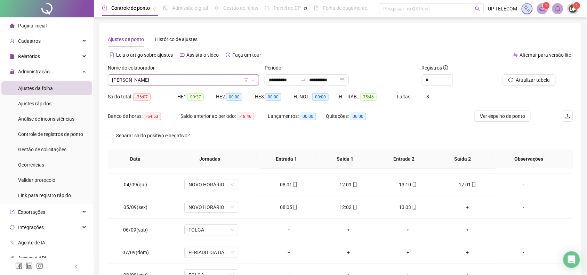
click at [180, 79] on span "[PERSON_NAME]" at bounding box center [183, 80] width 143 height 10
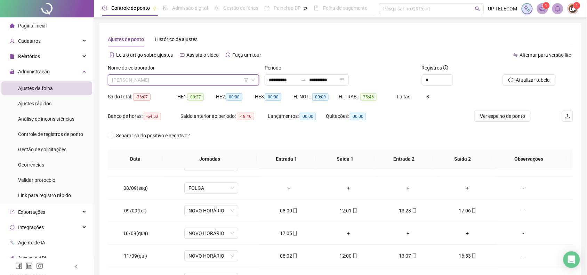
click at [200, 80] on span "[PERSON_NAME]" at bounding box center [183, 80] width 143 height 10
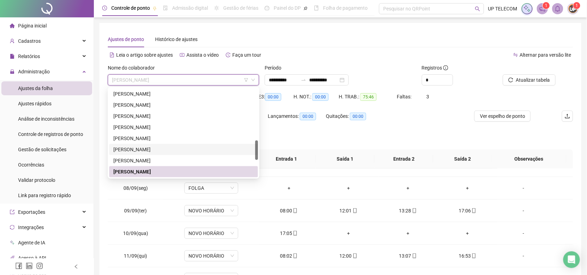
scroll to position [277, 0]
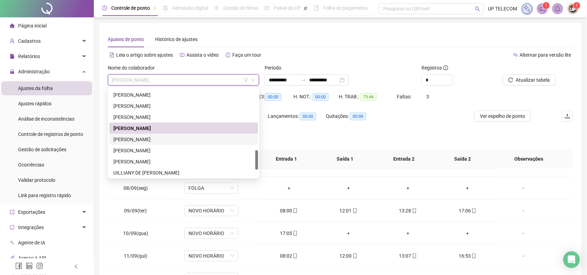
click at [164, 140] on div "[PERSON_NAME]" at bounding box center [183, 140] width 141 height 8
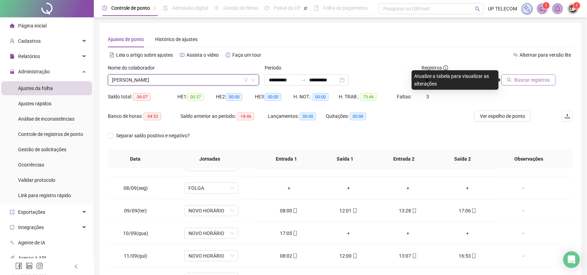
click at [530, 80] on span "Buscar registros" at bounding box center [532, 80] width 35 height 8
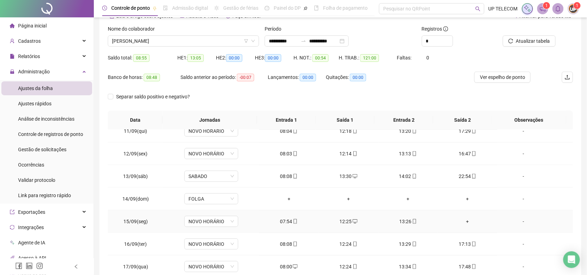
scroll to position [80, 0]
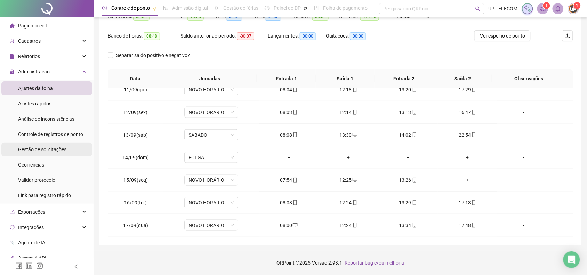
click at [62, 149] on span "Gestão de solicitações" at bounding box center [42, 150] width 48 height 6
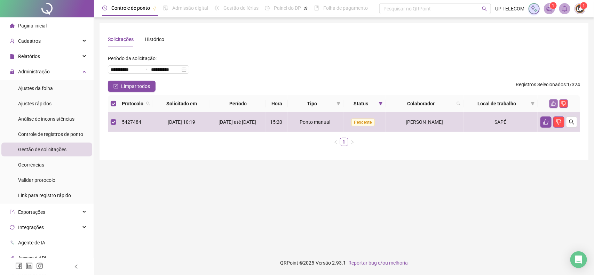
click at [554, 105] on icon "like" at bounding box center [553, 104] width 5 height 5
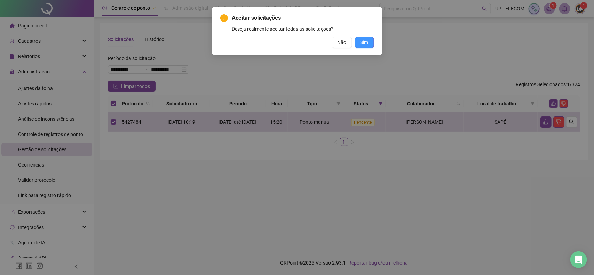
click at [369, 39] on button "Sim" at bounding box center [364, 42] width 19 height 11
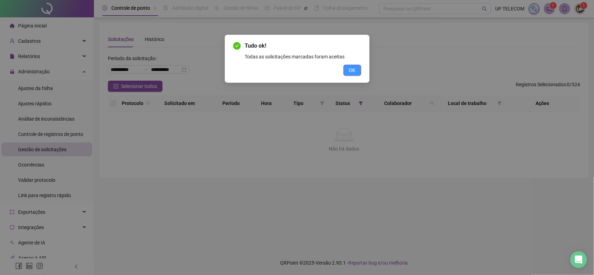
click at [349, 71] on span "OK" at bounding box center [352, 70] width 7 height 8
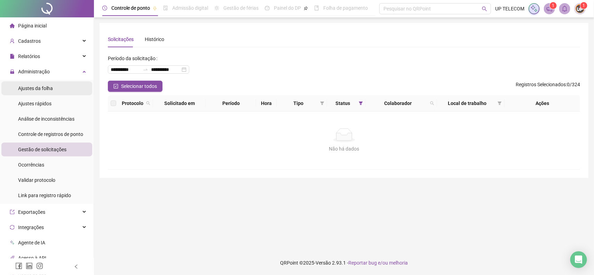
click at [44, 84] on div "Ajustes da folha" at bounding box center [35, 88] width 35 height 14
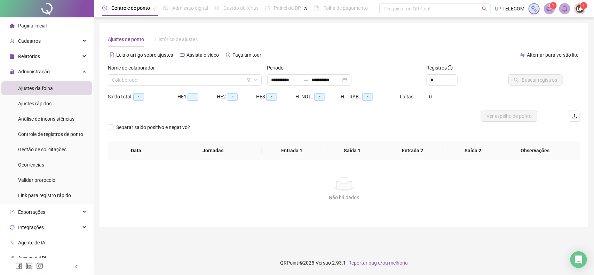
type input "**********"
click at [183, 85] on div "Nome do colaborador Colaborador" at bounding box center [184, 77] width 159 height 27
click at [183, 82] on input "search" at bounding box center [181, 80] width 139 height 10
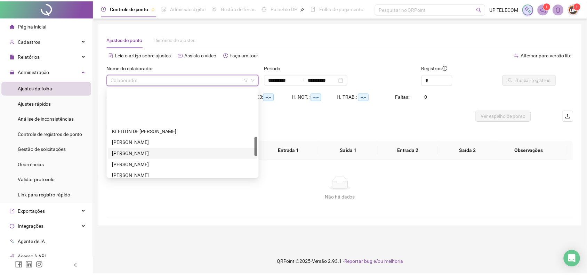
scroll to position [261, 0]
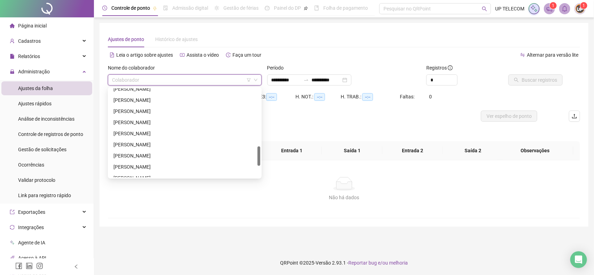
drag, startPoint x: 159, startPoint y: 156, endPoint x: 154, endPoint y: 157, distance: 5.1
click at [154, 157] on div "[PERSON_NAME]" at bounding box center [184, 156] width 143 height 8
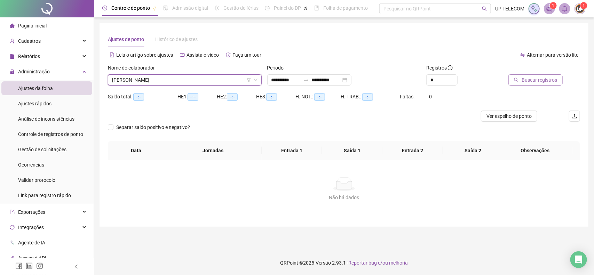
click at [547, 80] on span "Buscar registros" at bounding box center [539, 80] width 35 height 8
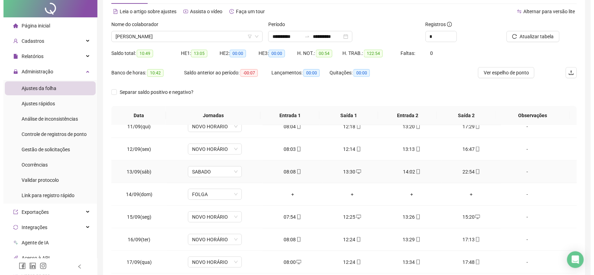
scroll to position [80, 0]
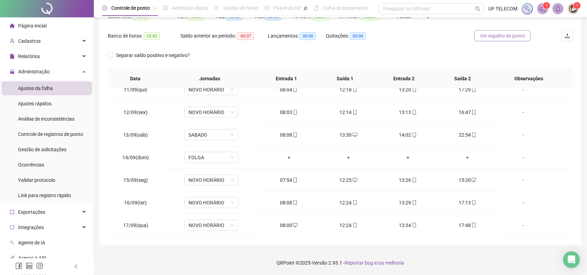
click at [510, 37] on span "Ver espelho de ponto" at bounding box center [502, 36] width 45 height 8
click at [517, 179] on div "-" at bounding box center [523, 180] width 41 height 8
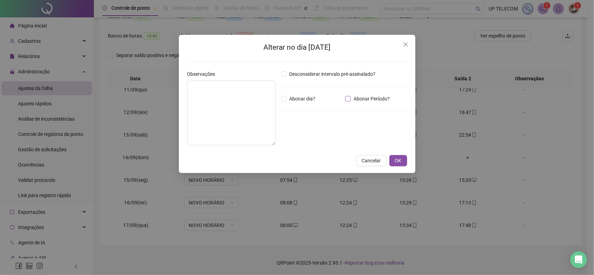
click at [363, 100] on span "Abonar Período?" at bounding box center [372, 99] width 42 height 8
click at [287, 135] on input "*****" at bounding box center [299, 137] width 28 height 8
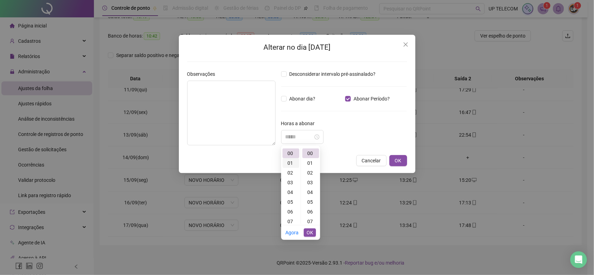
click at [290, 160] on div "01" at bounding box center [290, 163] width 17 height 10
click at [312, 192] on div "35" at bounding box center [310, 190] width 17 height 10
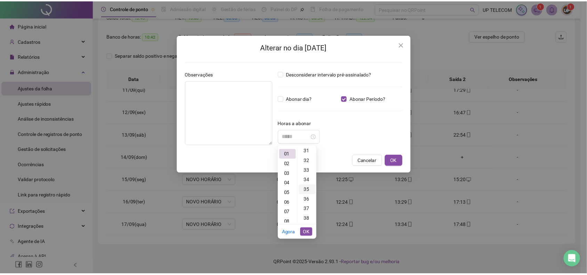
scroll to position [341, 0]
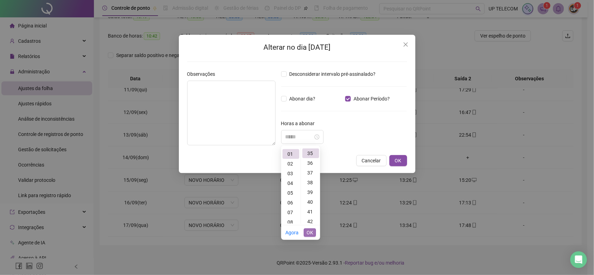
type input "*****"
click at [307, 234] on span "OK" at bounding box center [310, 233] width 7 height 8
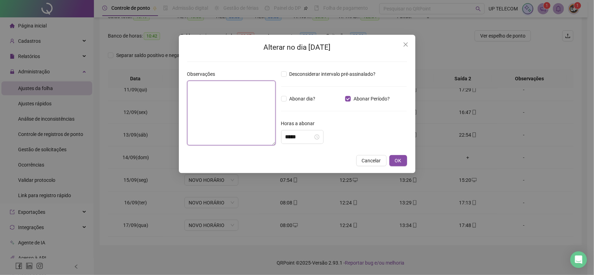
click at [245, 104] on textarea at bounding box center [231, 113] width 88 height 65
type textarea "**********"
click at [397, 160] on span "OK" at bounding box center [398, 161] width 7 height 8
click at [399, 157] on span "OK" at bounding box center [398, 161] width 7 height 8
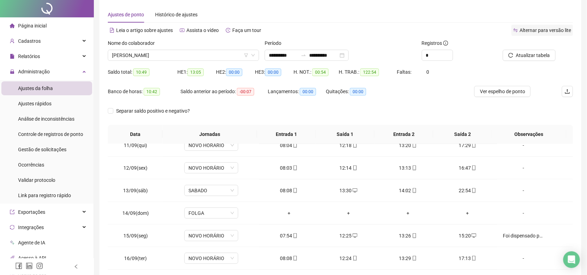
scroll to position [0, 0]
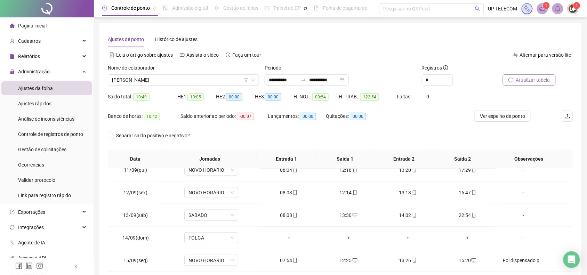
click at [526, 80] on span "Atualizar tabela" at bounding box center [533, 80] width 34 height 8
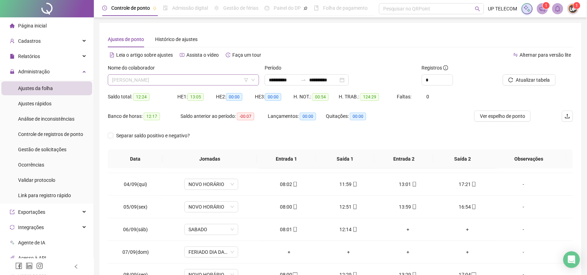
click at [197, 77] on span "[PERSON_NAME]" at bounding box center [183, 80] width 143 height 10
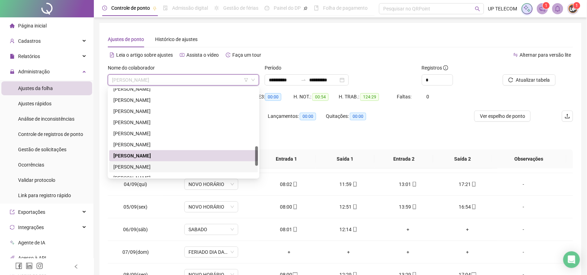
click at [149, 167] on div "[PERSON_NAME]" at bounding box center [183, 167] width 141 height 8
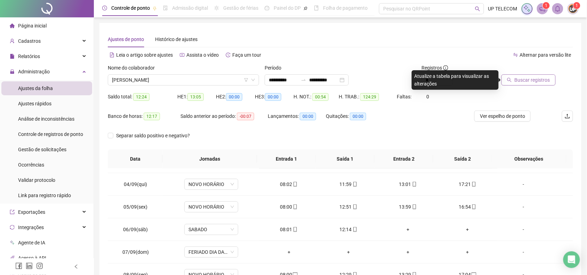
click at [530, 77] on span "Buscar registros" at bounding box center [532, 80] width 35 height 8
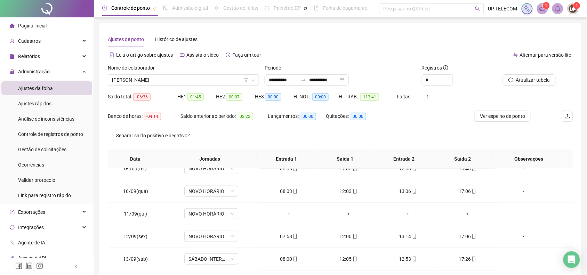
scroll to position [194, 0]
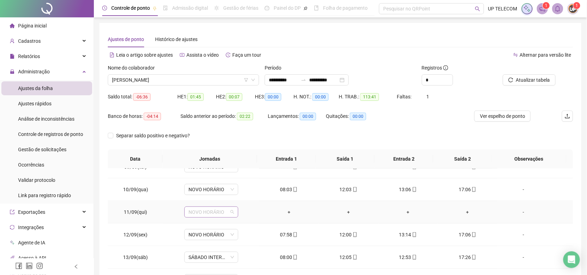
click at [222, 213] on span "NOVO HORÁRIO" at bounding box center [212, 212] width 46 height 10
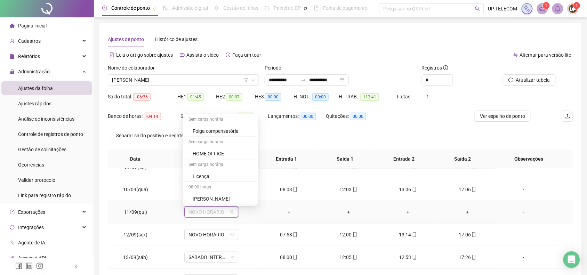
scroll to position [217, 0]
click at [202, 161] on div "Folga" at bounding box center [223, 164] width 60 height 8
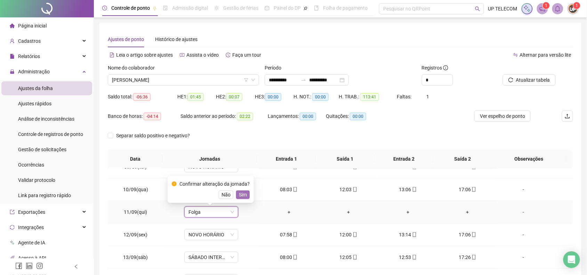
click at [240, 194] on span "Sim" at bounding box center [243, 195] width 8 height 8
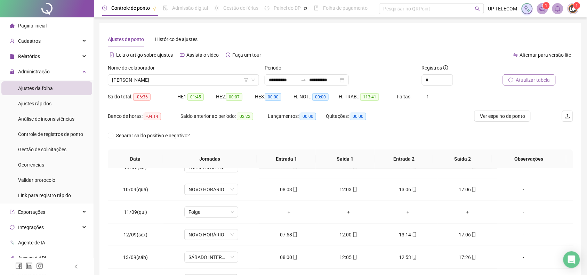
click at [539, 80] on span "Atualizar tabela" at bounding box center [533, 80] width 34 height 8
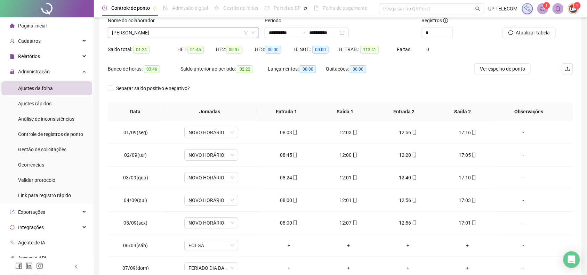
scroll to position [0, 0]
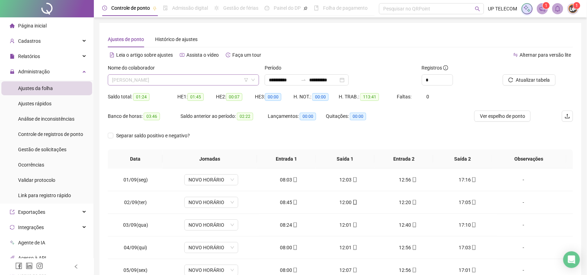
click at [194, 80] on span "[PERSON_NAME]" at bounding box center [183, 80] width 143 height 10
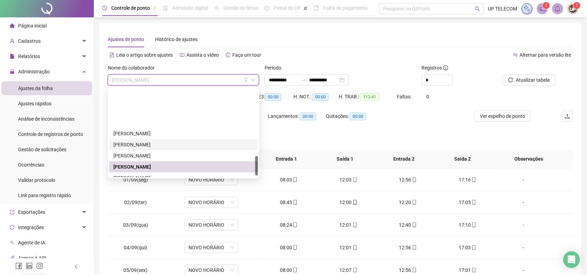
scroll to position [304, 0]
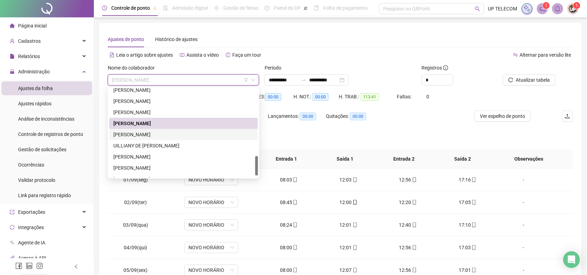
click at [176, 136] on div "[PERSON_NAME]" at bounding box center [183, 135] width 141 height 8
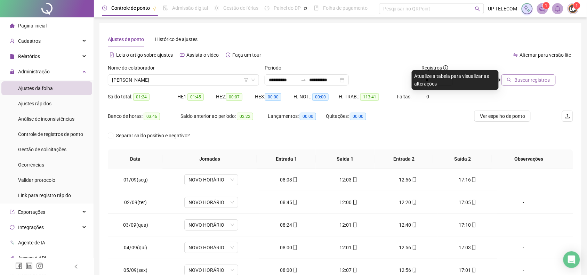
click at [544, 81] on span "Buscar registros" at bounding box center [532, 80] width 35 height 8
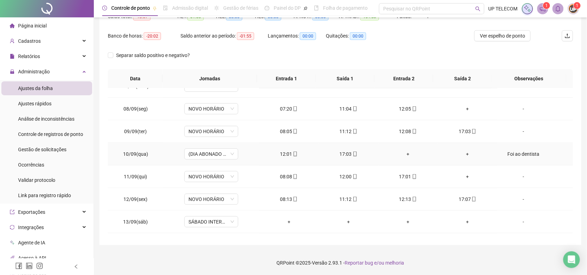
scroll to position [150, 0]
click at [213, 216] on div "SÁBADO INTERMITENTE" at bounding box center [211, 220] width 54 height 11
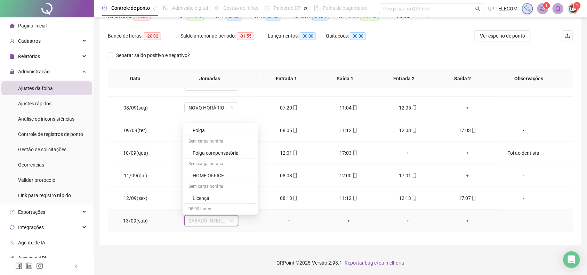
scroll to position [261, 0]
click at [202, 126] on div "Folga" at bounding box center [223, 129] width 60 height 8
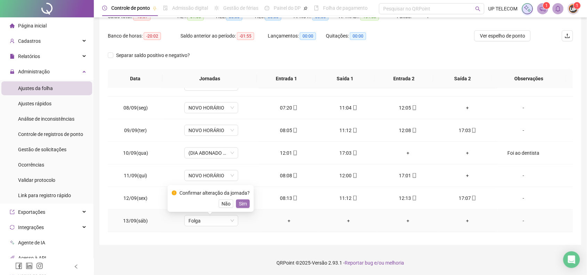
click at [242, 200] on button "Sim" at bounding box center [243, 204] width 14 height 8
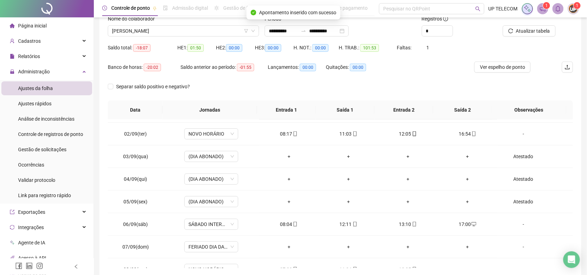
scroll to position [37, 0]
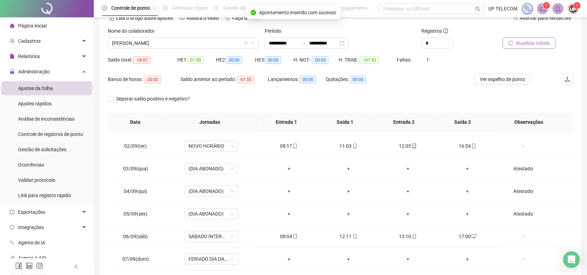
click at [532, 43] on span "Atualizar tabela" at bounding box center [533, 43] width 34 height 8
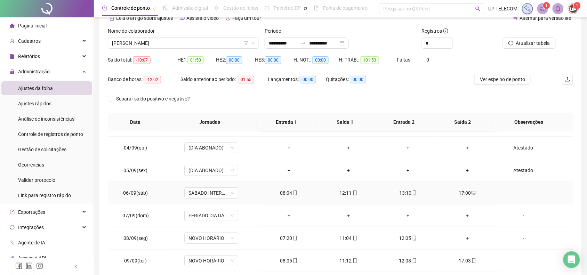
scroll to position [106, 0]
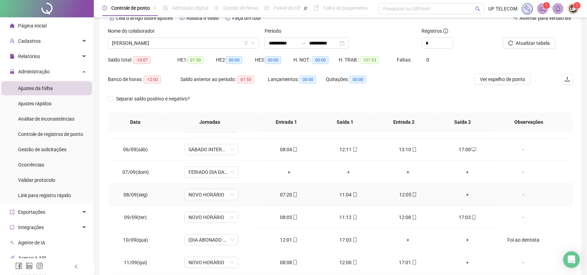
click at [465, 191] on div "+" at bounding box center [468, 195] width 48 height 8
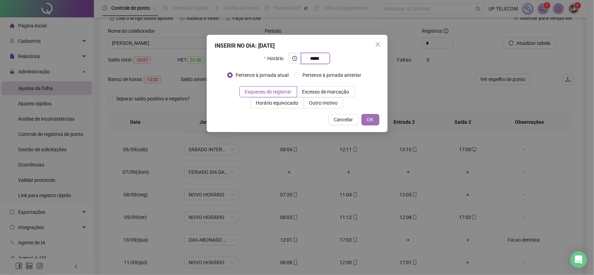
type input "*****"
click at [368, 117] on span "OK" at bounding box center [370, 120] width 7 height 8
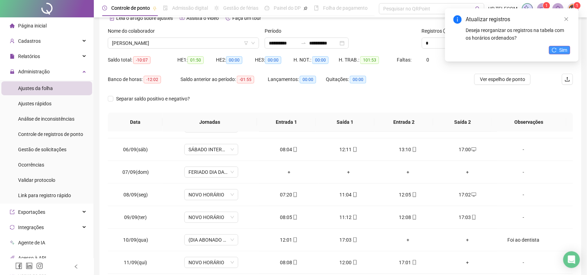
click at [566, 47] on span "Sim" at bounding box center [564, 50] width 8 height 8
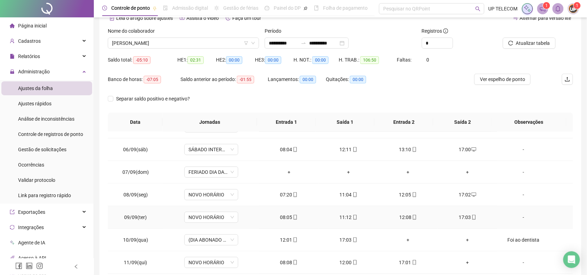
scroll to position [150, 0]
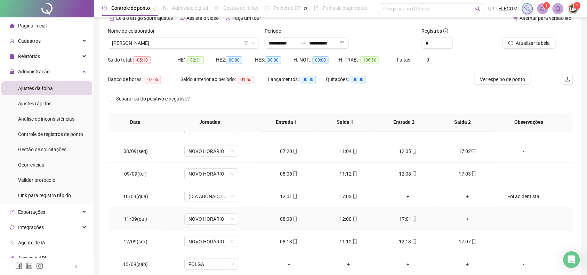
click at [473, 223] on div "+" at bounding box center [468, 219] width 48 height 8
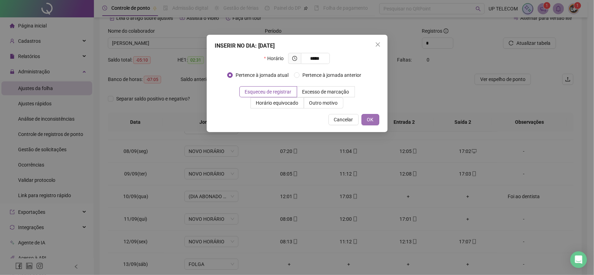
type input "*****"
click at [371, 121] on span "OK" at bounding box center [370, 120] width 7 height 8
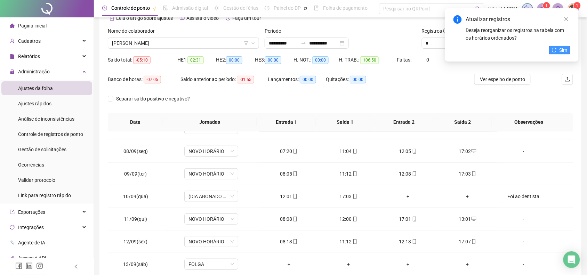
click at [556, 50] on icon "reload" at bounding box center [554, 50] width 5 height 5
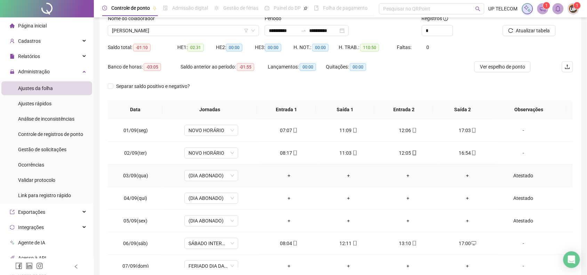
scroll to position [0, 0]
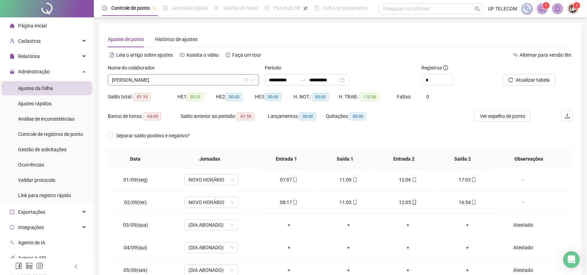
click at [207, 75] on span "[PERSON_NAME]" at bounding box center [183, 80] width 143 height 10
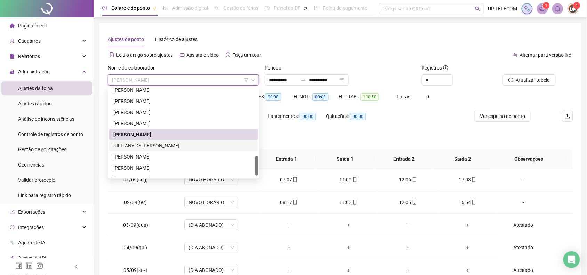
click at [152, 143] on div "UILLIANY DE [PERSON_NAME]" at bounding box center [183, 146] width 141 height 8
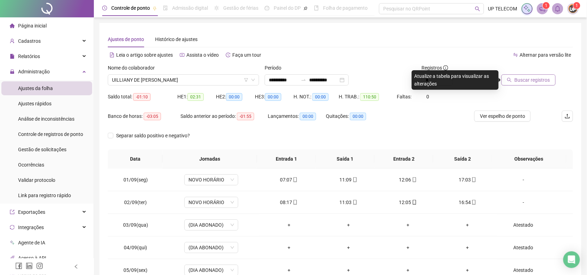
click at [542, 81] on span "Buscar registros" at bounding box center [532, 80] width 35 height 8
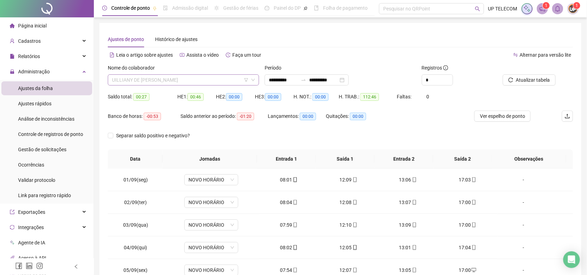
click at [176, 77] on span "UILLIANY DE [PERSON_NAME]" at bounding box center [183, 80] width 143 height 10
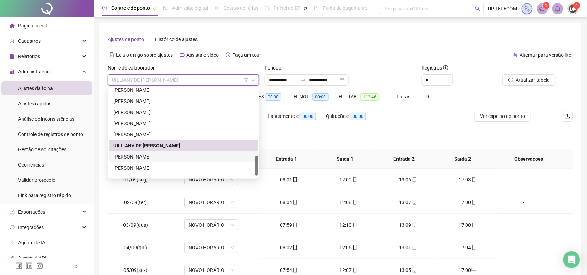
click at [162, 153] on div "[PERSON_NAME]" at bounding box center [183, 157] width 141 height 8
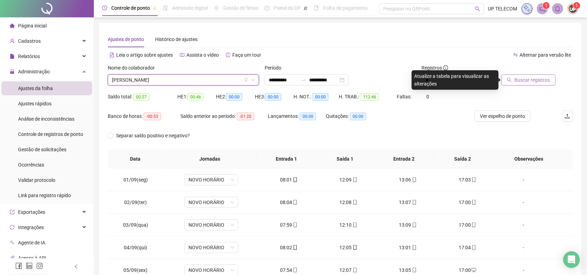
click at [519, 80] on span "Buscar registros" at bounding box center [532, 80] width 35 height 8
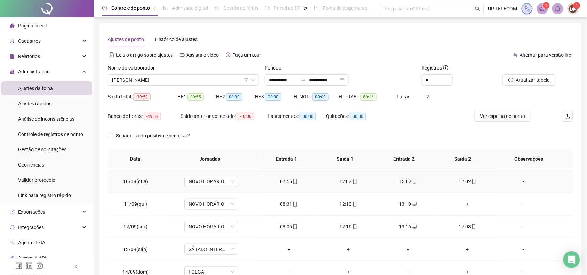
scroll to position [217, 0]
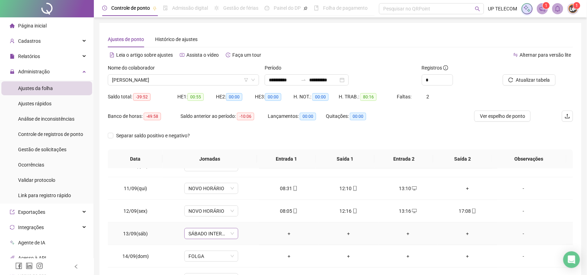
click at [214, 236] on span "SÁBADO INTERMITENTE" at bounding box center [212, 234] width 46 height 10
click at [210, 186] on div "Folga" at bounding box center [223, 186] width 60 height 8
click at [242, 218] on span "Sim" at bounding box center [243, 217] width 8 height 8
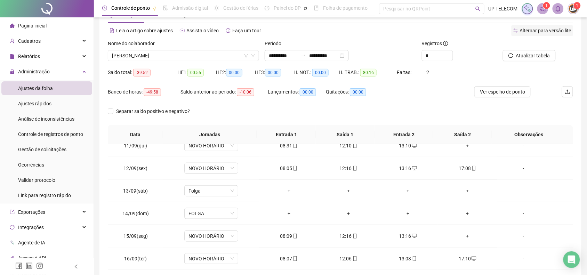
scroll to position [0, 0]
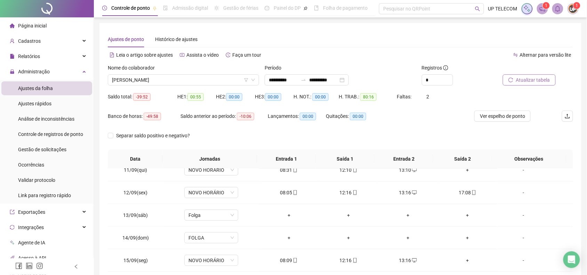
click at [535, 78] on span "Atualizar tabela" at bounding box center [533, 80] width 34 height 8
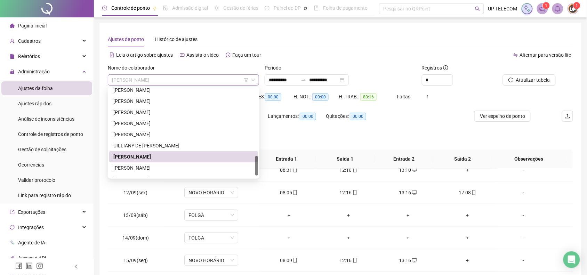
click at [194, 78] on span "[PERSON_NAME]" at bounding box center [183, 80] width 143 height 10
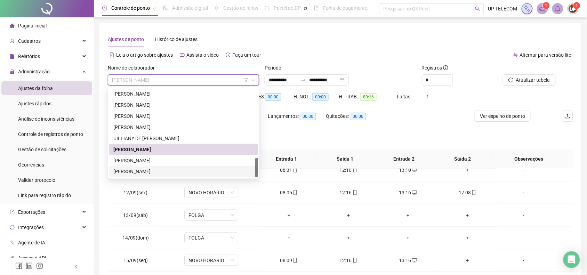
click at [158, 169] on div "[PERSON_NAME]" at bounding box center [183, 172] width 141 height 8
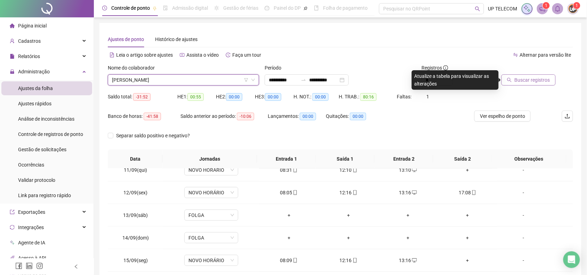
click at [534, 75] on button "Buscar registros" at bounding box center [529, 79] width 54 height 11
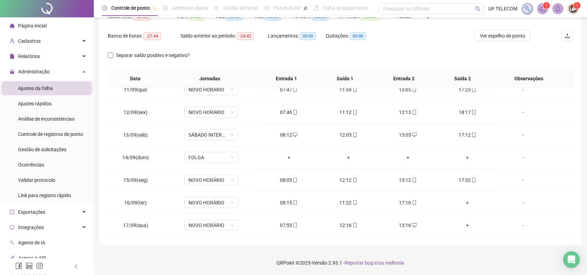
scroll to position [0, 0]
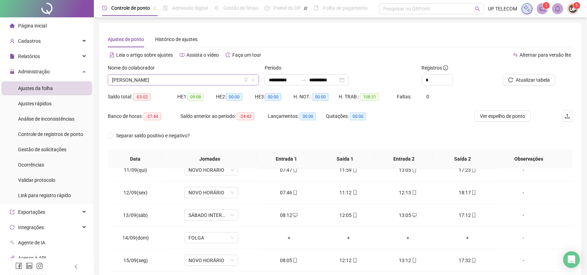
click at [169, 75] on span "[PERSON_NAME]" at bounding box center [183, 80] width 143 height 10
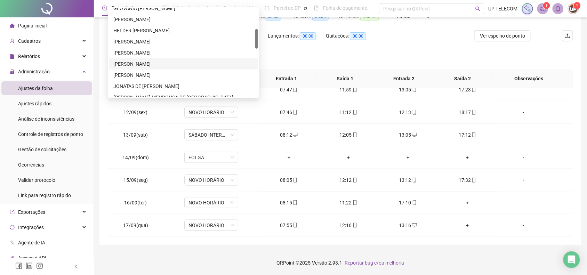
scroll to position [51, 0]
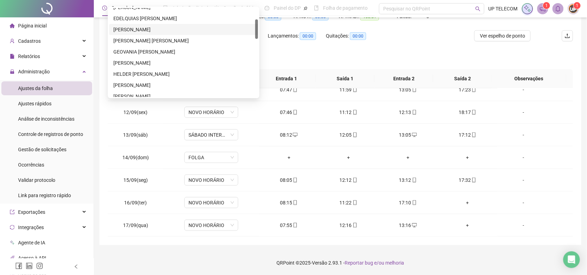
click at [162, 34] on div "[PERSON_NAME]" at bounding box center [183, 29] width 149 height 11
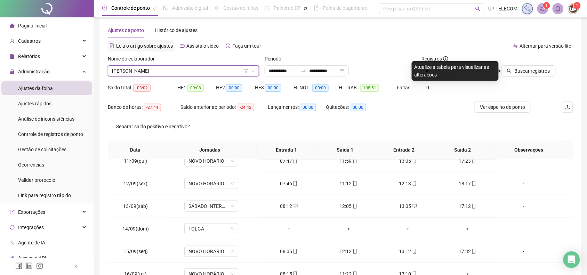
scroll to position [0, 0]
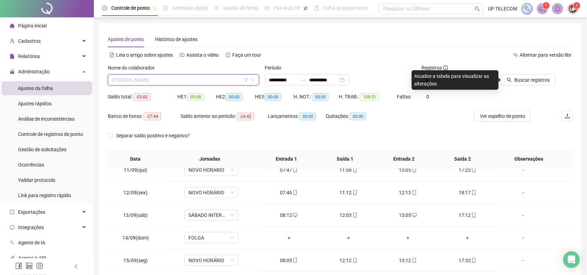
click at [159, 75] on span "[PERSON_NAME]" at bounding box center [183, 80] width 143 height 10
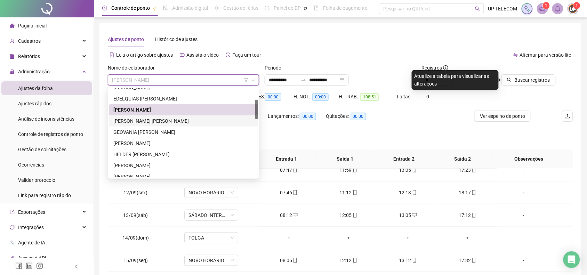
click at [152, 119] on div "[PERSON_NAME] [PERSON_NAME]" at bounding box center [183, 121] width 141 height 8
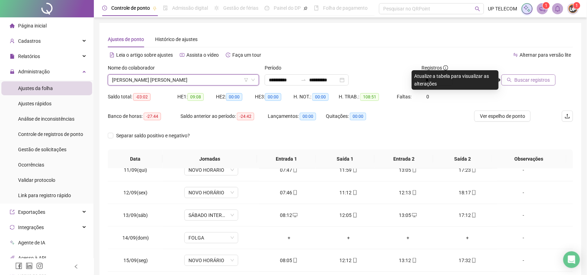
click at [510, 79] on icon "search" at bounding box center [509, 80] width 5 height 5
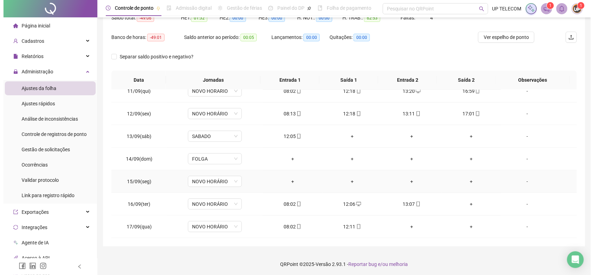
scroll to position [80, 0]
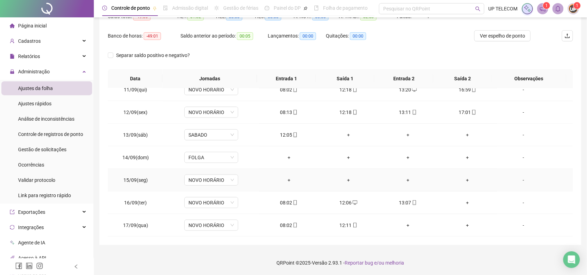
click at [529, 182] on div "-" at bounding box center [523, 180] width 41 height 8
type input "*****"
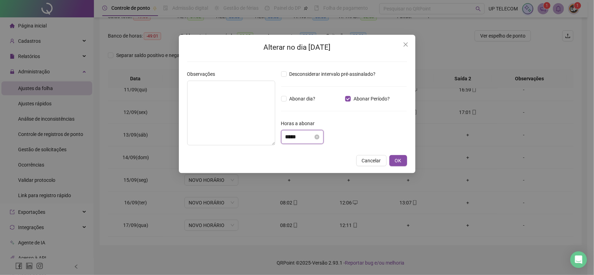
click at [290, 138] on input "*****" at bounding box center [299, 137] width 28 height 8
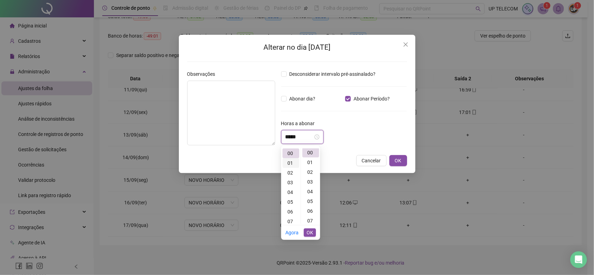
scroll to position [0, 0]
click at [291, 164] on div "01" at bounding box center [290, 163] width 17 height 10
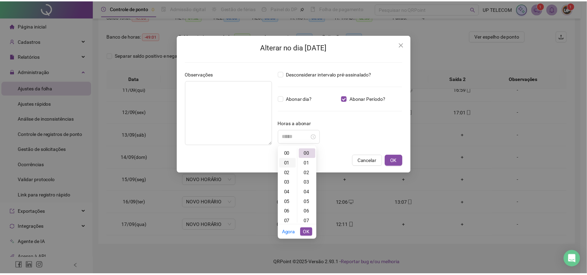
scroll to position [9, 0]
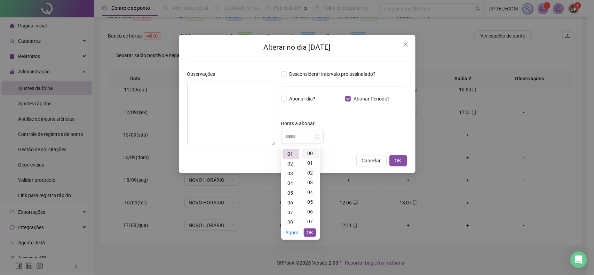
click at [308, 151] on div "00" at bounding box center [310, 154] width 17 height 10
type input "*****"
click at [309, 234] on span "OK" at bounding box center [310, 233] width 7 height 8
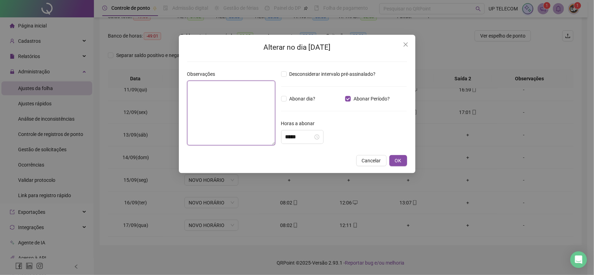
click at [250, 109] on textarea at bounding box center [231, 113] width 88 height 65
type textarea "**********"
click at [398, 159] on span "OK" at bounding box center [398, 161] width 7 height 8
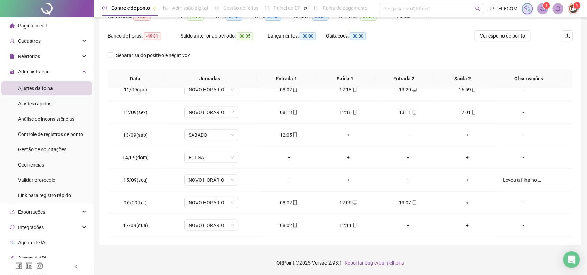
scroll to position [37, 0]
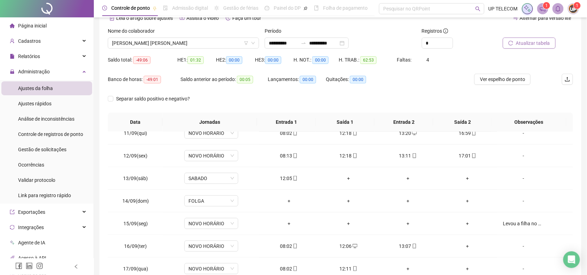
click at [526, 45] on span "Atualizar tabela" at bounding box center [533, 43] width 34 height 8
click at [525, 223] on div "Levou a filha no medico" at bounding box center [523, 224] width 41 height 8
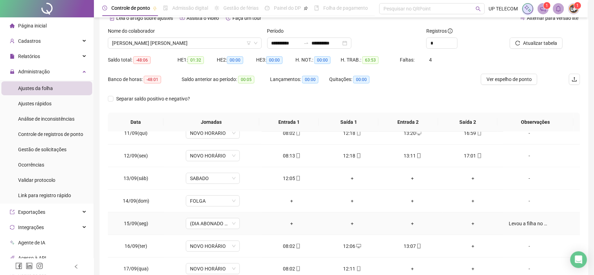
type input "*****"
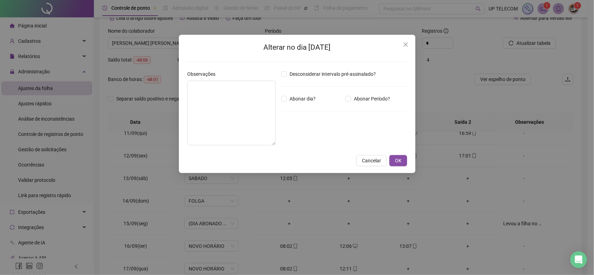
type textarea "**********"
type input "*****"
click at [395, 159] on span "OK" at bounding box center [398, 161] width 7 height 8
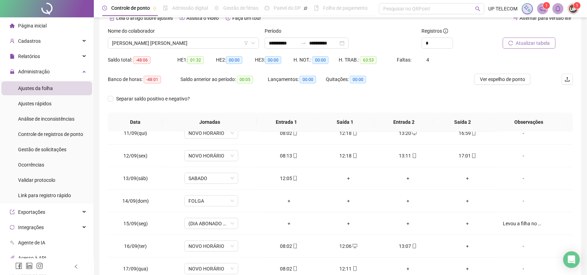
click at [543, 39] on span "Atualizar tabela" at bounding box center [533, 43] width 34 height 8
click at [503, 38] on button "Atualizar tabela" at bounding box center [529, 43] width 53 height 11
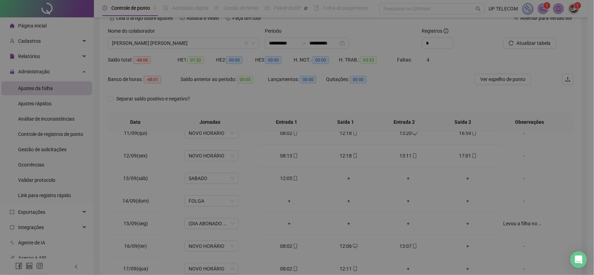
click at [503, 38] on button "Atualizar tabela" at bounding box center [529, 43] width 53 height 11
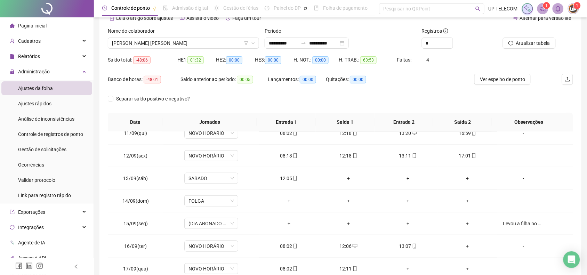
click at [327, 98] on div "Separar saldo positivo e negativo?" at bounding box center [340, 102] width 465 height 19
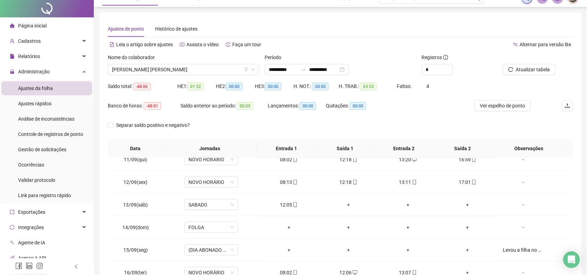
scroll to position [0, 0]
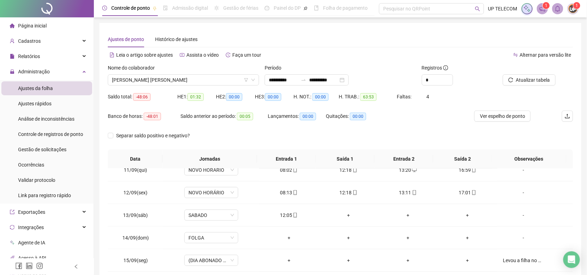
click at [369, 55] on div "Alternar para versão lite" at bounding box center [457, 54] width 233 height 11
click at [439, 41] on div "Ajustes de ponto Histórico de ajustes" at bounding box center [340, 39] width 465 height 16
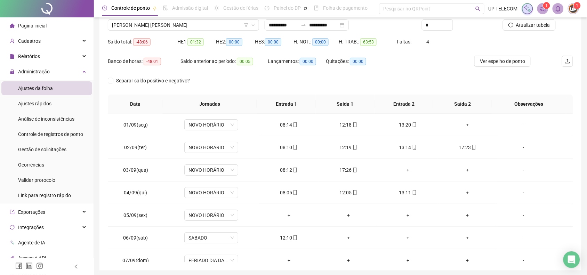
scroll to position [37, 0]
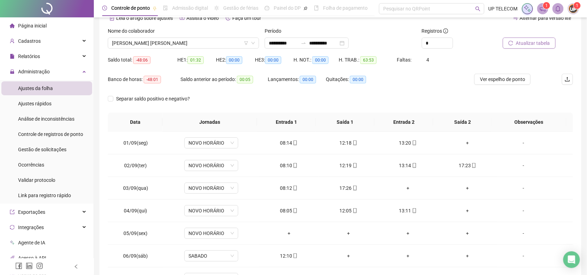
click at [542, 39] on button "Atualizar tabela" at bounding box center [529, 43] width 53 height 11
click at [531, 237] on div "-" at bounding box center [523, 234] width 41 height 8
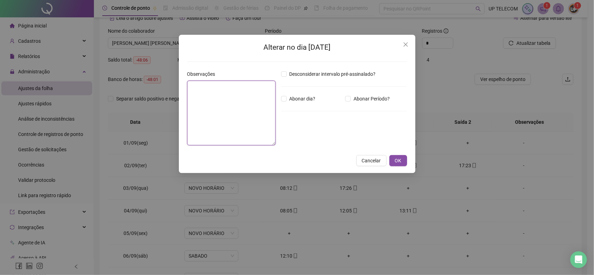
click at [260, 110] on textarea at bounding box center [231, 113] width 88 height 65
type textarea "*****"
click at [403, 163] on button "OK" at bounding box center [398, 160] width 18 height 11
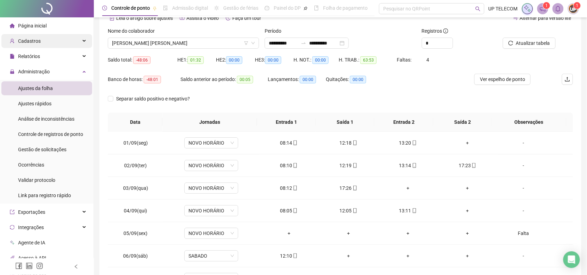
click at [41, 42] on div "Cadastros" at bounding box center [46, 41] width 91 height 14
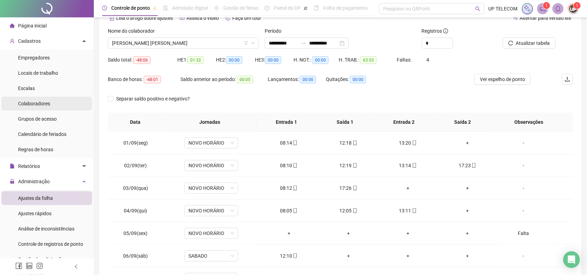
click at [40, 105] on span "Colaboradores" at bounding box center [34, 104] width 32 height 6
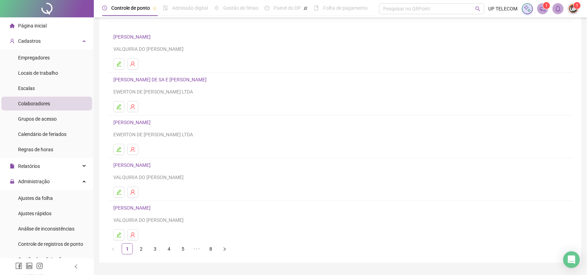
scroll to position [63, 0]
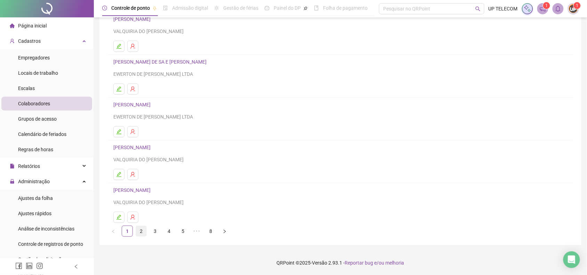
click at [143, 230] on link "2" at bounding box center [141, 231] width 10 height 10
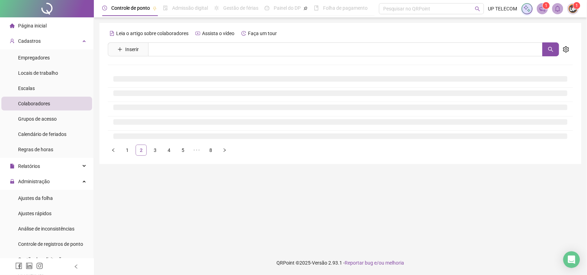
scroll to position [0, 0]
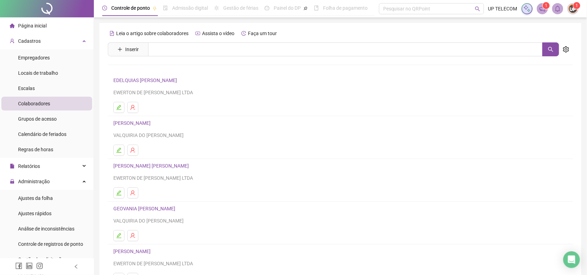
click at [162, 164] on link "[PERSON_NAME] [PERSON_NAME]" at bounding box center [152, 166] width 78 height 6
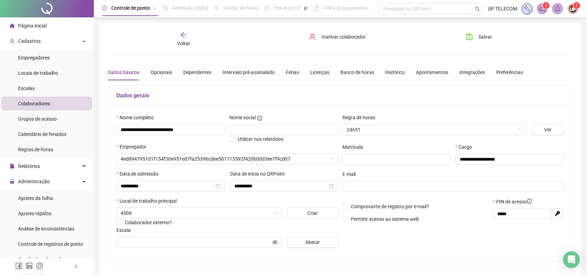
type input "**********"
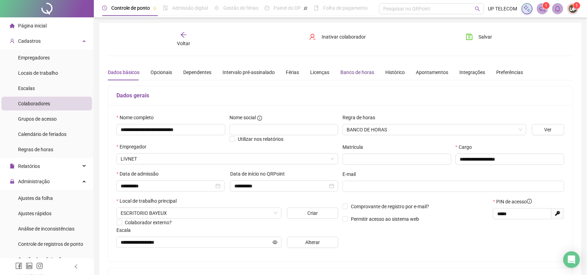
click at [359, 72] on div "Banco de horas" at bounding box center [358, 73] width 34 height 8
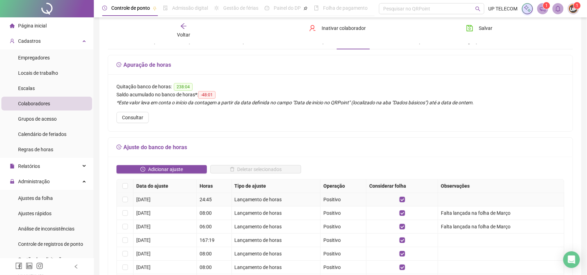
scroll to position [43, 0]
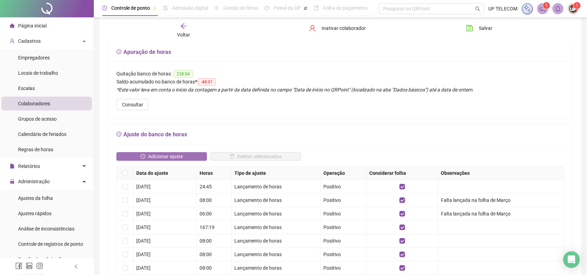
click at [161, 153] on span "Adicionar ajuste" at bounding box center [165, 157] width 35 height 8
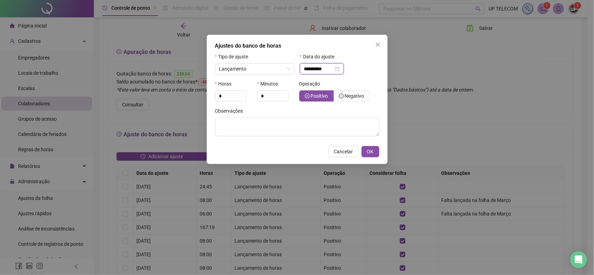
click at [310, 69] on input "**********" at bounding box center [318, 69] width 29 height 8
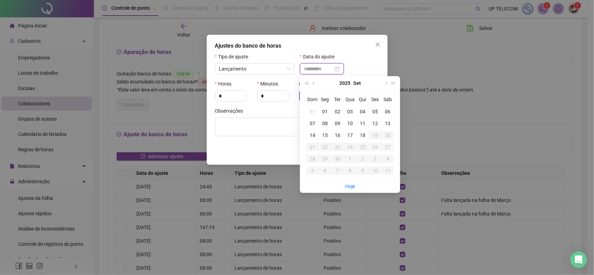
type input "**********"
click at [372, 111] on div "05" at bounding box center [375, 112] width 13 height 8
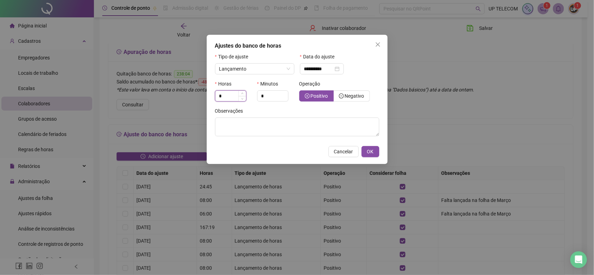
click at [230, 96] on input "*" at bounding box center [230, 96] width 31 height 10
type input "*"
click at [315, 95] on span "Positivo" at bounding box center [319, 96] width 17 height 6
click at [270, 127] on textarea at bounding box center [297, 127] width 164 height 19
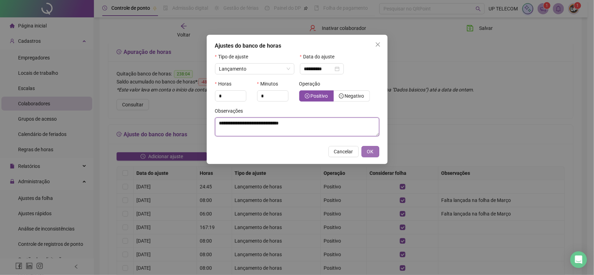
type textarea "**********"
click at [369, 153] on span "OK" at bounding box center [370, 152] width 7 height 8
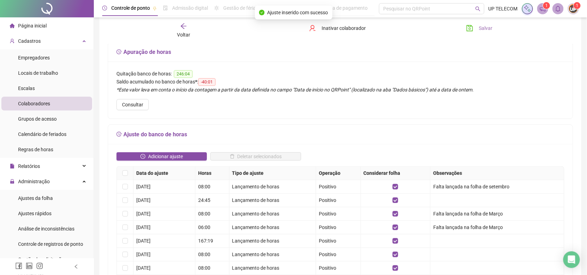
click at [480, 26] on span "Salvar" at bounding box center [486, 28] width 14 height 8
click at [46, 197] on span "Ajustes da folha" at bounding box center [35, 199] width 35 height 6
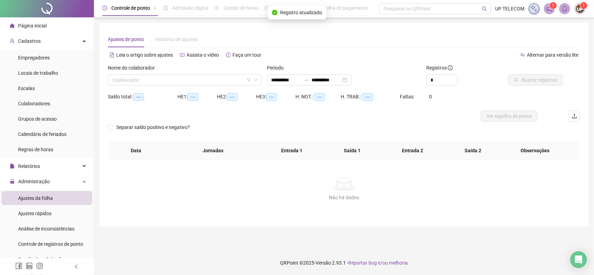
type input "**********"
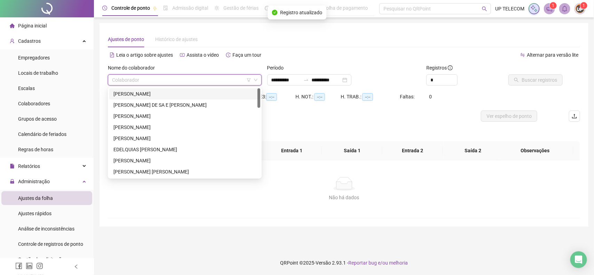
click at [132, 81] on input "search" at bounding box center [181, 80] width 139 height 10
click at [147, 170] on div "[PERSON_NAME] [PERSON_NAME]" at bounding box center [184, 172] width 143 height 8
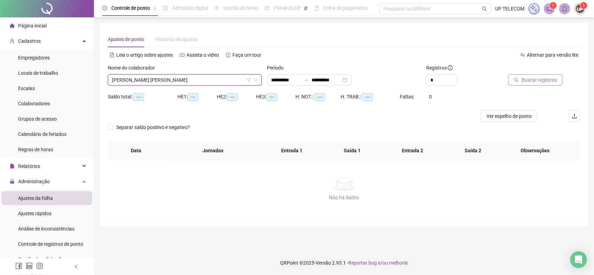
click at [544, 79] on span "Buscar registros" at bounding box center [539, 80] width 35 height 8
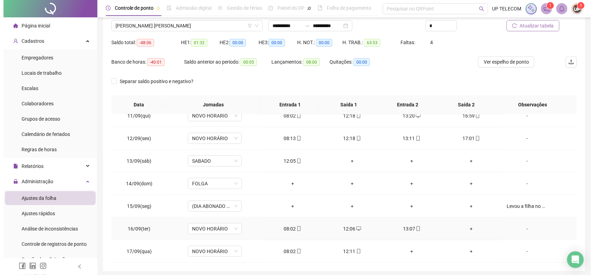
scroll to position [80, 0]
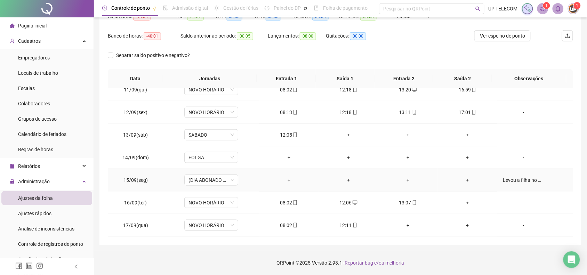
click at [503, 181] on div "Levou a filha no medico" at bounding box center [523, 180] width 41 height 8
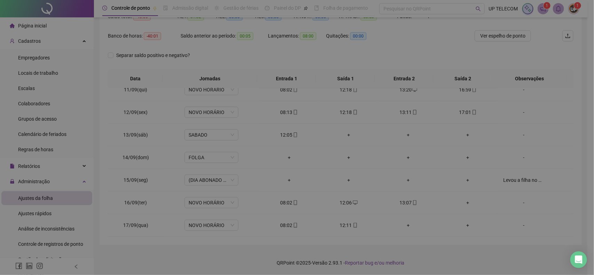
type textarea "**********"
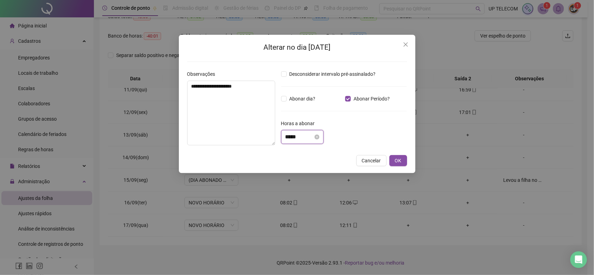
click at [291, 138] on input "*****" at bounding box center [299, 137] width 28 height 8
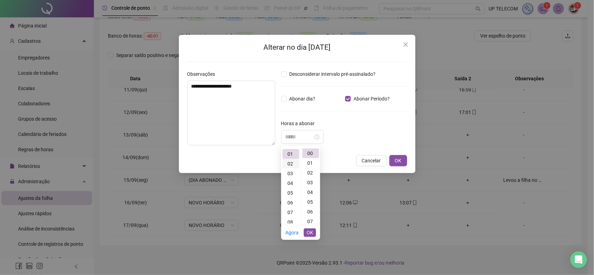
click at [291, 162] on div "02" at bounding box center [290, 164] width 17 height 10
click at [396, 159] on span "OK" at bounding box center [398, 161] width 7 height 8
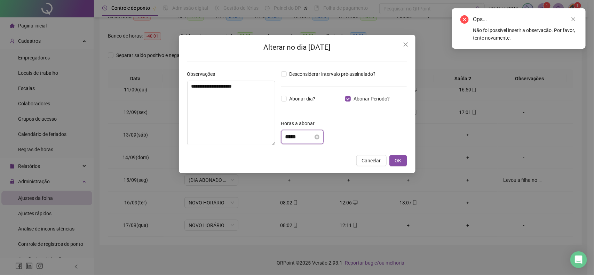
click at [296, 140] on input "*****" at bounding box center [299, 137] width 28 height 8
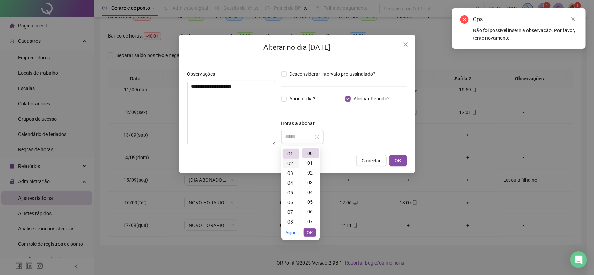
click at [292, 160] on div "02" at bounding box center [290, 164] width 17 height 10
type input "*****"
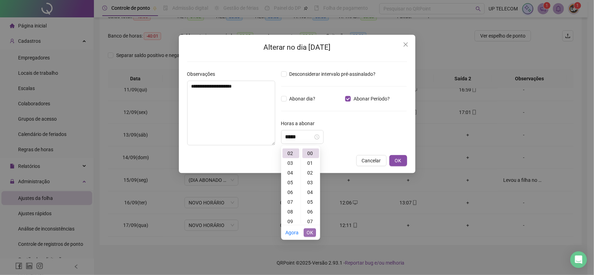
click at [309, 235] on span "OK" at bounding box center [310, 233] width 7 height 8
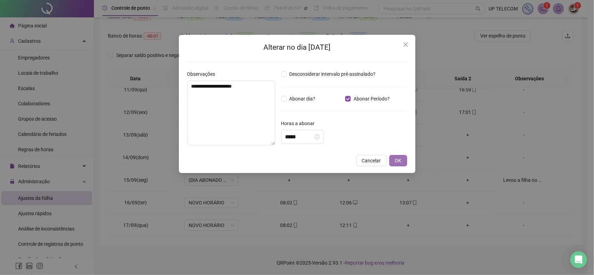
click at [394, 156] on button "OK" at bounding box center [398, 160] width 18 height 11
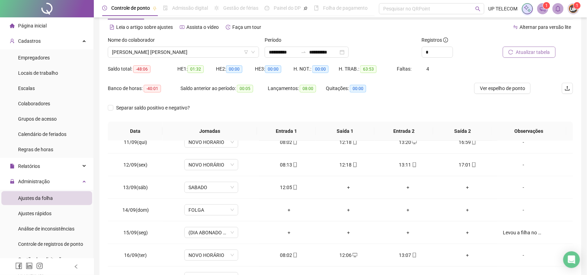
scroll to position [0, 0]
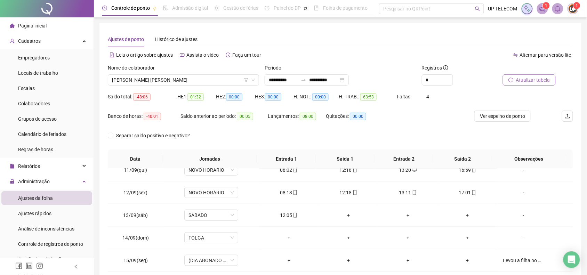
click at [529, 83] on span "Atualizar tabela" at bounding box center [533, 80] width 34 height 8
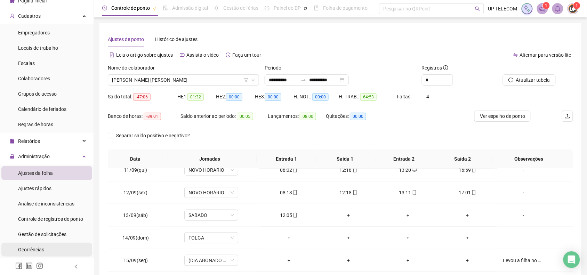
scroll to position [43, 0]
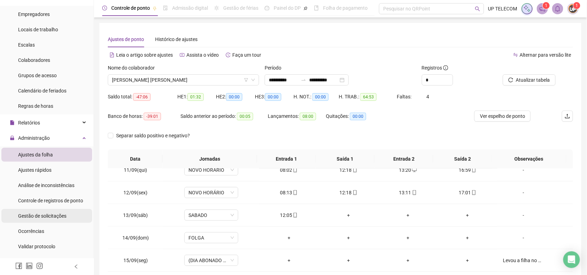
click at [47, 218] on span "Gestão de solicitações" at bounding box center [42, 216] width 48 height 6
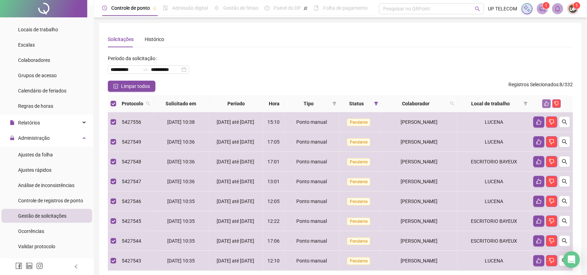
click at [550, 106] on button "button" at bounding box center [547, 103] width 8 height 8
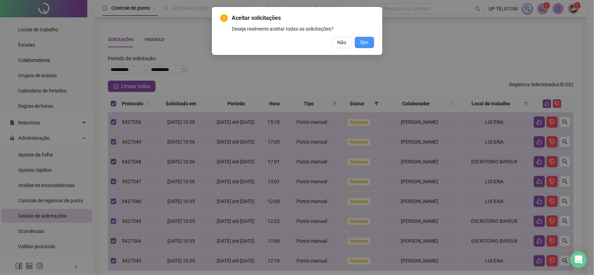
click at [362, 39] on span "Sim" at bounding box center [364, 43] width 8 height 8
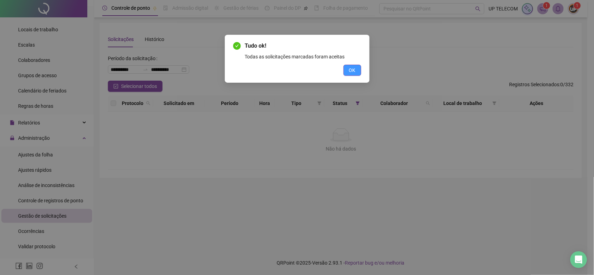
click at [350, 67] on span "OK" at bounding box center [352, 70] width 7 height 8
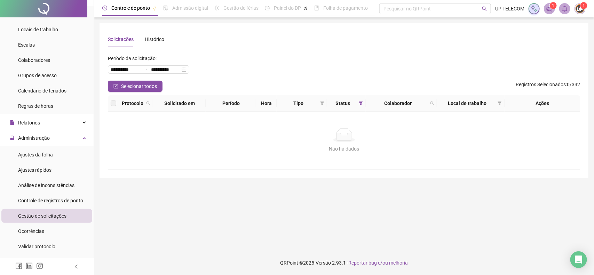
click at [594, 19] on div "**********" at bounding box center [344, 137] width 500 height 275
click at [33, 221] on div "Gestão de solicitações" at bounding box center [42, 216] width 48 height 14
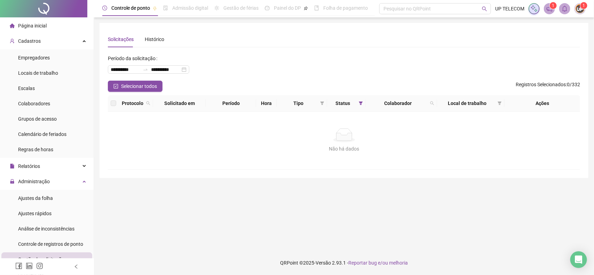
click at [35, 23] on span "Página inicial" at bounding box center [32, 26] width 29 height 6
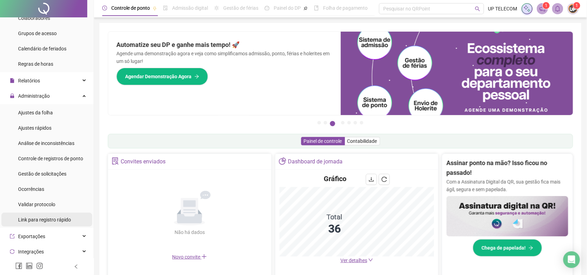
scroll to position [87, 0]
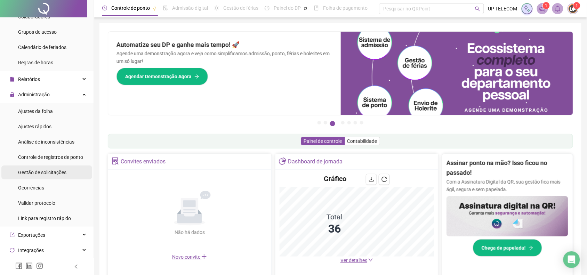
click at [51, 173] on span "Gestão de solicitações" at bounding box center [42, 173] width 48 height 6
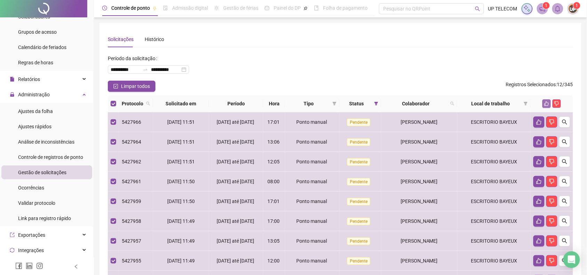
click at [545, 103] on icon "like" at bounding box center [546, 103] width 5 height 5
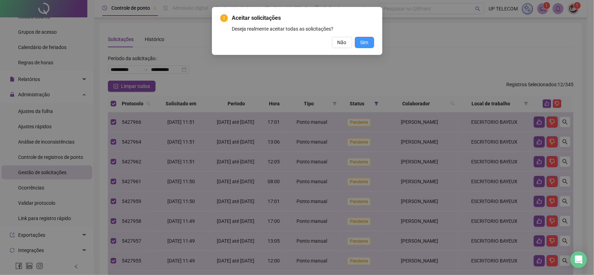
click at [371, 44] on button "Sim" at bounding box center [364, 42] width 19 height 11
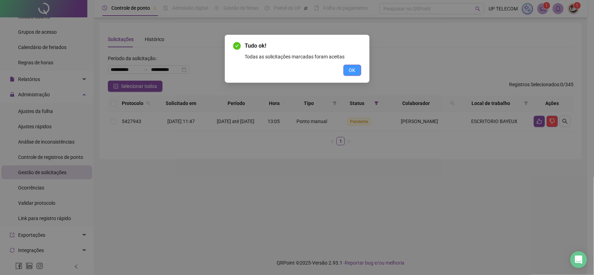
click at [356, 71] on button "OK" at bounding box center [352, 70] width 18 height 11
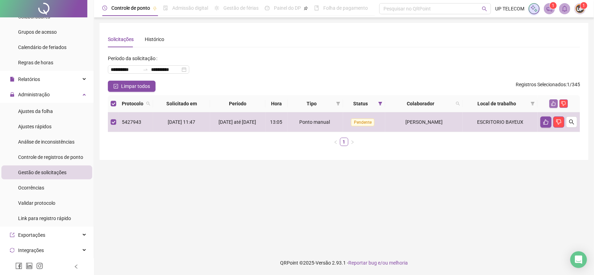
click at [555, 103] on icon "like" at bounding box center [553, 104] width 5 height 5
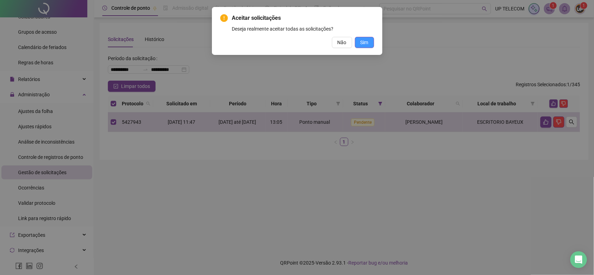
click at [371, 43] on button "Sim" at bounding box center [364, 42] width 19 height 11
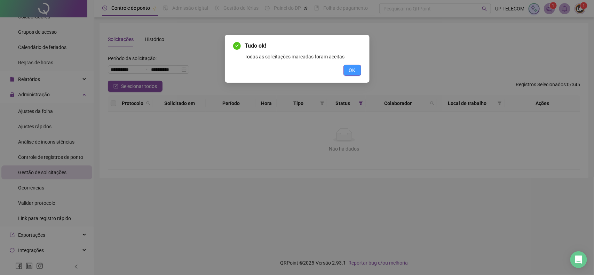
click at [349, 73] on span "OK" at bounding box center [352, 70] width 7 height 8
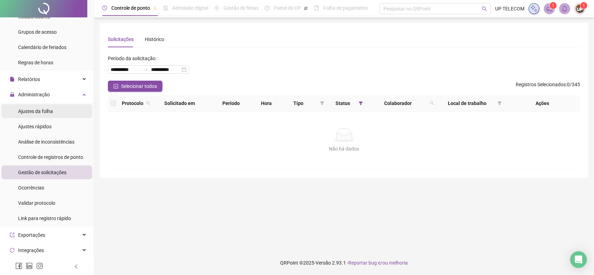
click at [49, 106] on div "Ajustes da folha" at bounding box center [35, 111] width 35 height 14
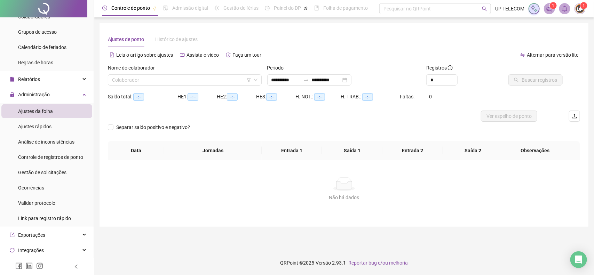
type input "**********"
click at [156, 80] on input "search" at bounding box center [181, 80] width 139 height 10
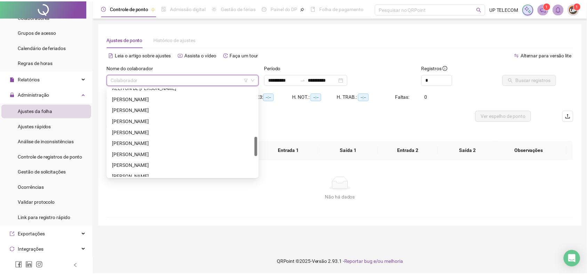
scroll to position [261, 0]
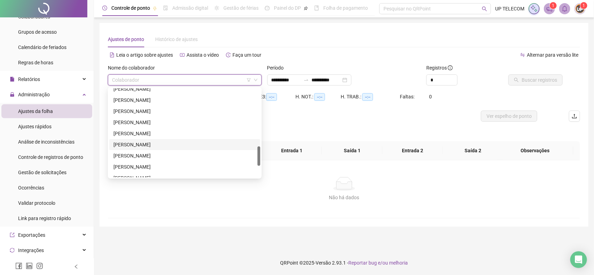
click at [152, 146] on div "[PERSON_NAME]" at bounding box center [184, 145] width 143 height 8
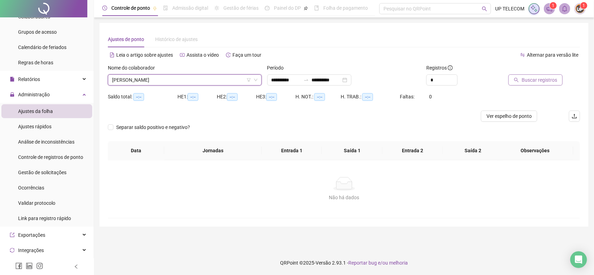
click at [526, 79] on span "Buscar registros" at bounding box center [539, 80] width 35 height 8
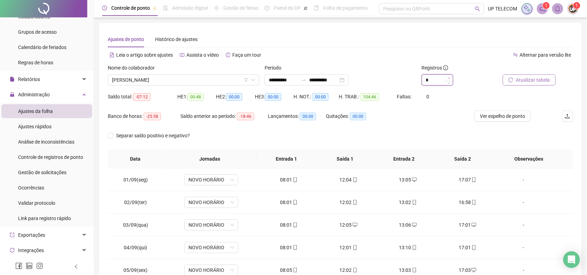
click at [452, 77] on span "Increase Value" at bounding box center [449, 78] width 8 height 6
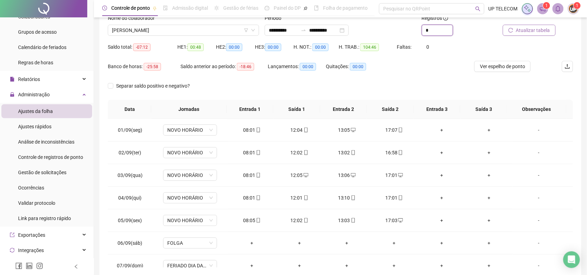
scroll to position [0, 0]
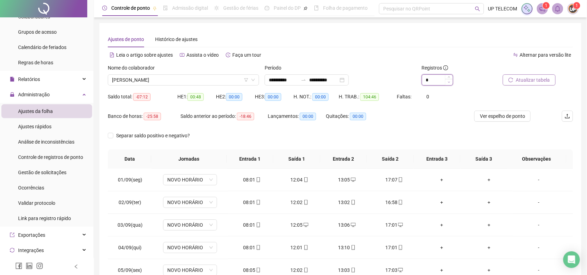
type input "*"
click at [451, 82] on icon "down" at bounding box center [449, 82] width 2 height 2
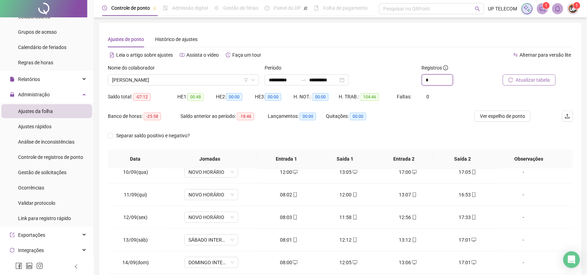
scroll to position [193, 0]
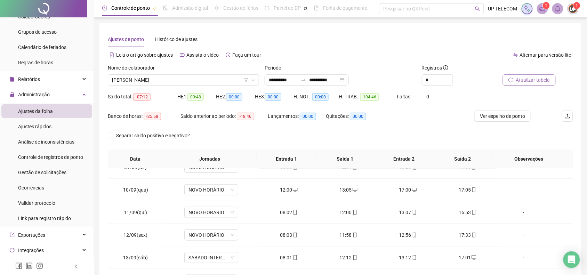
click at [524, 81] on span "Atualizar tabela" at bounding box center [533, 80] width 34 height 8
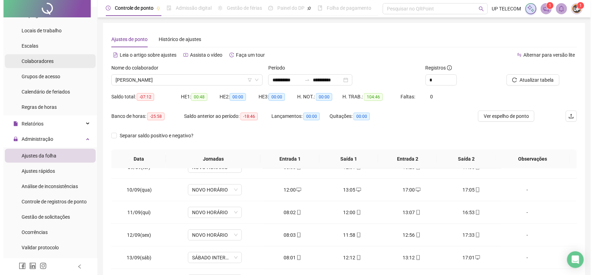
scroll to position [0, 0]
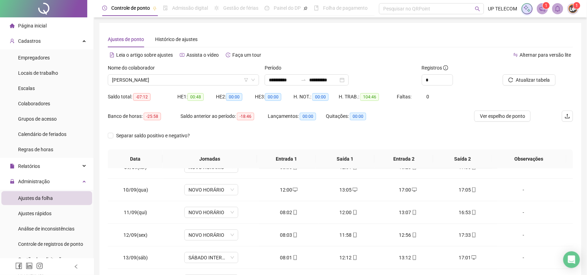
click at [17, 21] on div "Página inicial" at bounding box center [28, 26] width 37 height 14
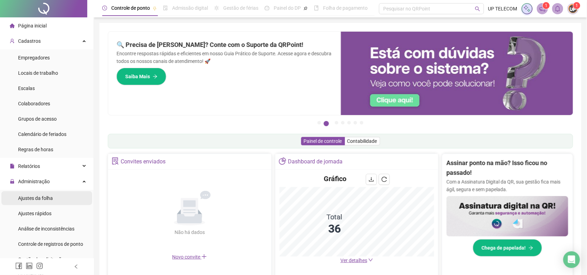
click at [45, 199] on span "Ajustes da folha" at bounding box center [35, 199] width 35 height 6
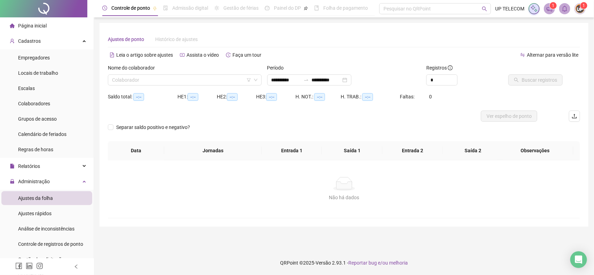
type input "**********"
click at [167, 80] on input "search" at bounding box center [181, 80] width 139 height 10
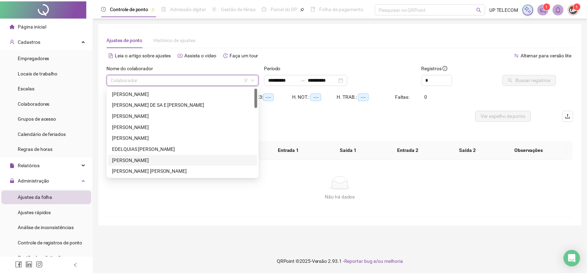
scroll to position [43, 0]
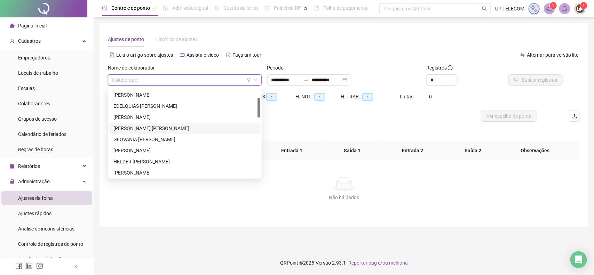
click at [151, 129] on div "[PERSON_NAME] [PERSON_NAME]" at bounding box center [184, 129] width 143 height 8
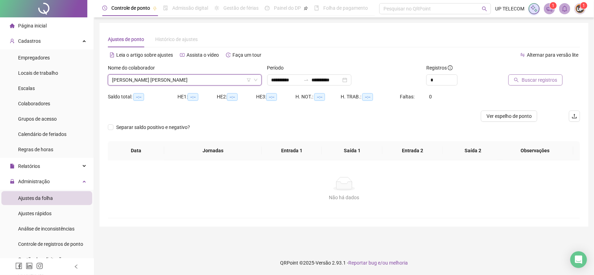
click at [522, 78] on button "Buscar registros" at bounding box center [535, 79] width 54 height 11
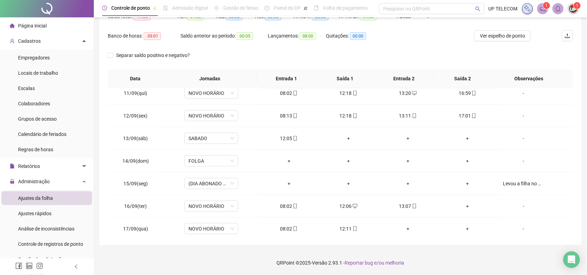
scroll to position [237, 0]
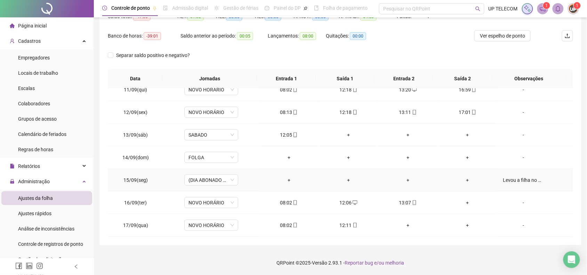
click at [507, 177] on div "Levou a filha no medico" at bounding box center [523, 180] width 41 height 8
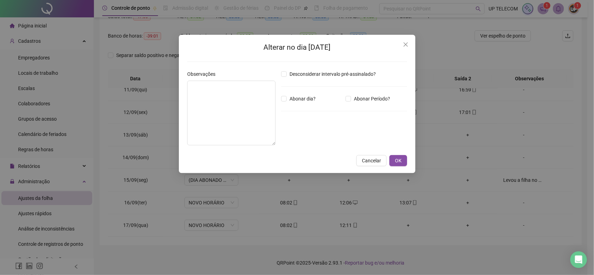
type textarea "**********"
type input "*****"
click at [373, 160] on span "Cancelar" at bounding box center [371, 161] width 19 height 8
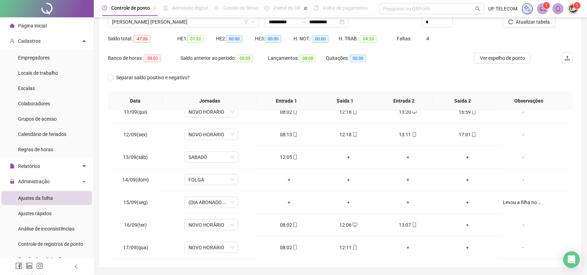
scroll to position [0, 0]
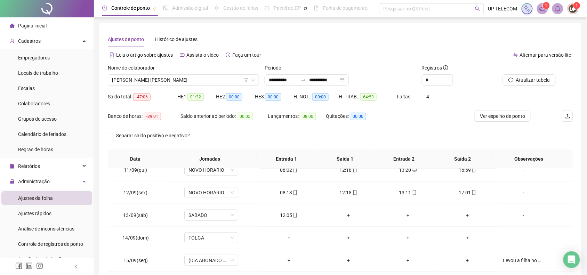
click at [18, 30] on div "Página inicial" at bounding box center [28, 26] width 37 height 14
